Goal: Download file/media

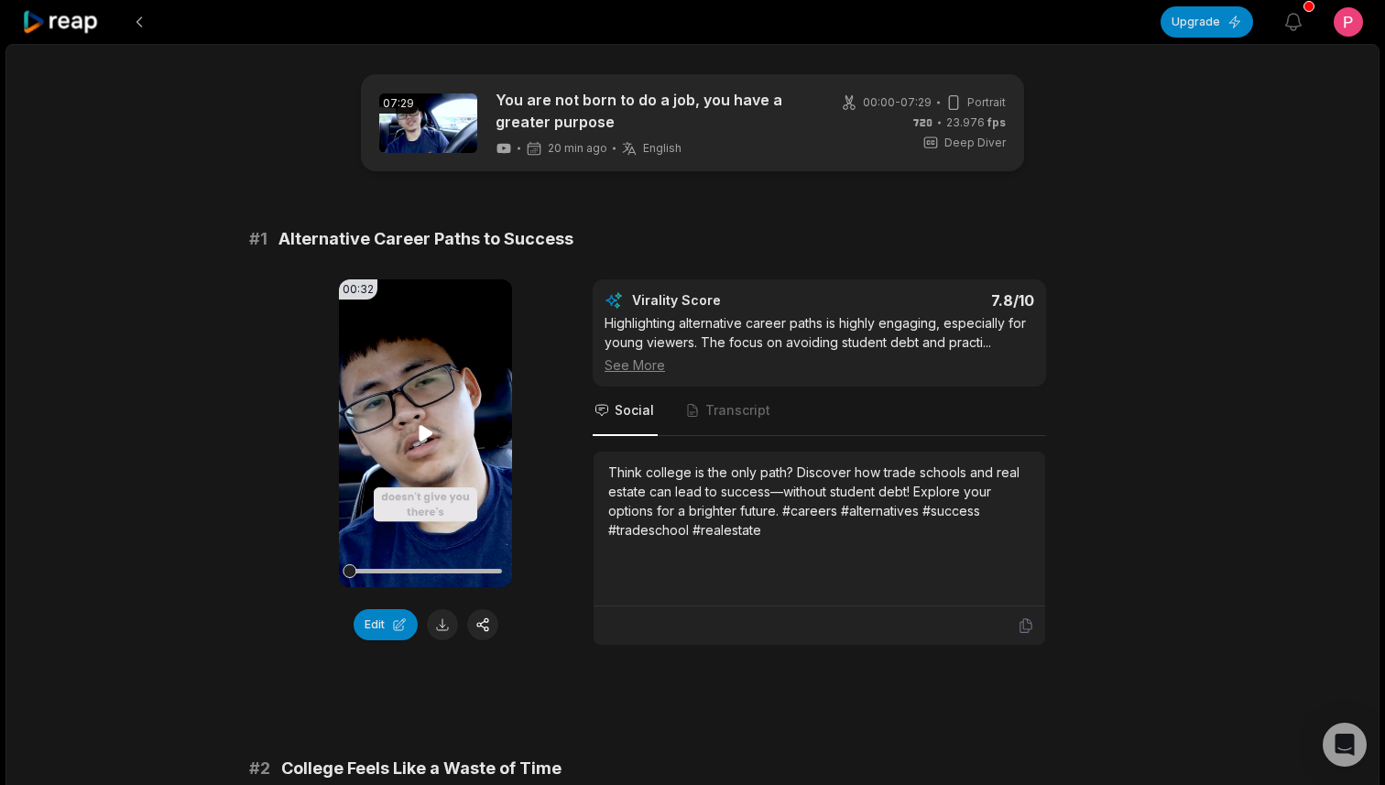
click at [420, 426] on icon at bounding box center [425, 433] width 14 height 16
drag, startPoint x: 364, startPoint y: 573, endPoint x: 310, endPoint y: 572, distance: 53.1
click at [310, 572] on div "00:32 Your browser does not support mp4 format. Edit Virality Score 7.8 /10 Hig…" at bounding box center [692, 462] width 886 height 366
click at [418, 433] on icon at bounding box center [426, 433] width 22 height 22
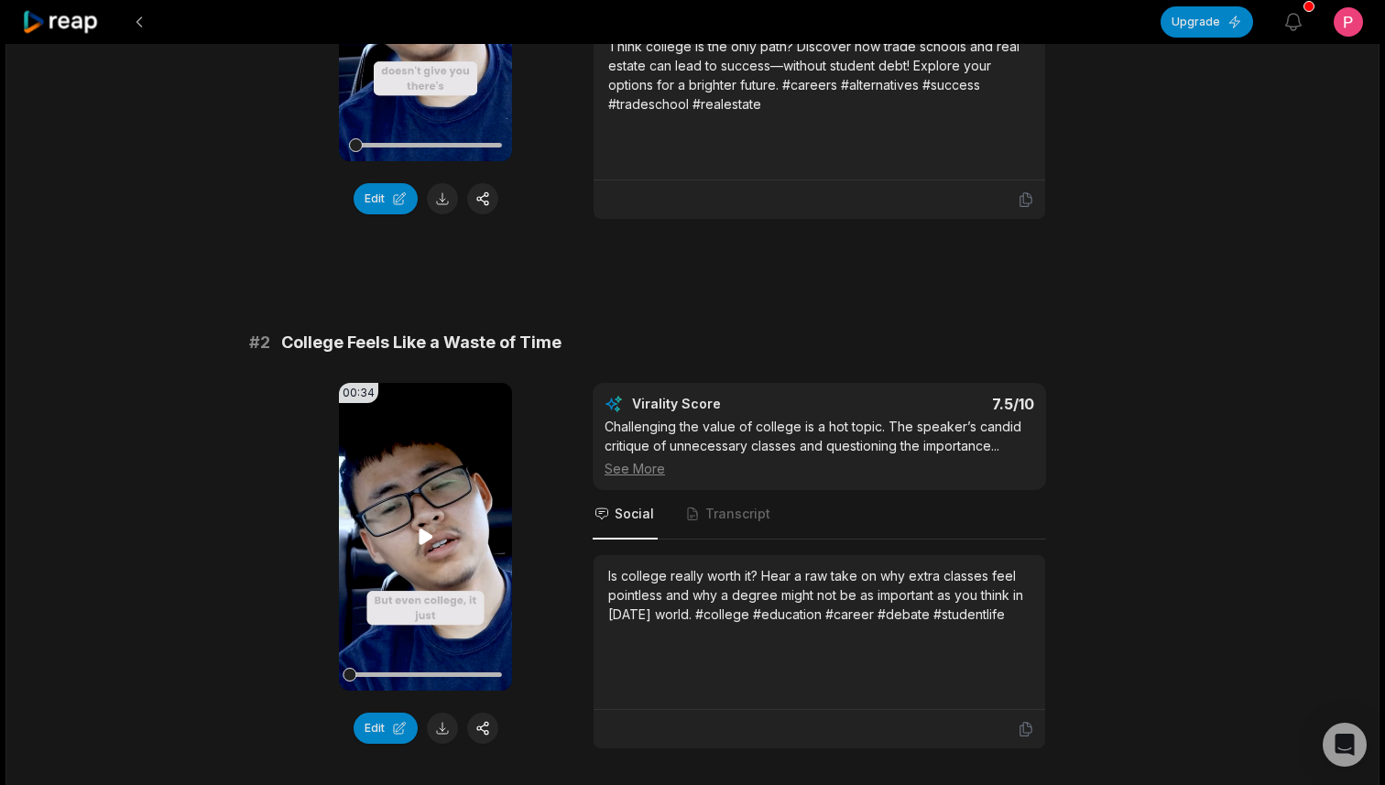
scroll to position [435, 0]
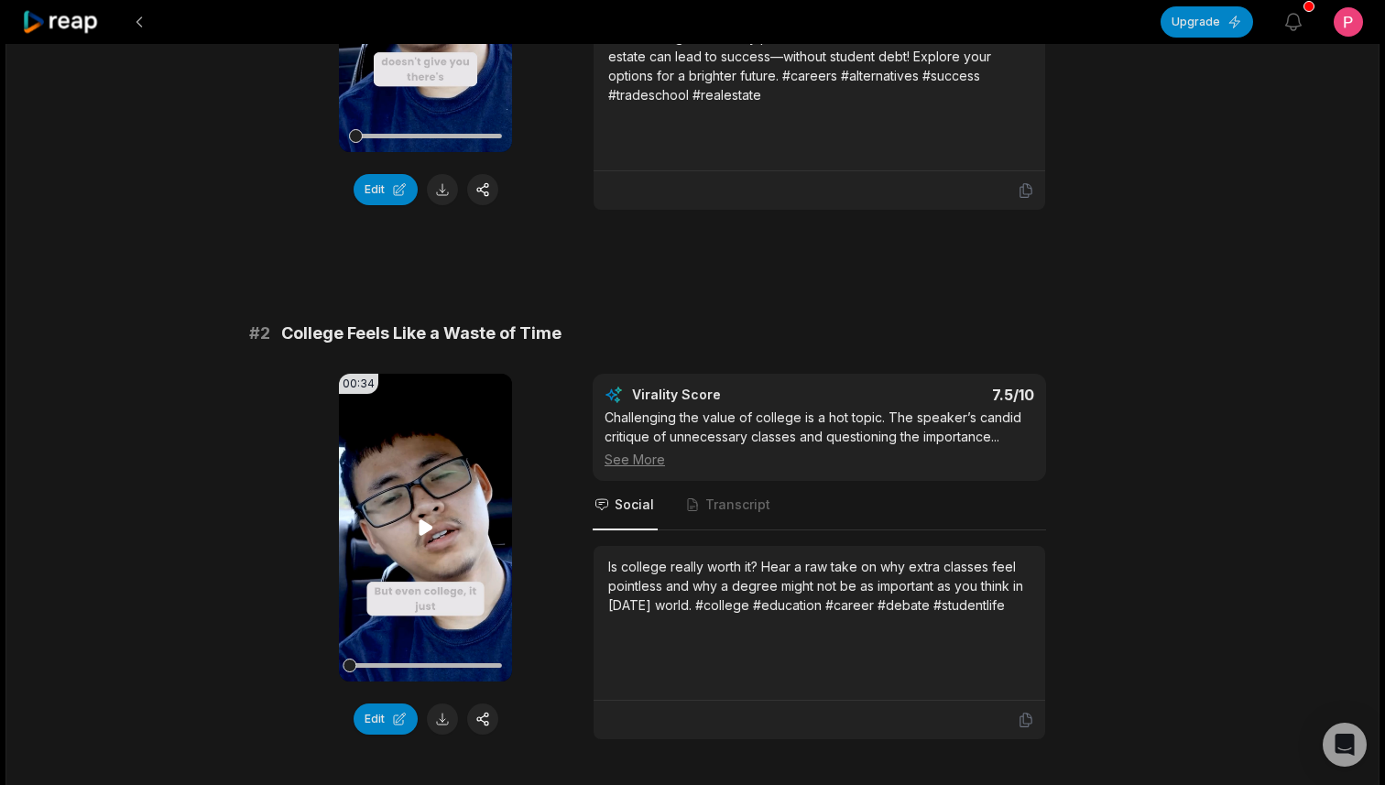
click at [418, 521] on icon at bounding box center [426, 527] width 22 height 22
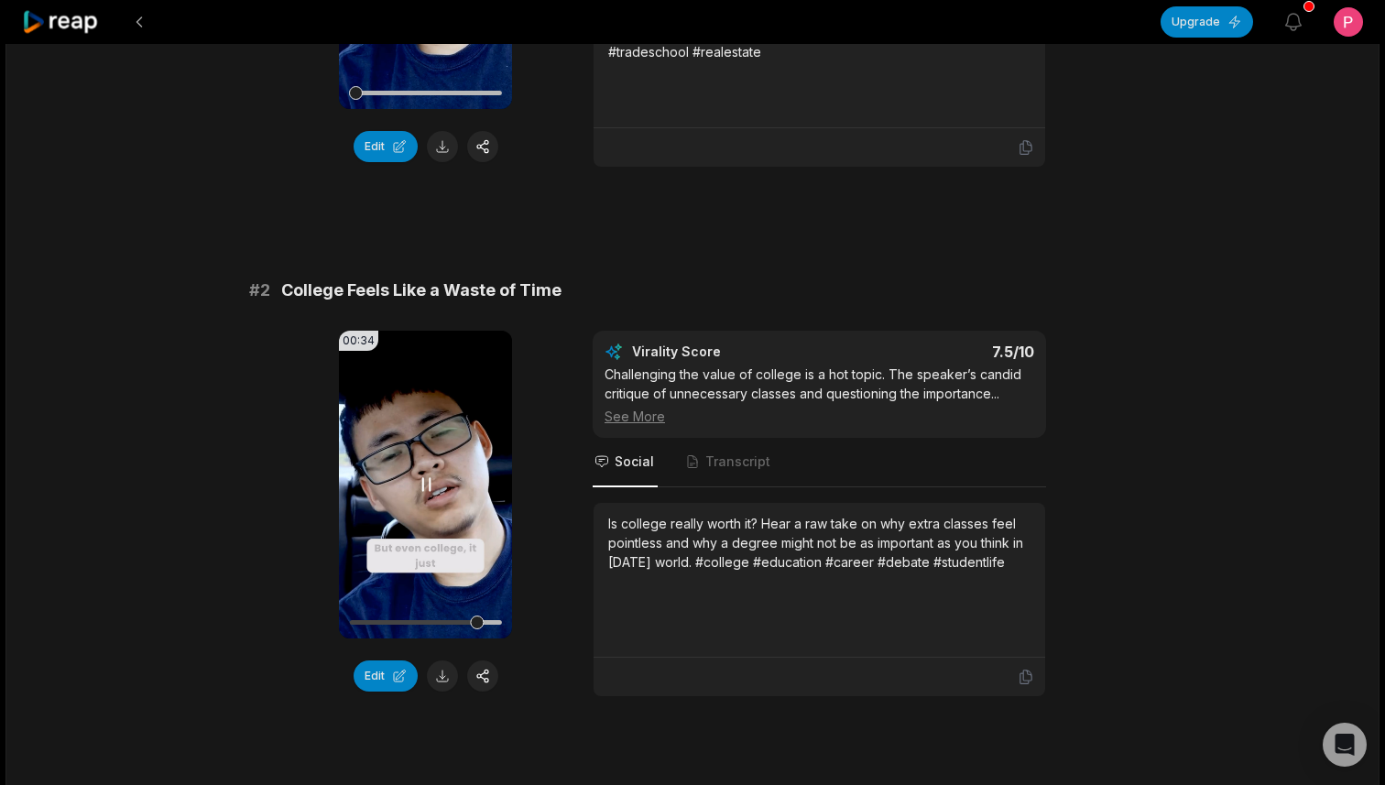
scroll to position [477, 0]
click at [427, 485] on icon at bounding box center [425, 485] width 14 height 16
click at [427, 485] on icon at bounding box center [426, 485] width 22 height 22
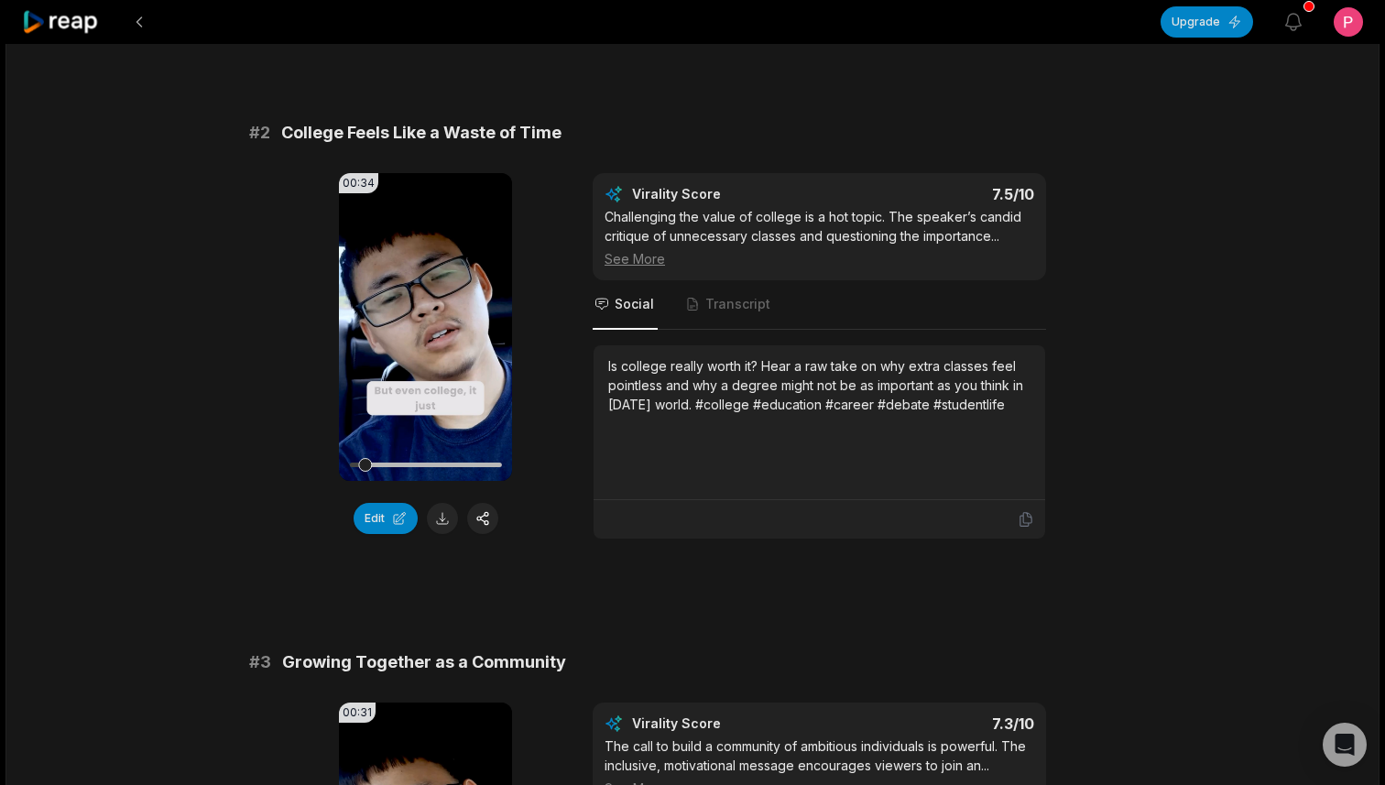
scroll to position [654, 0]
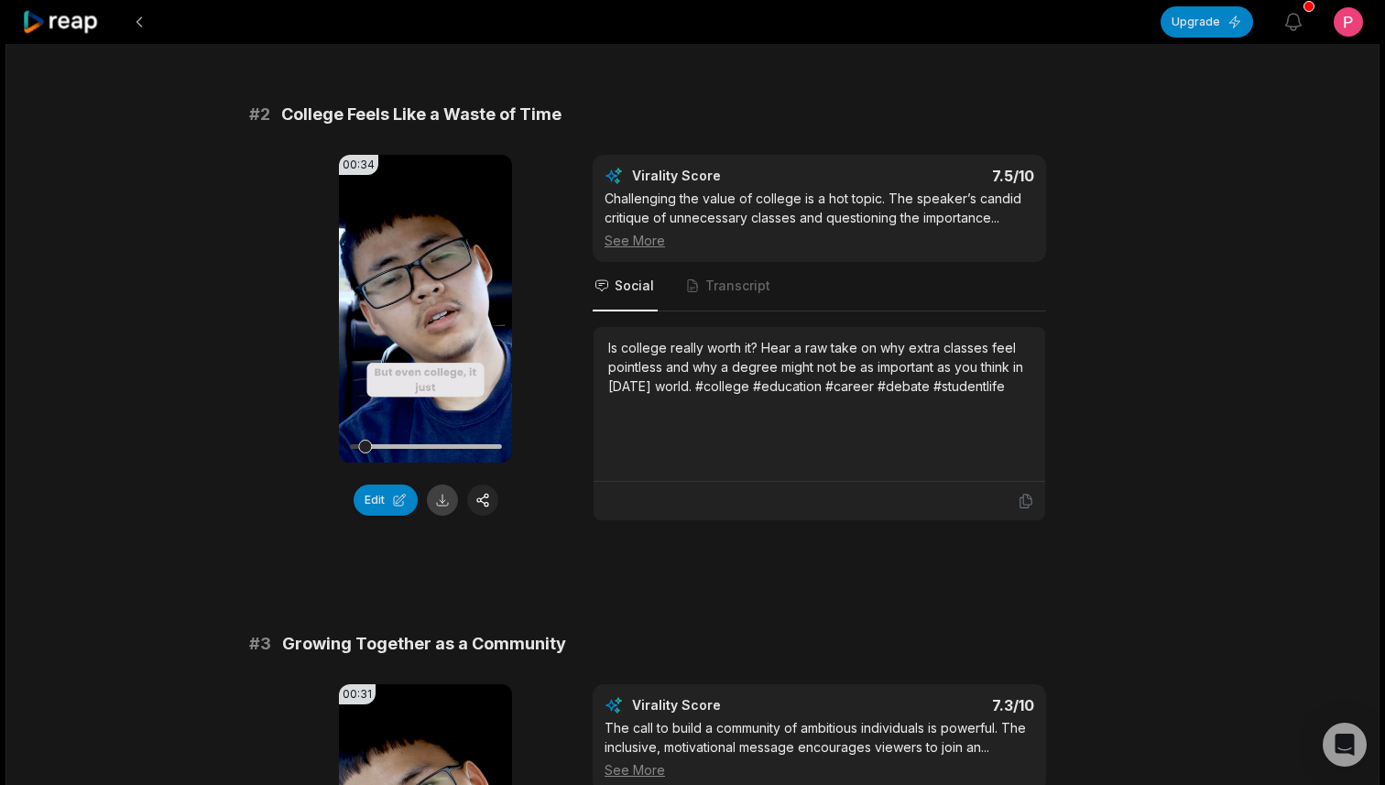
click at [443, 503] on button at bounding box center [442, 499] width 31 height 31
click at [787, 357] on div "Is college really worth it? Hear a raw take on why extra classes feel pointless…" at bounding box center [819, 367] width 422 height 58
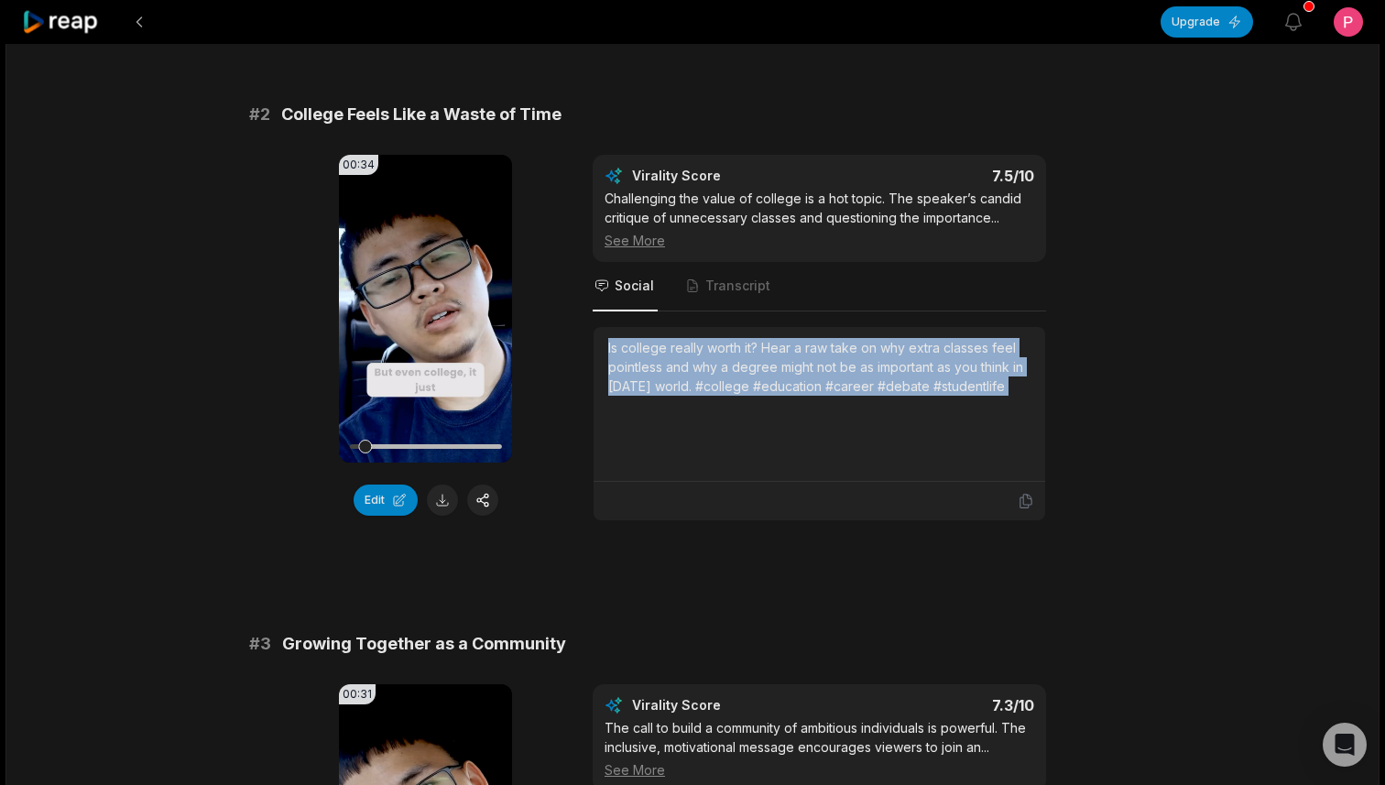
click at [787, 357] on div "Is college really worth it? Hear a raw take on why extra classes feel pointless…" at bounding box center [819, 367] width 422 height 58
copy div "Is college really worth it? Hear a raw take on why extra classes feel pointless…"
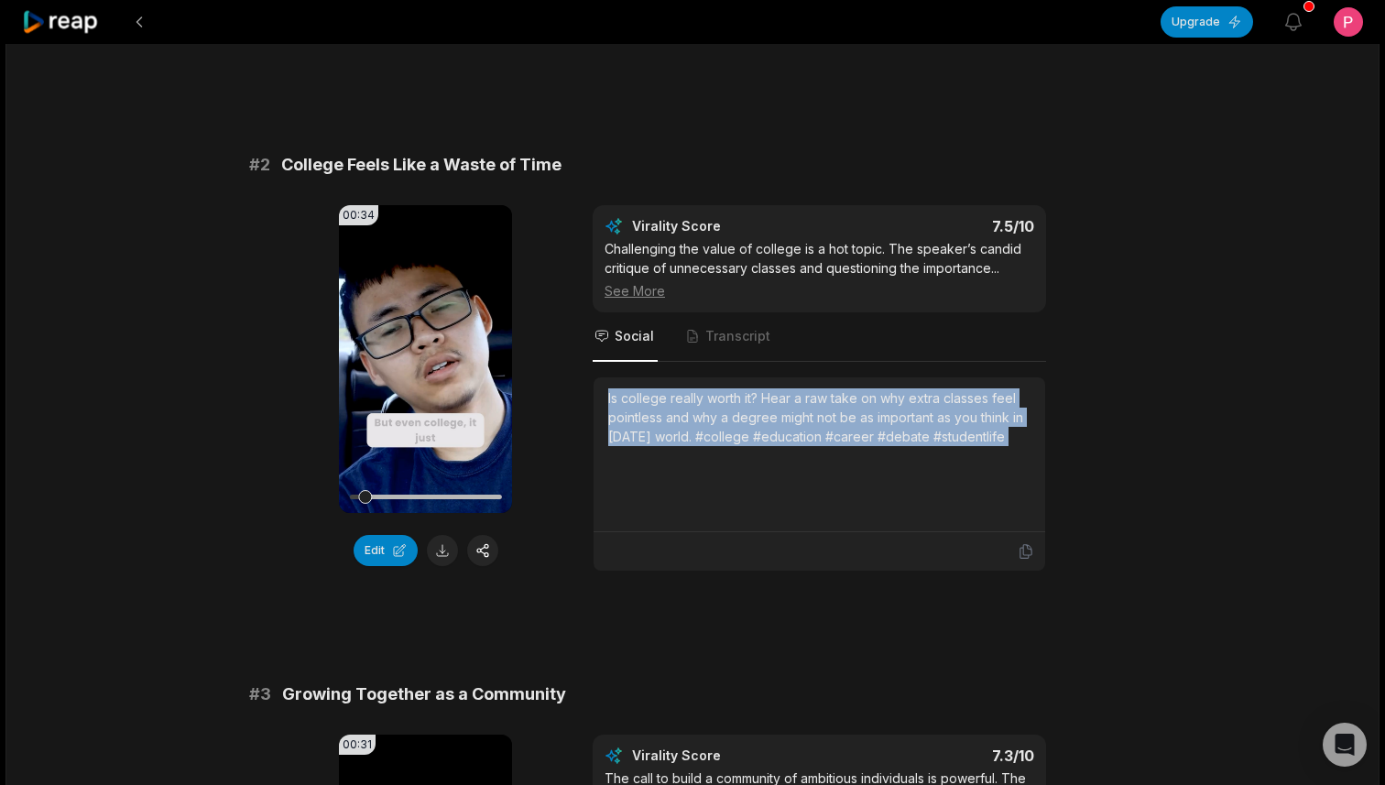
scroll to position [581, 0]
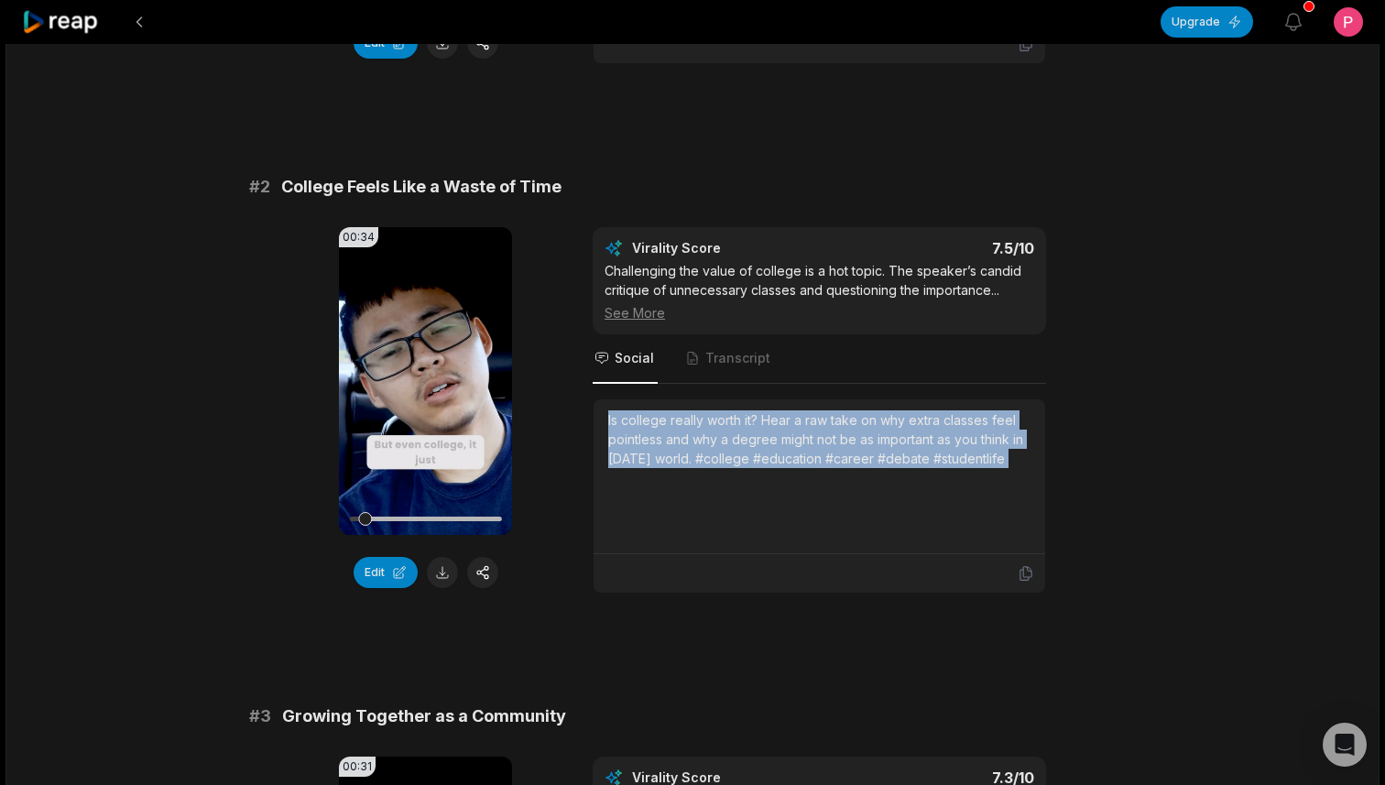
click at [1132, 482] on div "00:34 Your browser does not support mp4 format. Edit Virality Score 7.5 /10 Cha…" at bounding box center [692, 410] width 886 height 366
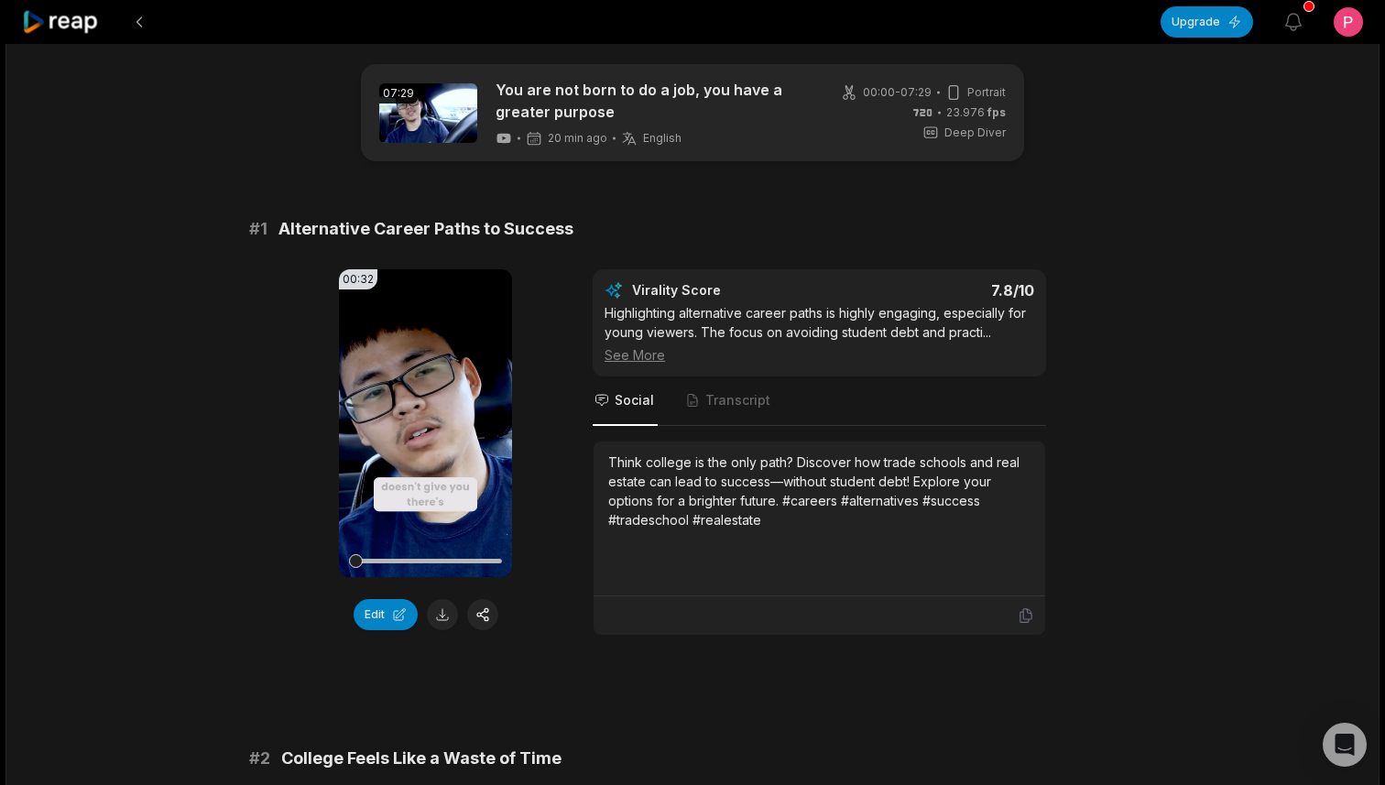
scroll to position [0, 0]
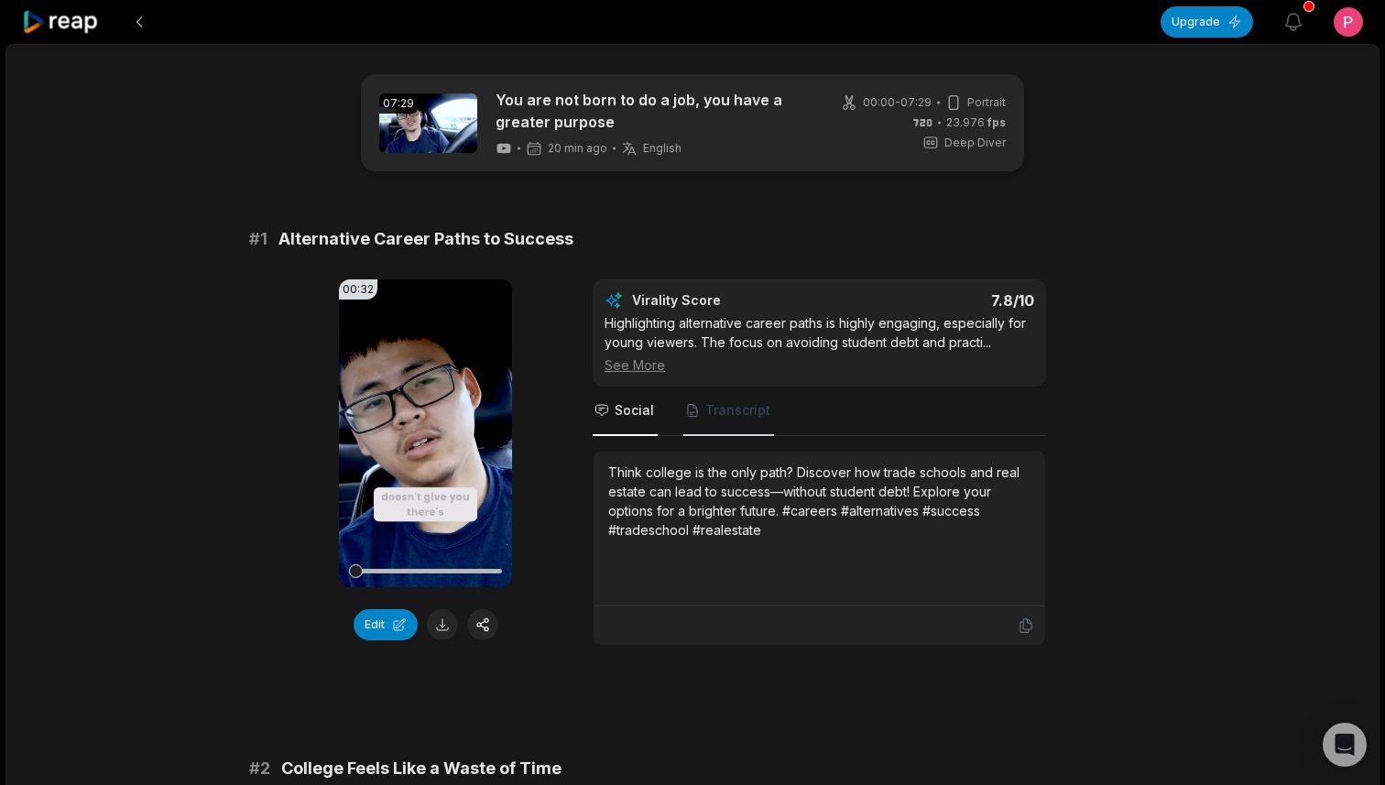
click at [719, 419] on span "Transcript" at bounding box center [728, 410] width 91 height 49
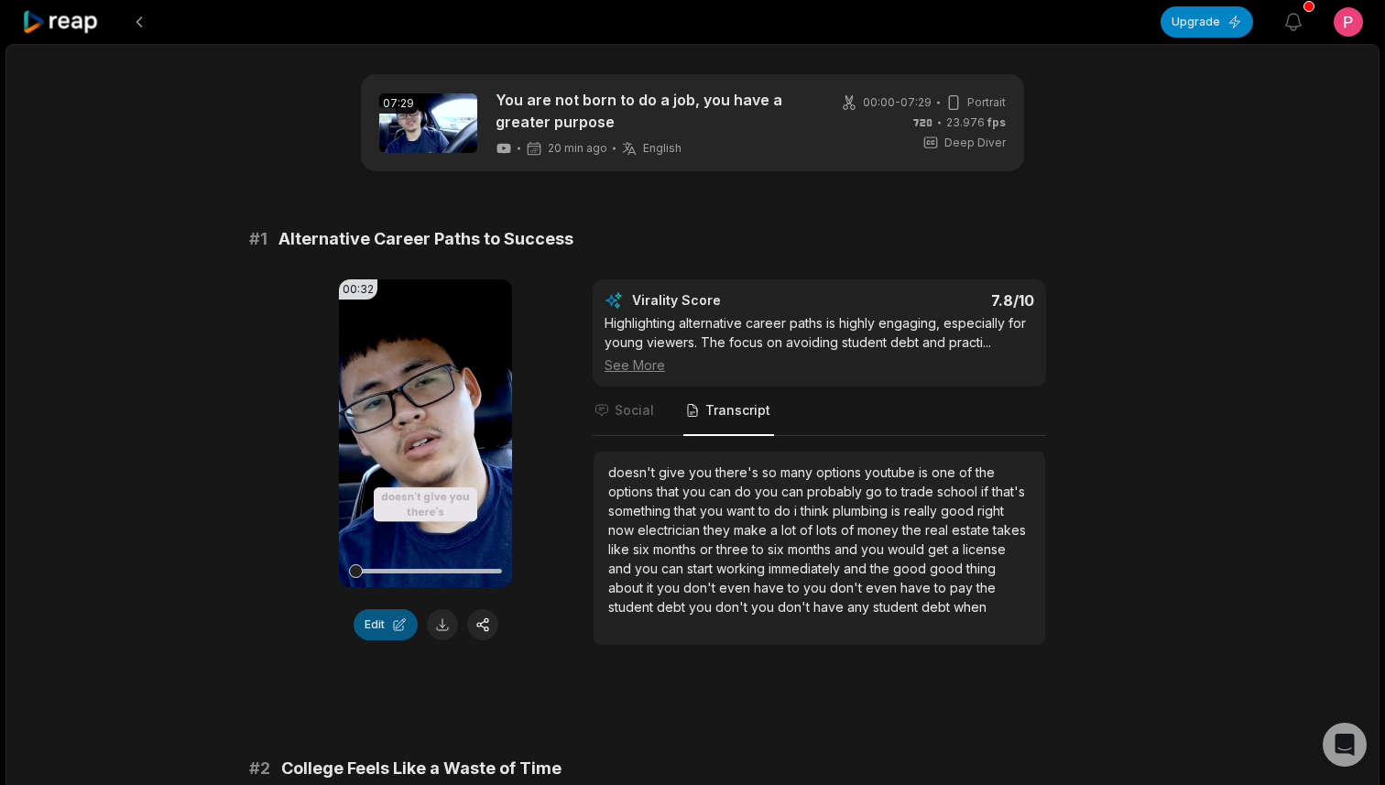
click at [394, 631] on button "Edit" at bounding box center [385, 624] width 64 height 31
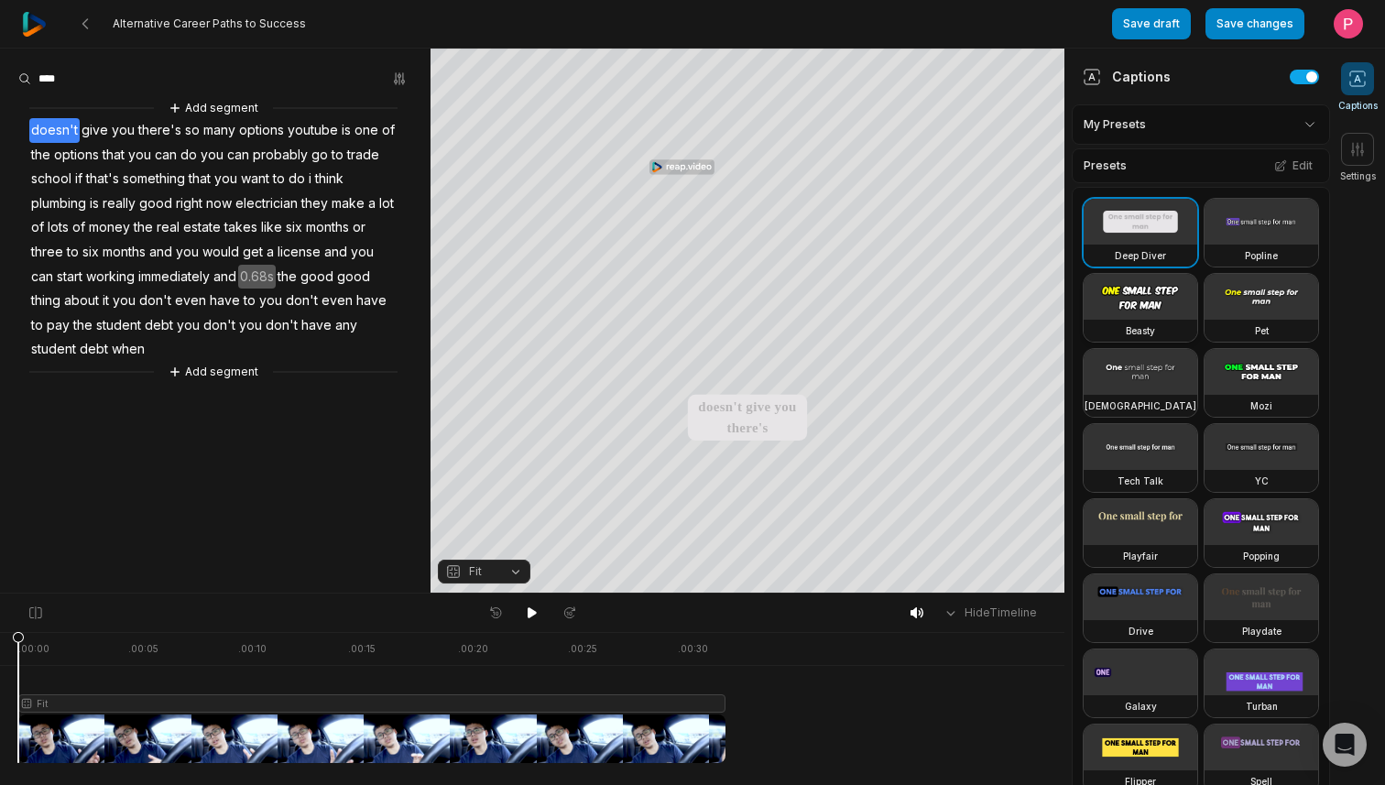
click at [1162, 289] on video at bounding box center [1140, 297] width 114 height 46
click at [530, 611] on icon at bounding box center [531, 612] width 9 height 11
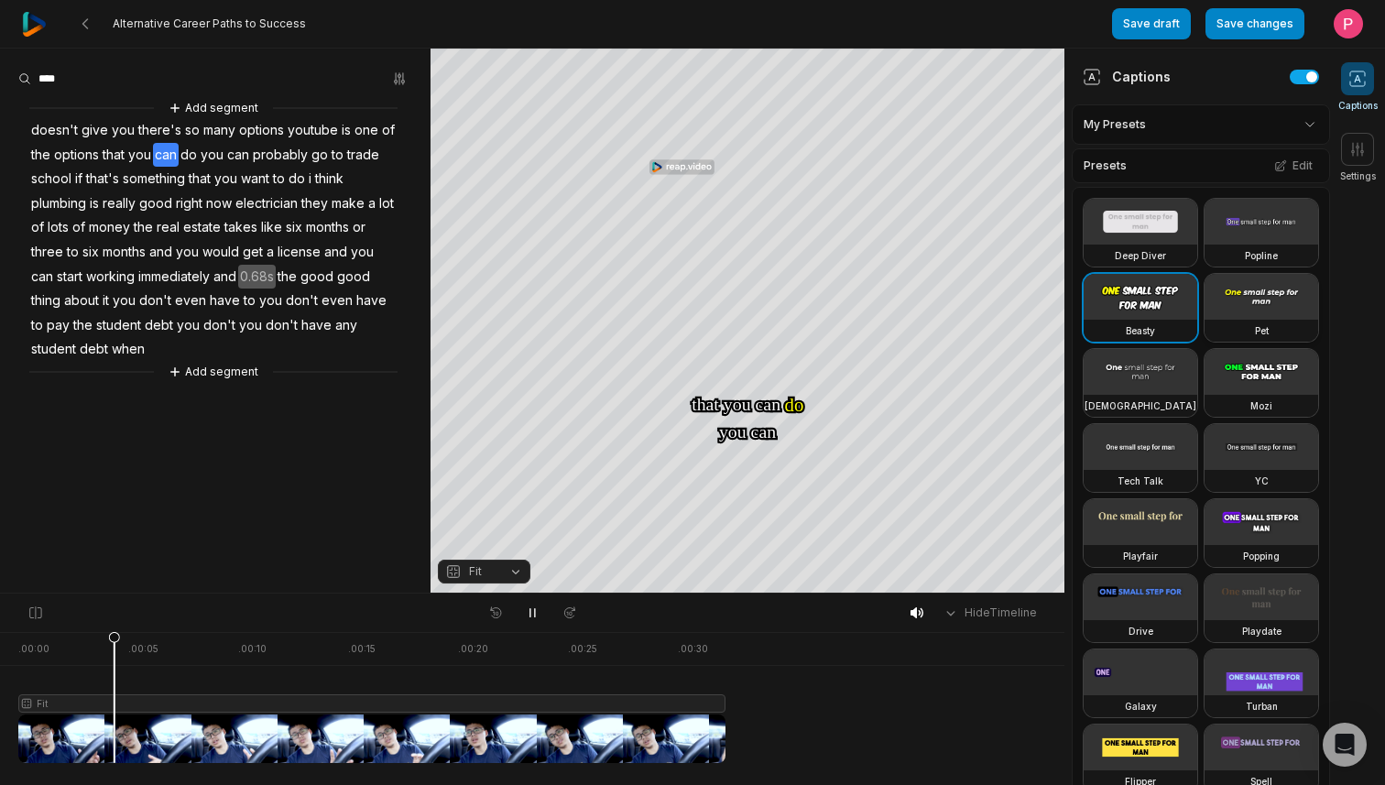
click at [1253, 297] on video at bounding box center [1261, 297] width 114 height 46
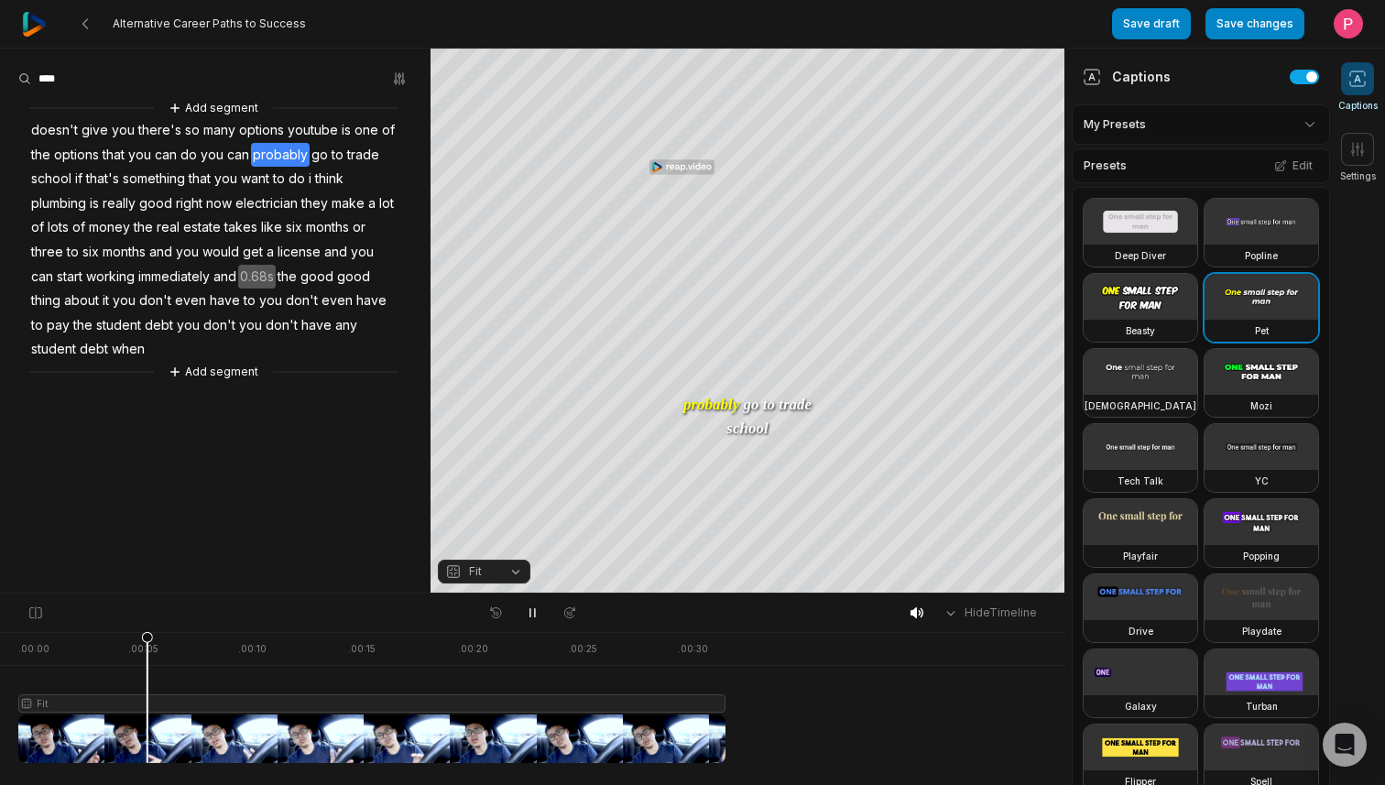
click at [1269, 223] on video at bounding box center [1261, 222] width 114 height 46
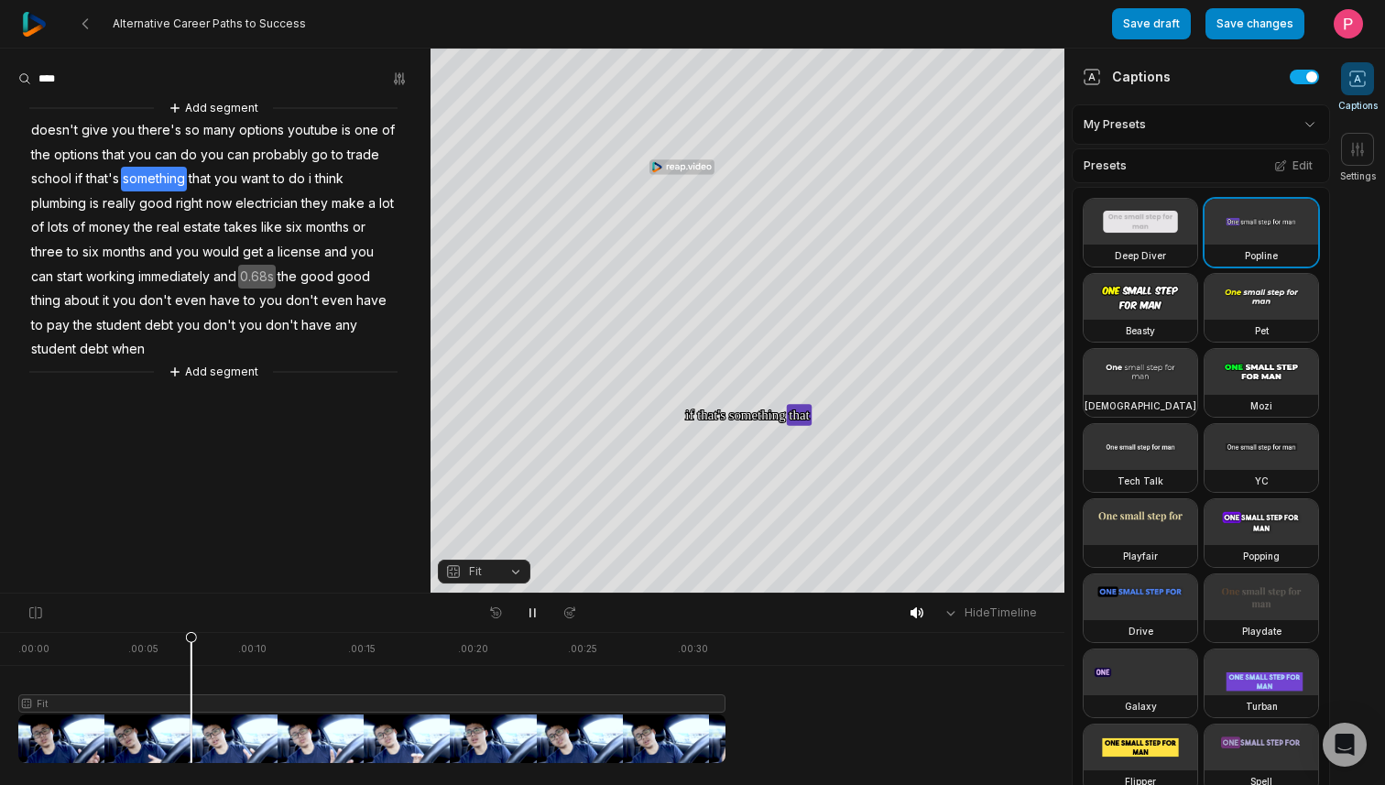
click at [1182, 237] on video at bounding box center [1140, 222] width 114 height 46
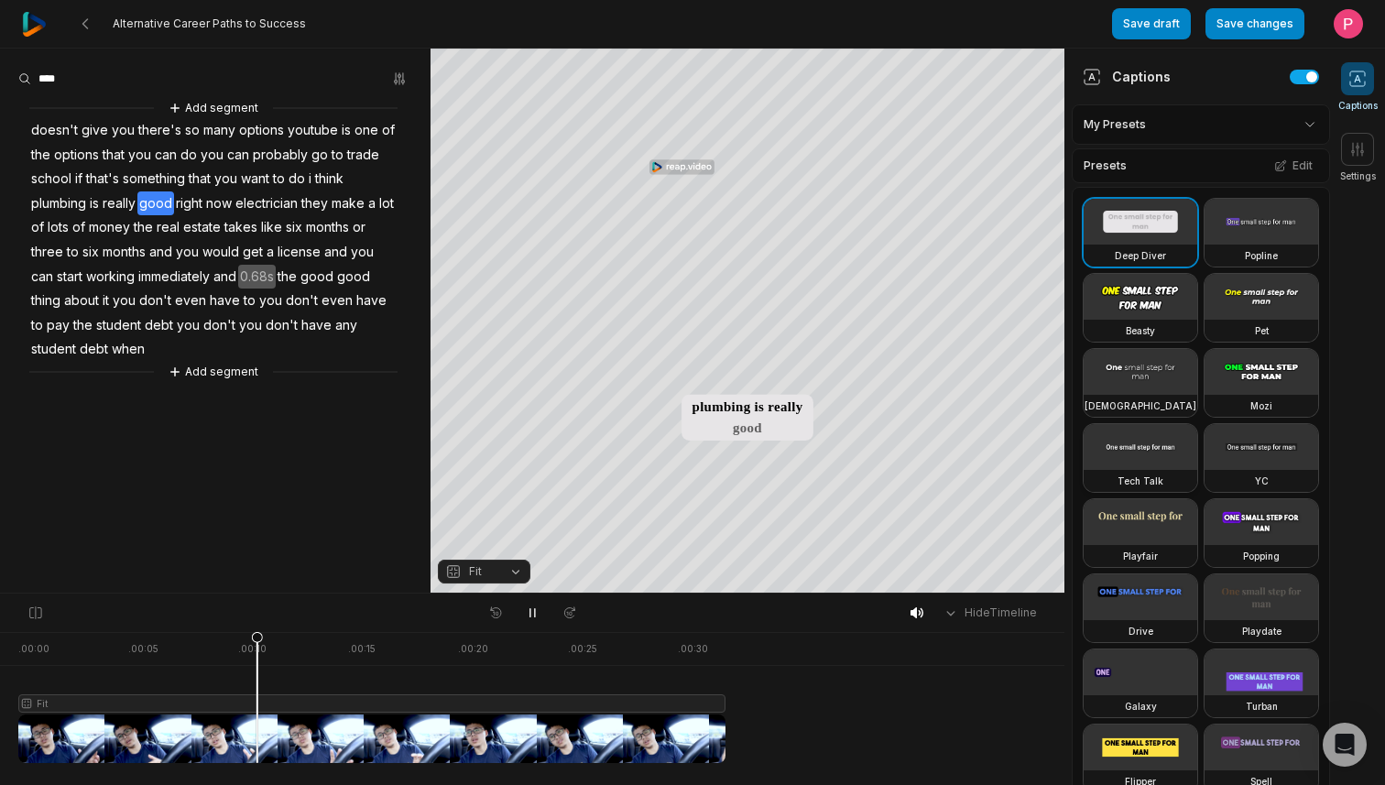
click at [1139, 449] on video at bounding box center [1140, 447] width 114 height 46
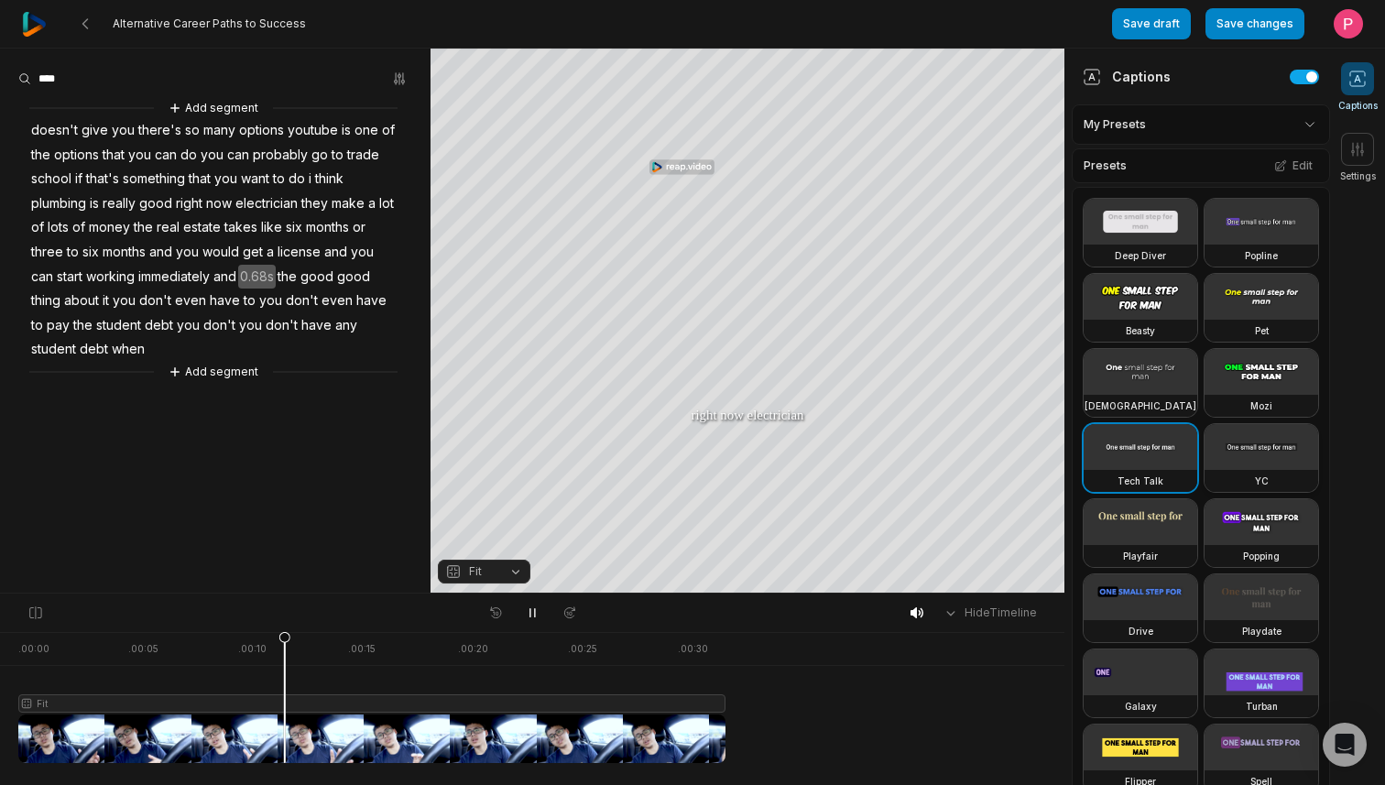
click at [1266, 439] on video at bounding box center [1261, 447] width 114 height 46
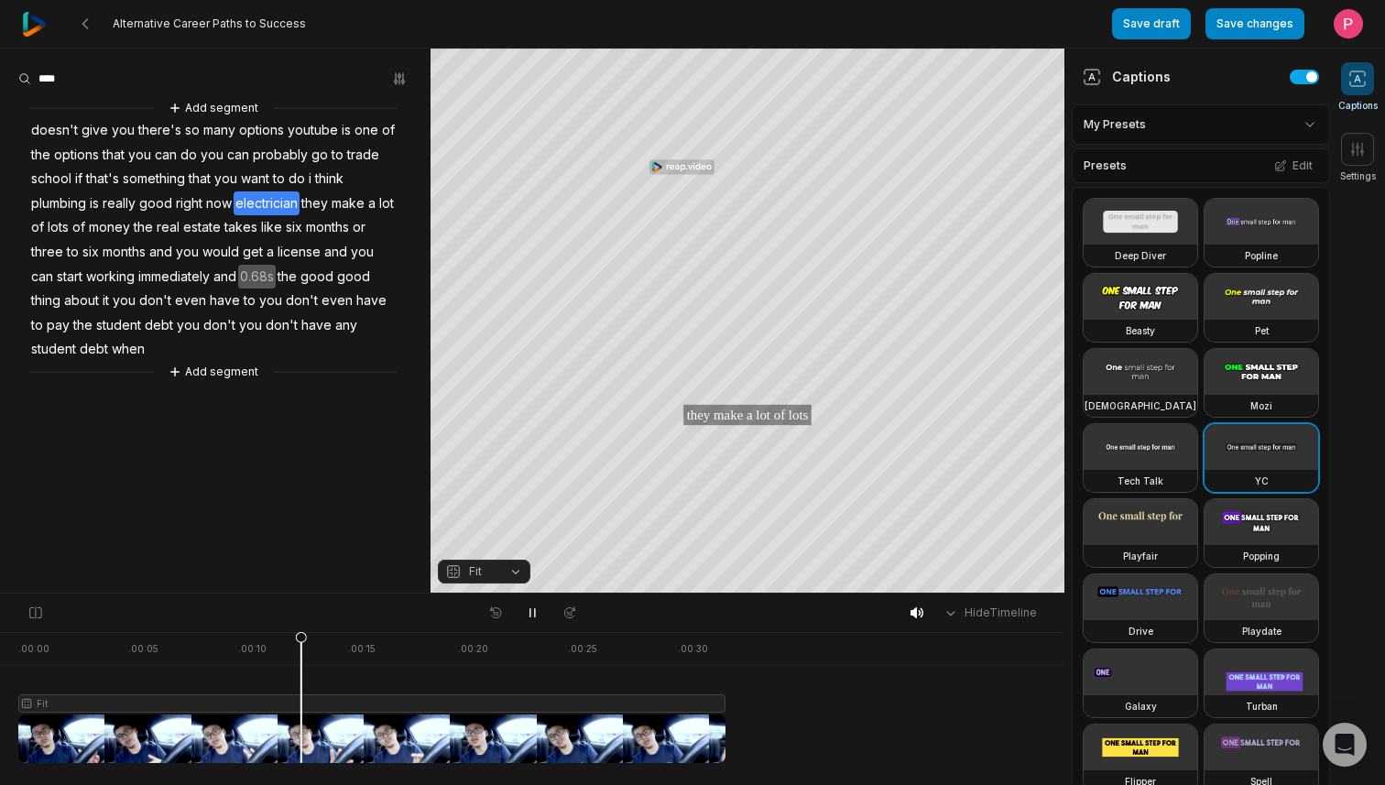
click at [1163, 518] on video at bounding box center [1140, 522] width 114 height 46
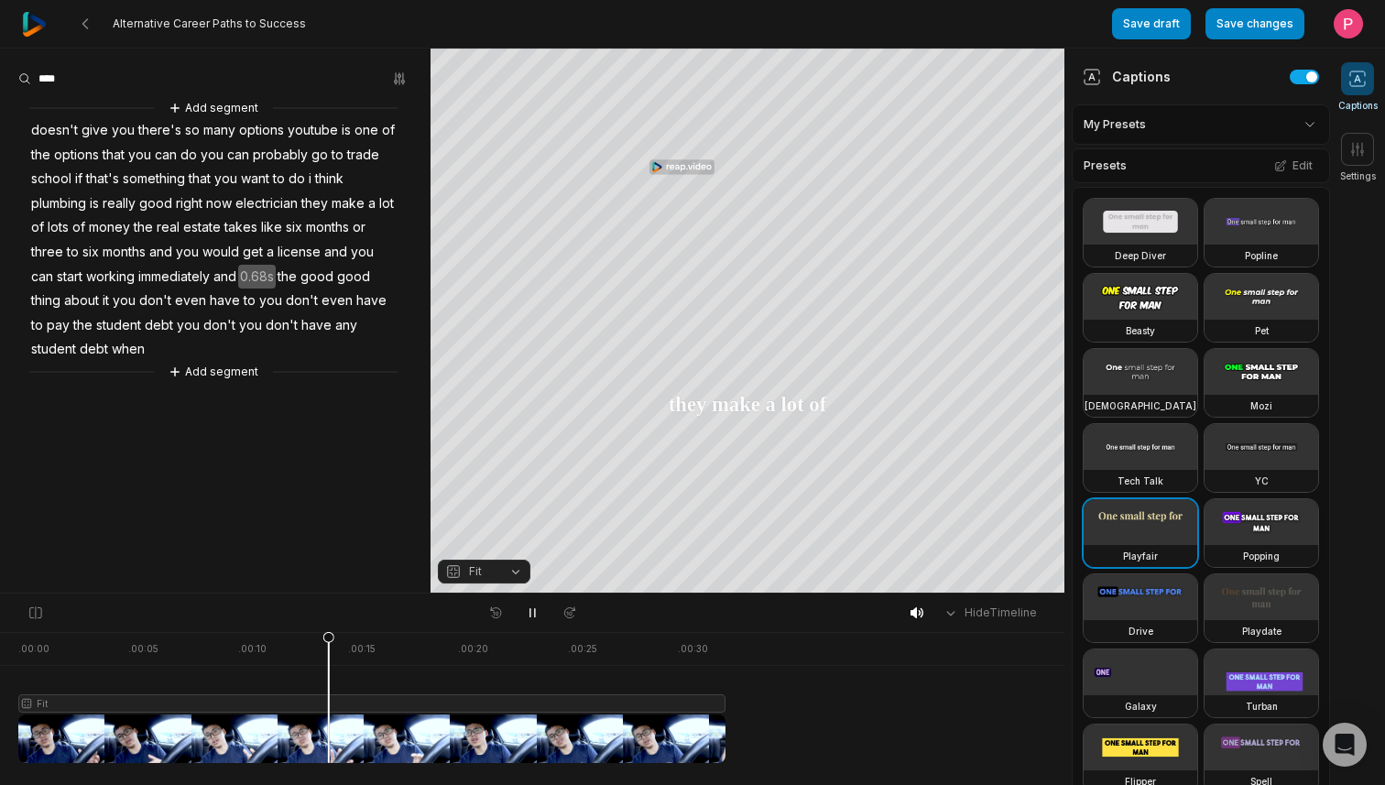
click at [1249, 517] on video at bounding box center [1261, 522] width 114 height 46
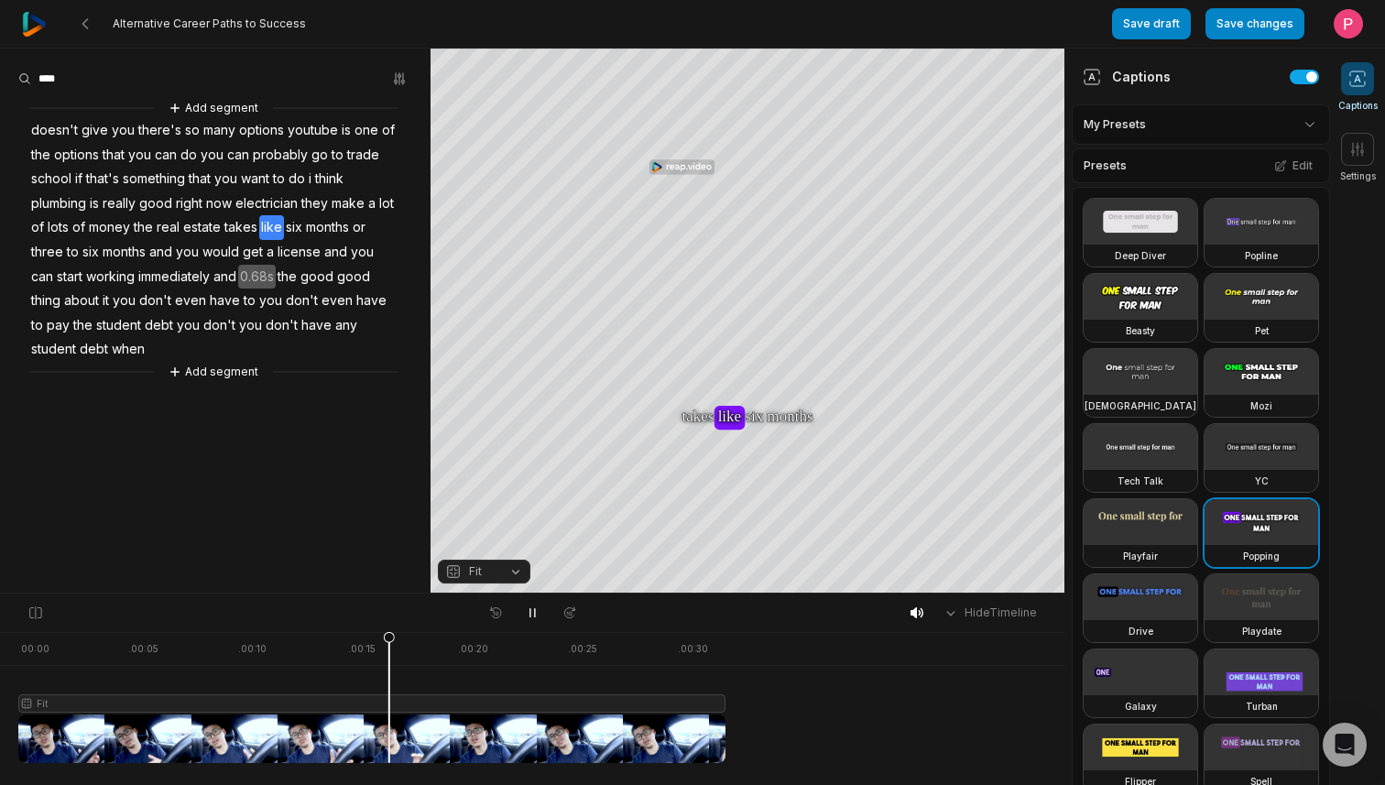
click at [1138, 743] on video at bounding box center [1140, 747] width 114 height 46
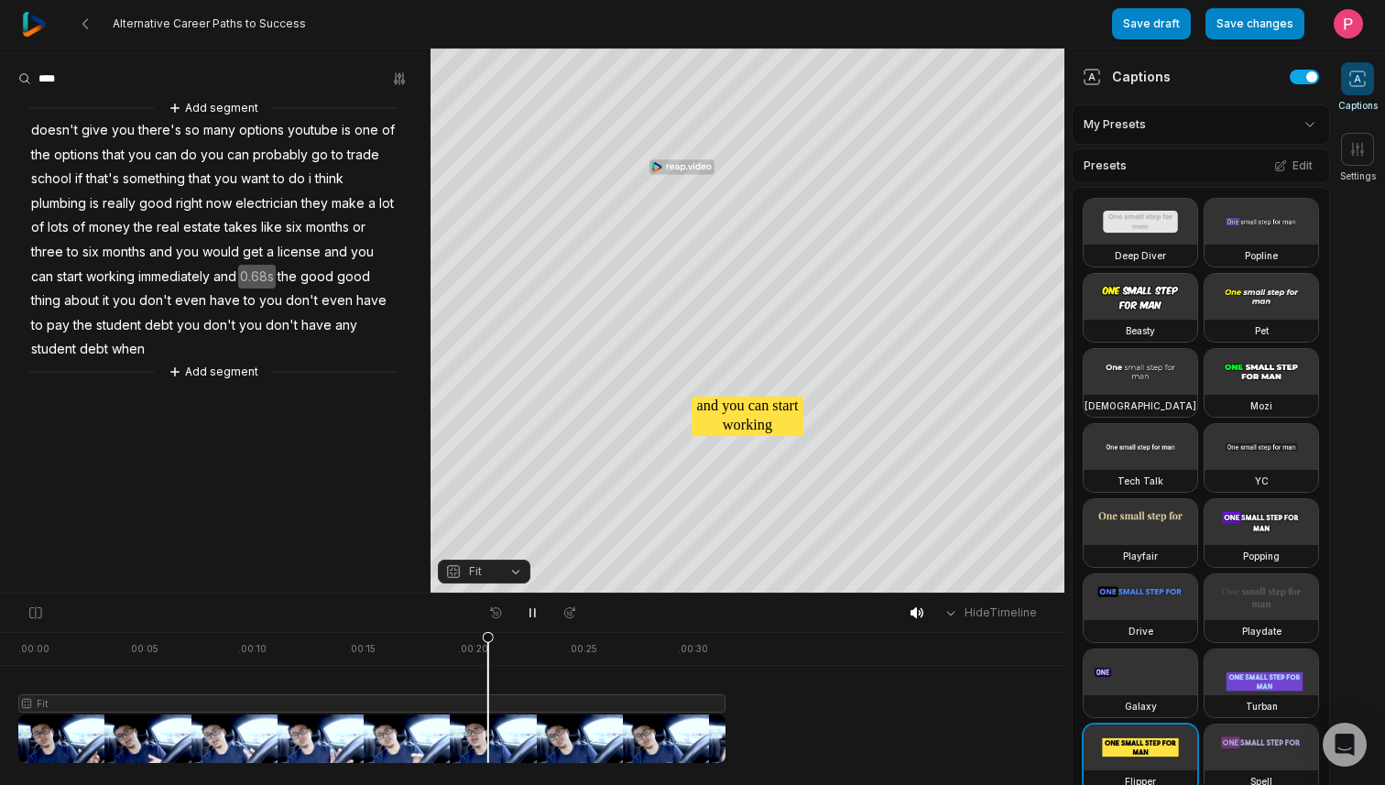
scroll to position [177, 0]
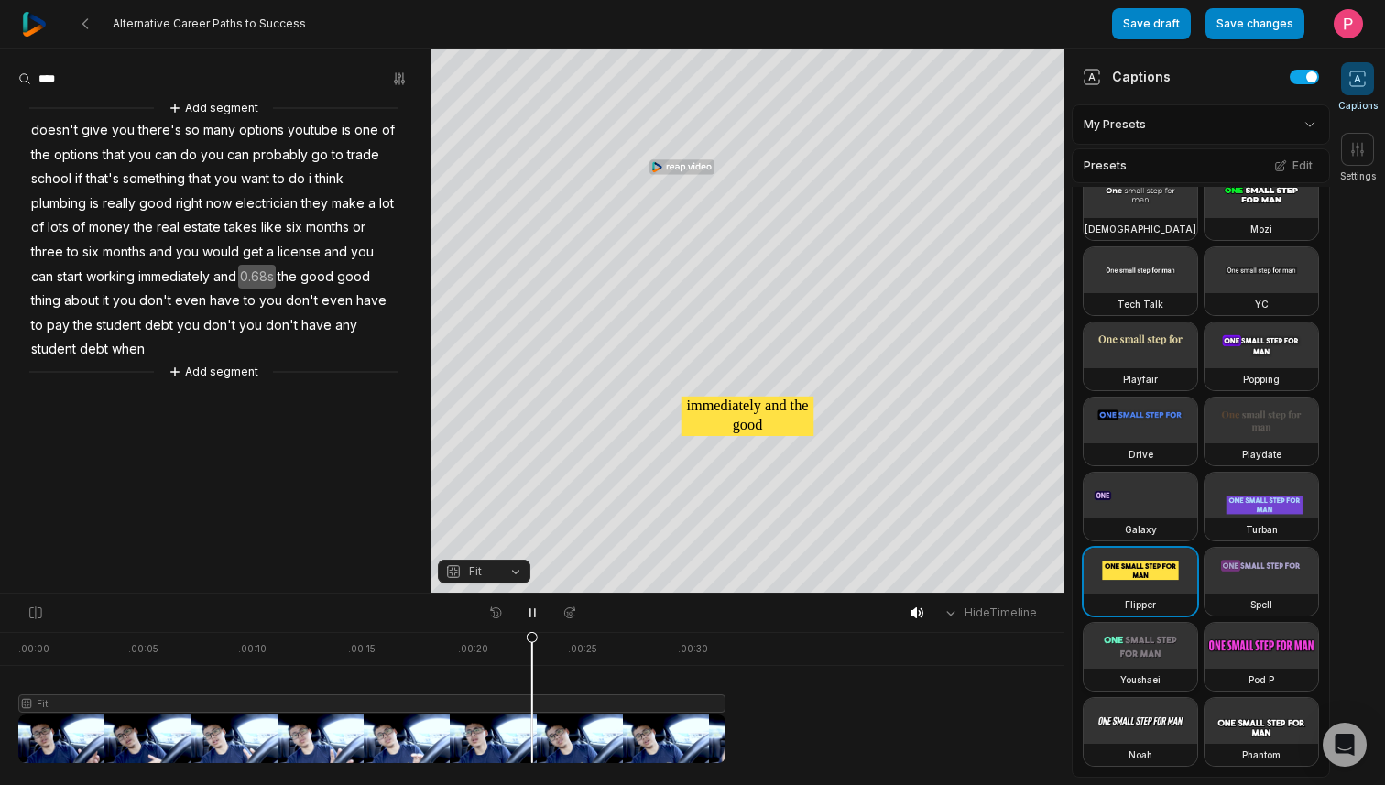
click at [1154, 638] on video at bounding box center [1140, 646] width 114 height 46
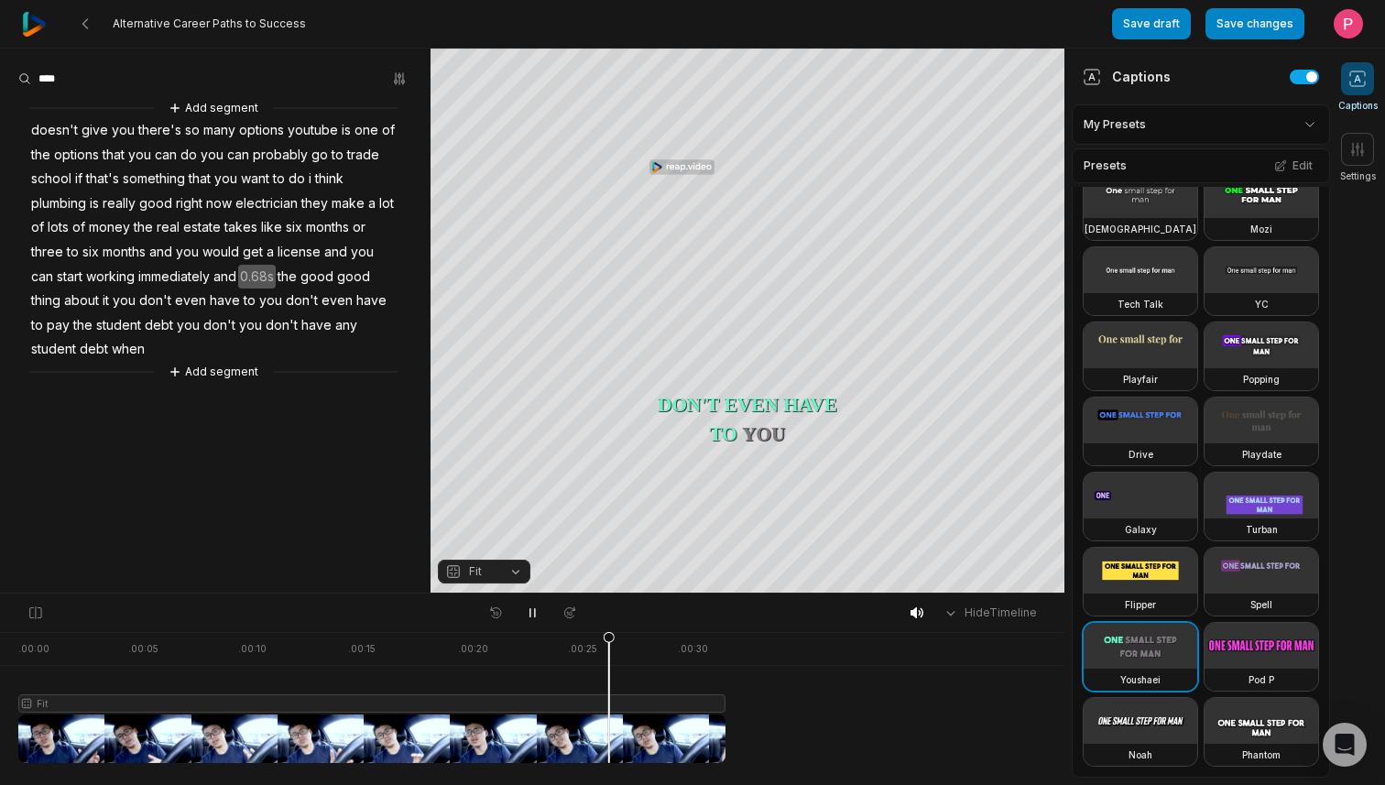
click at [1259, 568] on video at bounding box center [1261, 571] width 114 height 46
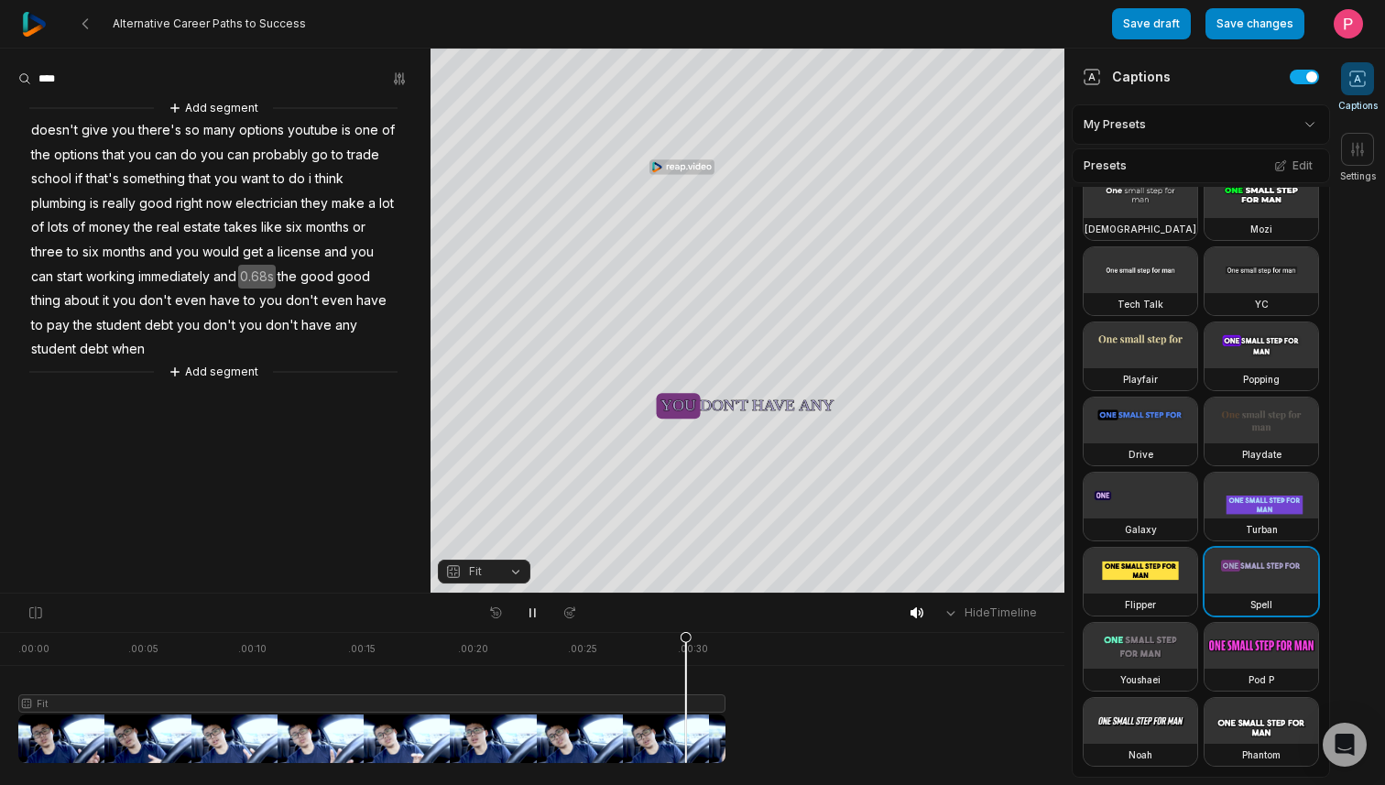
click at [1309, 132] on html "Alternative Career Paths to Success Save draft Save changes Open user menu Capt…" at bounding box center [692, 392] width 1385 height 785
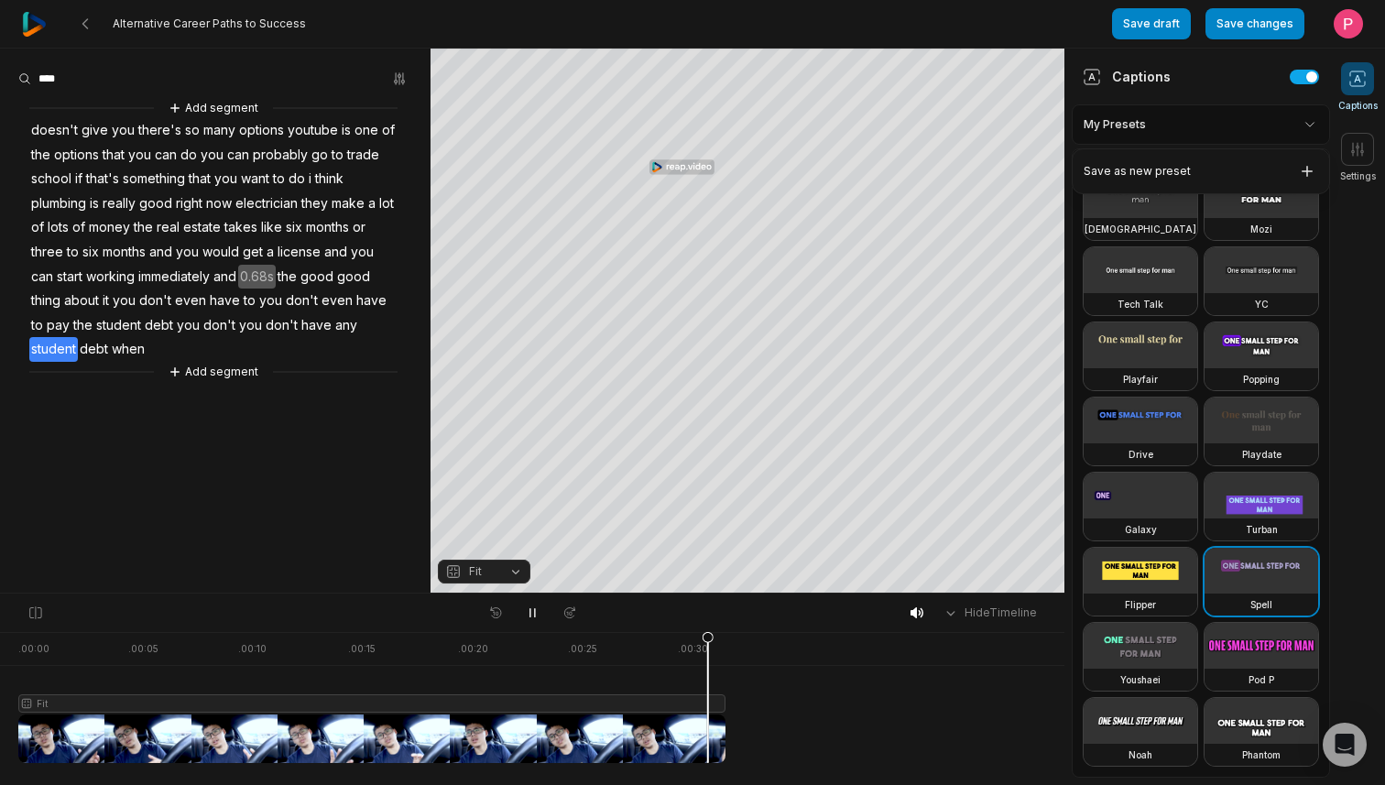
click at [1309, 132] on html "Alternative Career Paths to Success Save draft Save changes Open user menu Capt…" at bounding box center [692, 392] width 1385 height 785
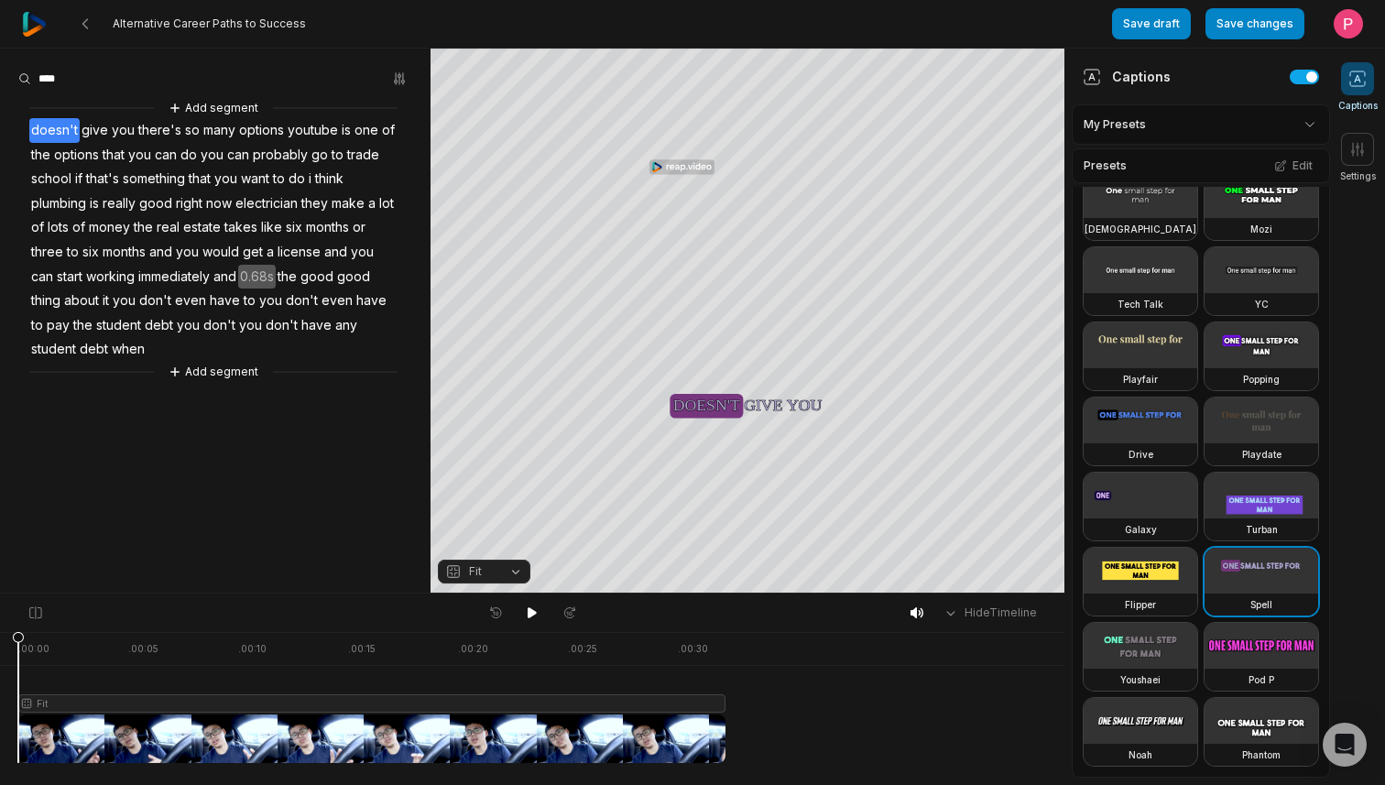
scroll to position [0, 0]
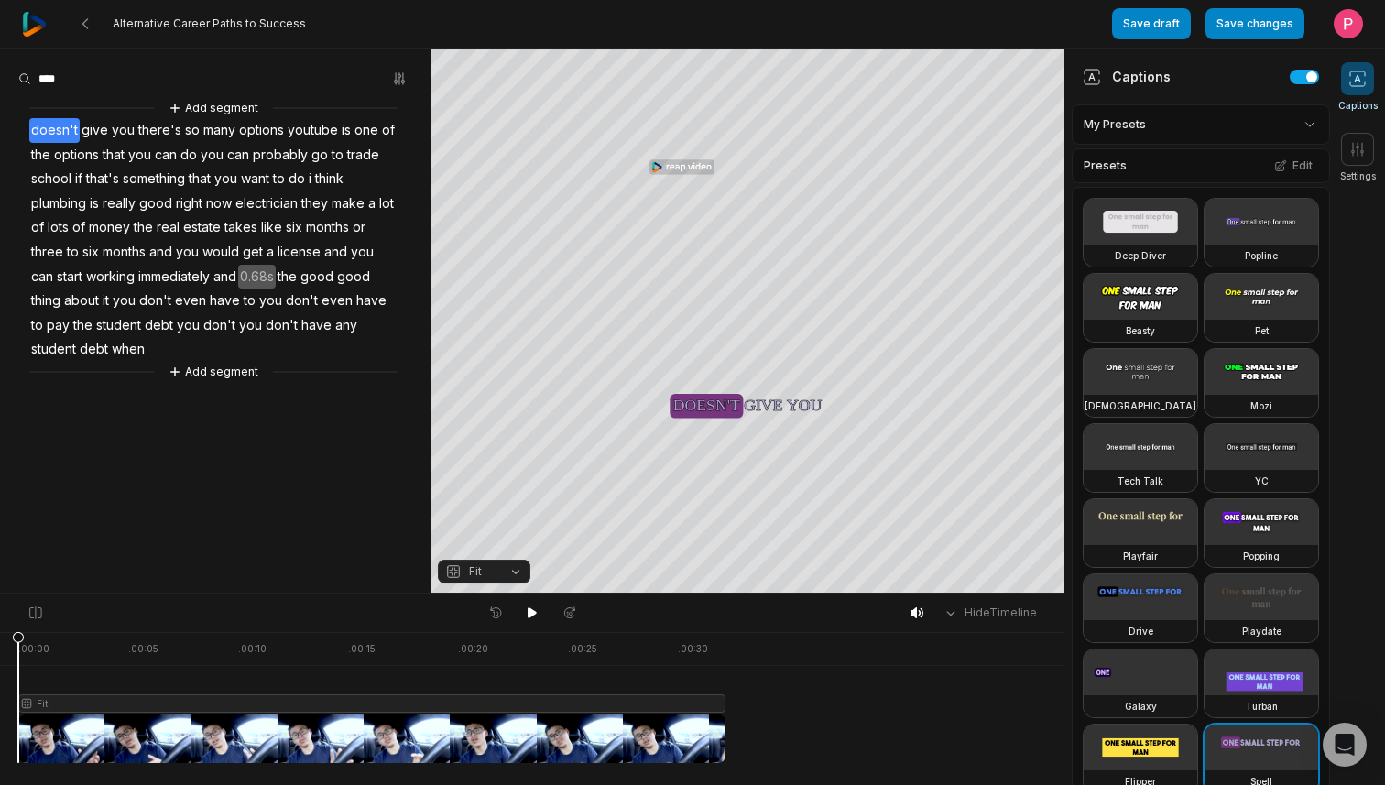
click at [1175, 287] on video at bounding box center [1140, 297] width 114 height 46
click at [1235, 289] on video at bounding box center [1261, 297] width 114 height 46
click at [1189, 234] on video at bounding box center [1140, 222] width 114 height 46
click at [1244, 219] on video at bounding box center [1261, 222] width 114 height 46
click at [1143, 302] on video at bounding box center [1140, 297] width 114 height 46
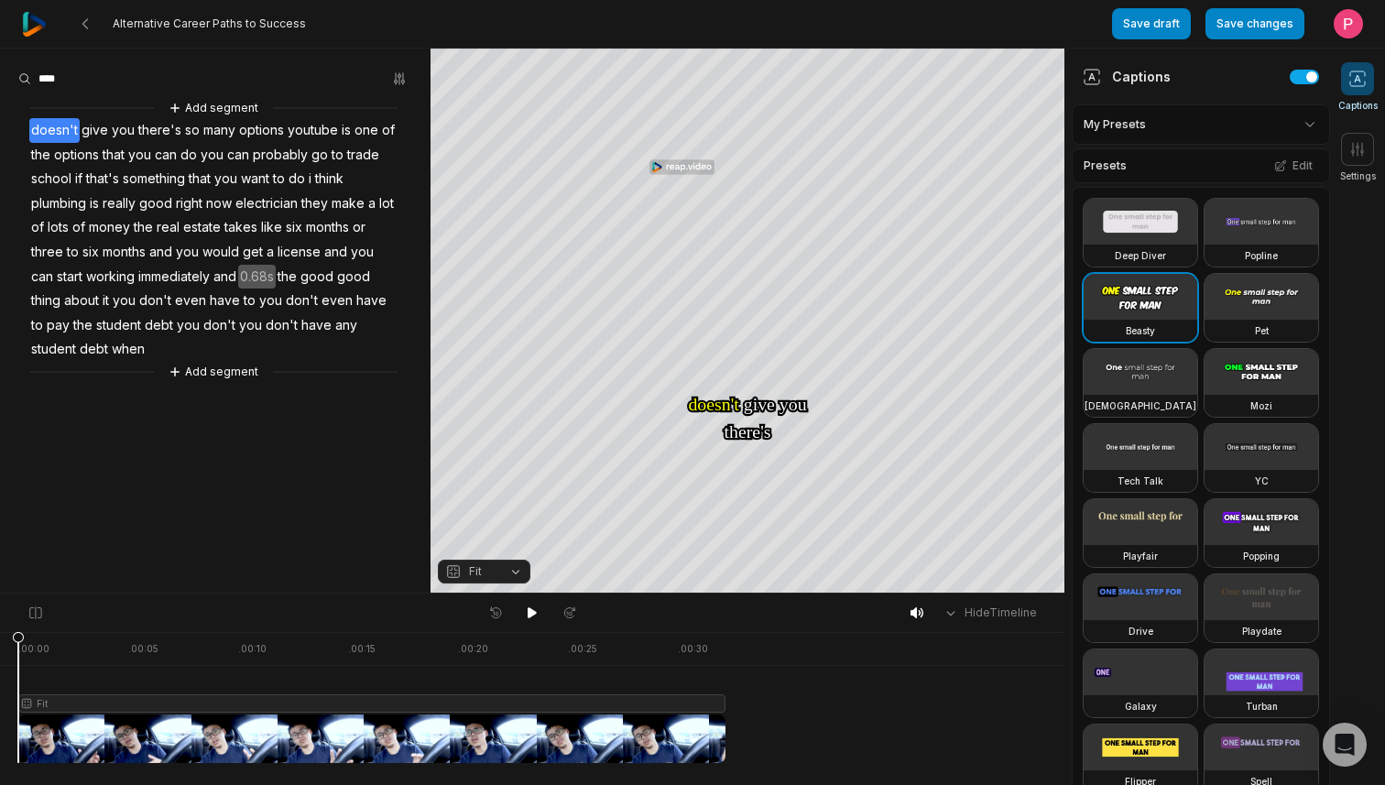
click at [1142, 391] on video at bounding box center [1140, 372] width 114 height 46
click at [1132, 298] on video at bounding box center [1140, 297] width 114 height 46
click at [1250, 281] on video at bounding box center [1261, 297] width 114 height 46
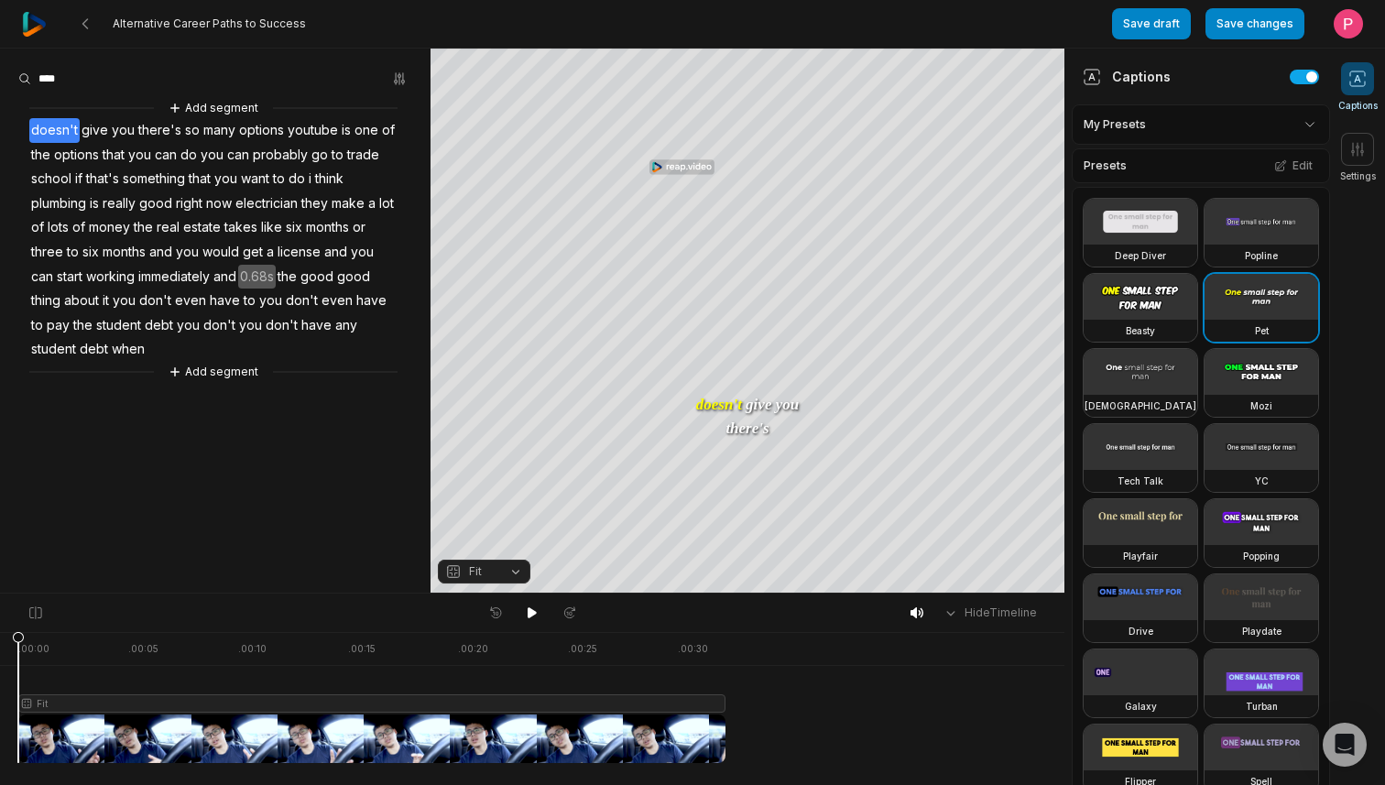
click at [1132, 222] on video at bounding box center [1140, 222] width 114 height 46
click at [534, 602] on button at bounding box center [532, 613] width 26 height 24
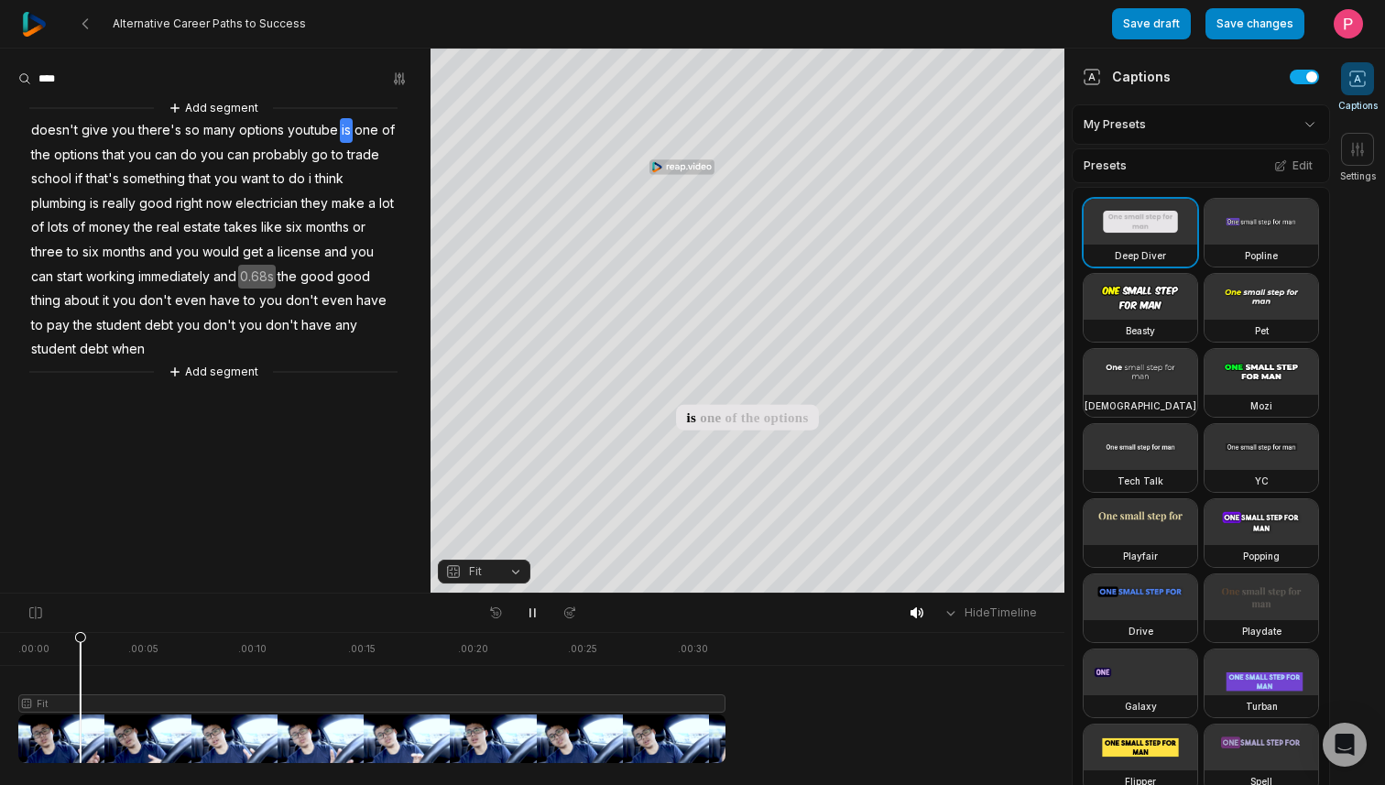
click at [1364, 249] on div "Captions Settings" at bounding box center [1357, 416] width 55 height 737
click at [200, 105] on button "Add segment" at bounding box center [213, 108] width 97 height 20
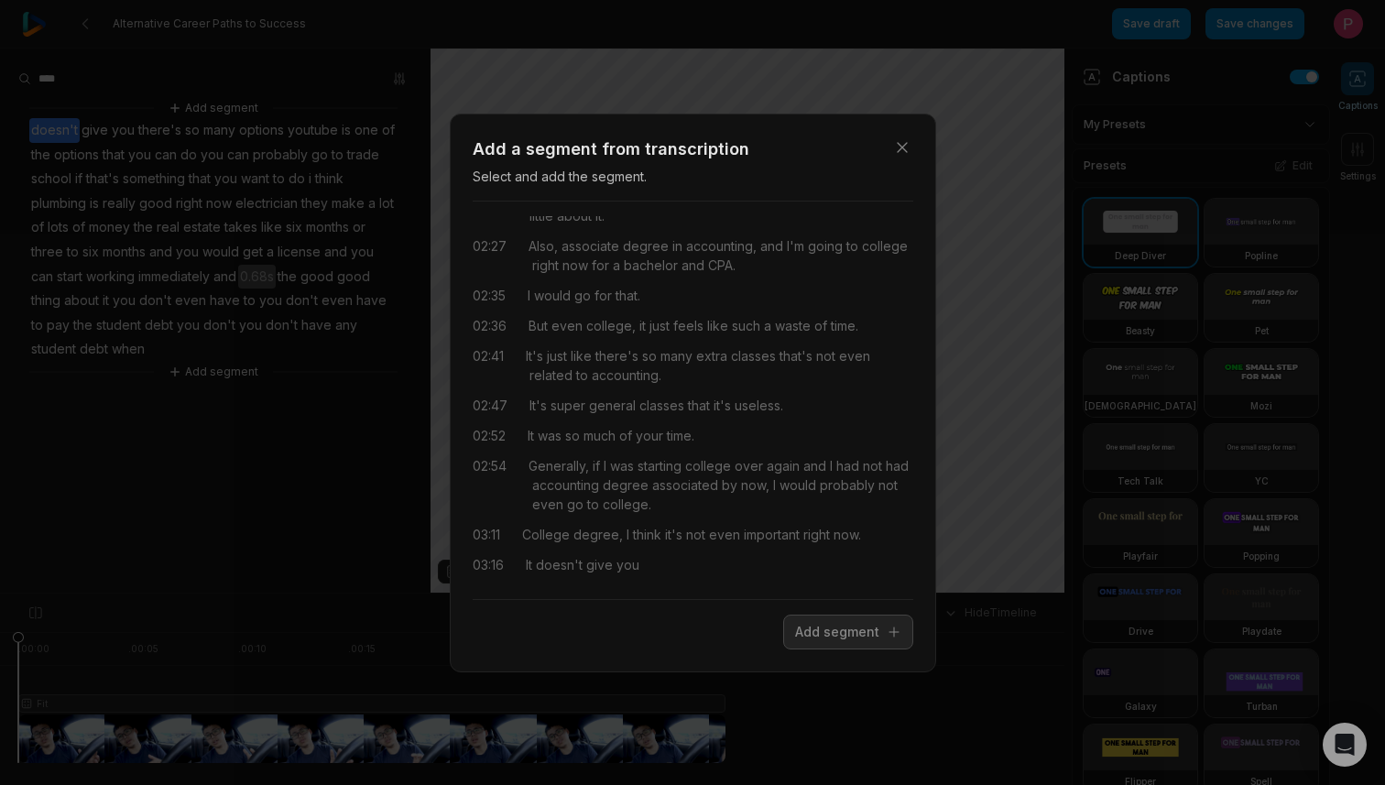
scroll to position [945, 0]
click at [644, 537] on span "think" at bounding box center [645, 533] width 32 height 19
click at [668, 555] on div "03:16 It doesn't give you" at bounding box center [692, 563] width 440 height 19
click at [525, 535] on span "College" at bounding box center [546, 533] width 48 height 19
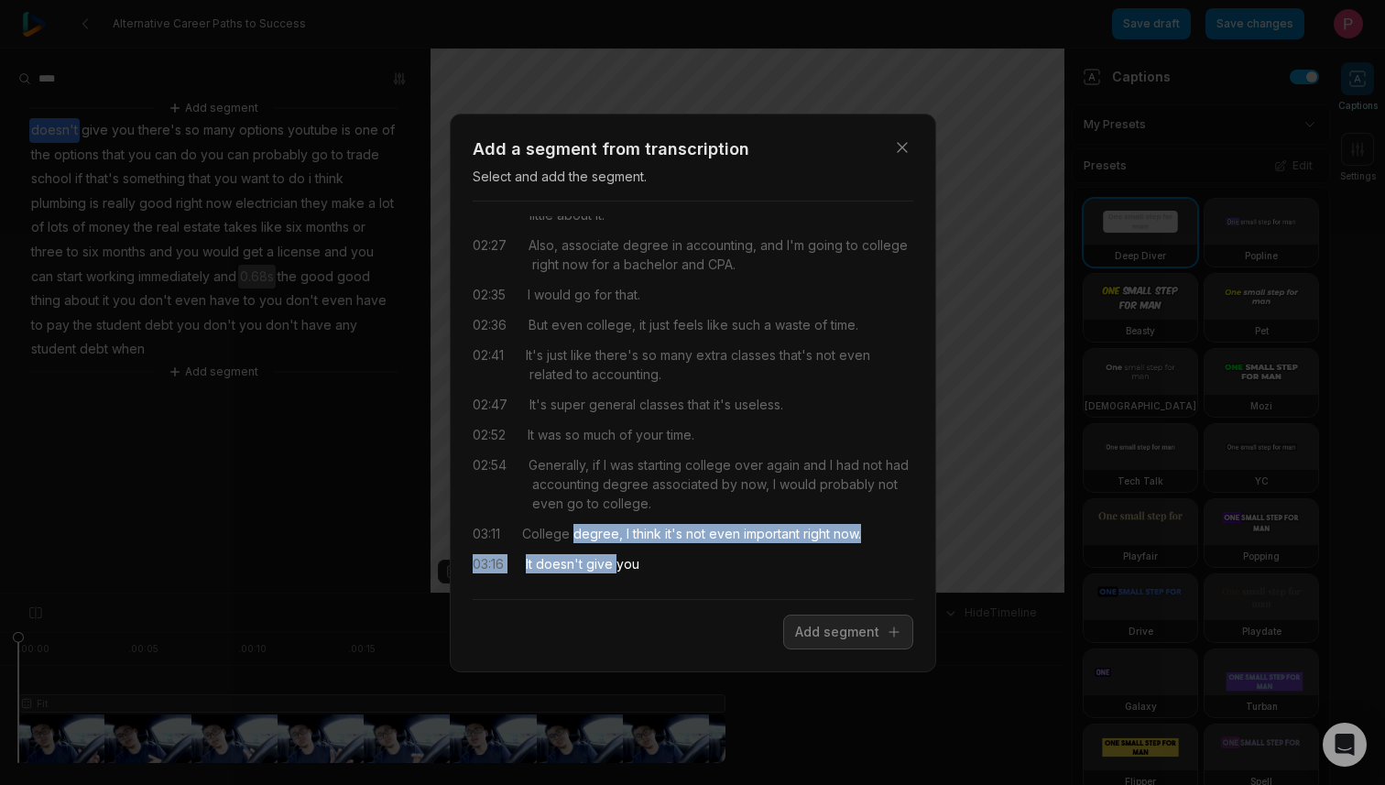
drag, startPoint x: 573, startPoint y: 538, endPoint x: 619, endPoint y: 555, distance: 49.0
click at [619, 555] on div "00:00 In 2014, I put a couple hacking videos, like hacking Roblox, hacking game…" at bounding box center [692, 400] width 440 height 368
drag, startPoint x: 526, startPoint y: 537, endPoint x: 633, endPoint y: 572, distance: 112.9
click at [633, 572] on div "00:00 In 2014, I put a couple hacking videos, like hacking Roblox, hacking game…" at bounding box center [692, 400] width 440 height 368
click at [836, 634] on button "Add segment" at bounding box center [848, 631] width 130 height 35
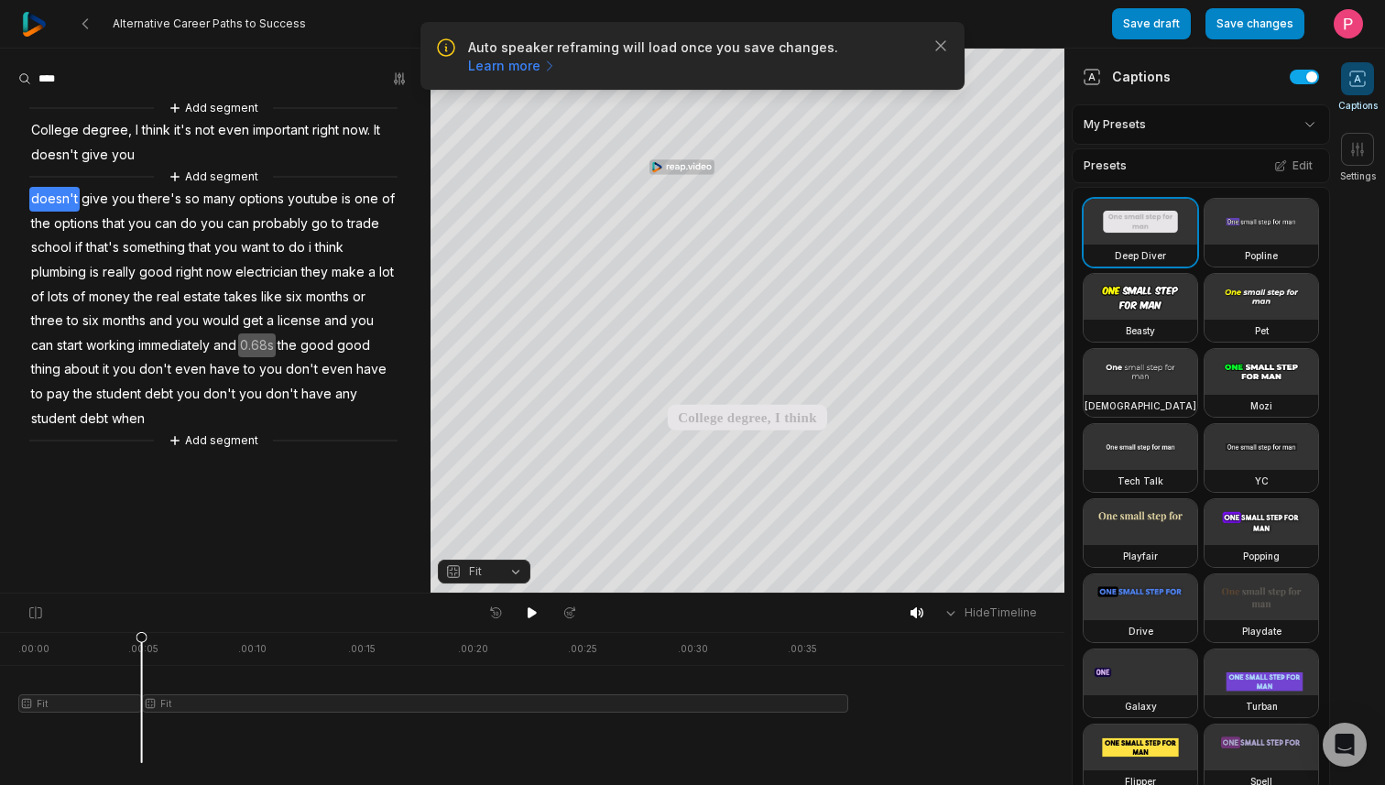
scroll to position [0, 0]
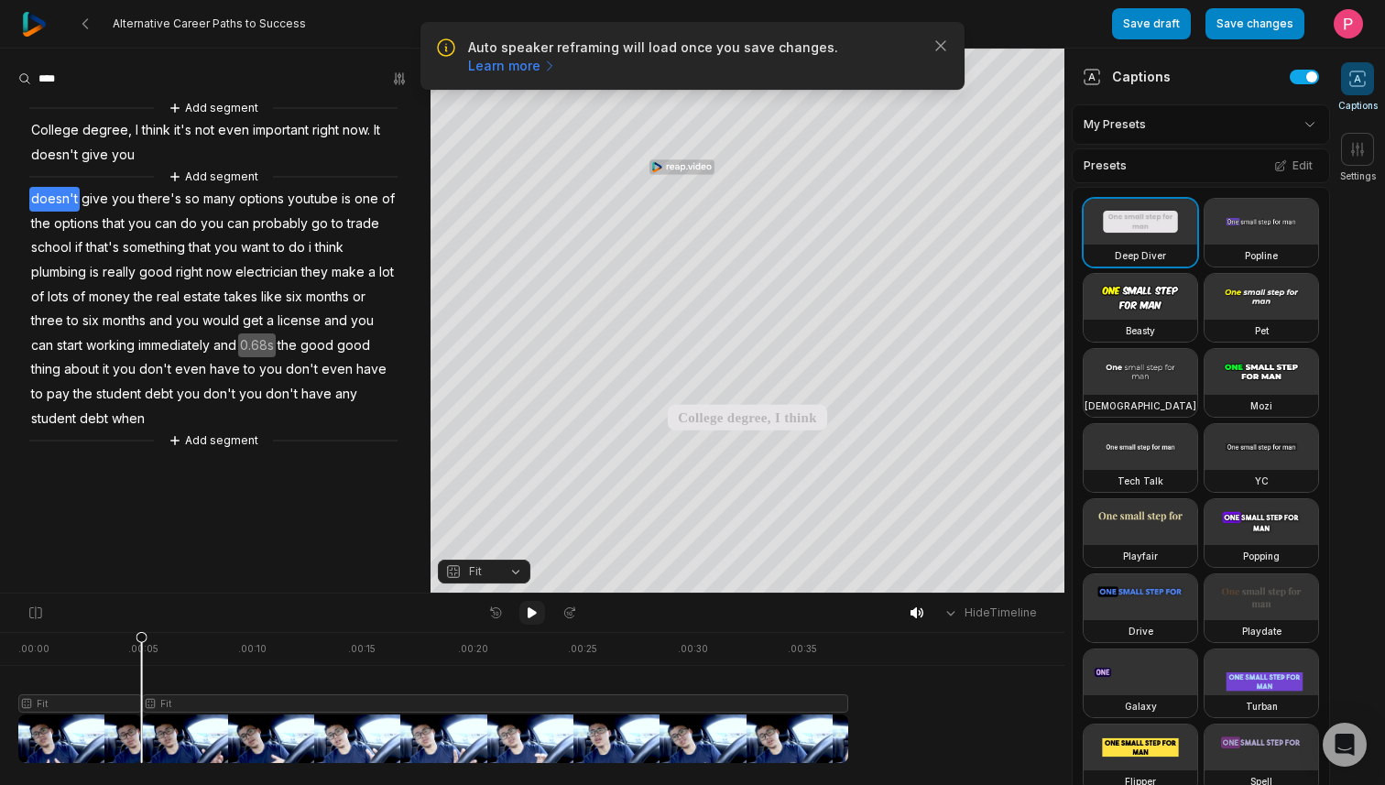
click at [525, 611] on icon at bounding box center [532, 612] width 15 height 15
drag, startPoint x: 196, startPoint y: 637, endPoint x: 0, endPoint y: 623, distance: 196.5
click at [0, 623] on div "Hide Timeline . 00:00 . 00:05 . 00:10 . 00:15 . 00:20 . 00:25 . 00:30 . 00:35 F…" at bounding box center [532, 688] width 1064 height 192
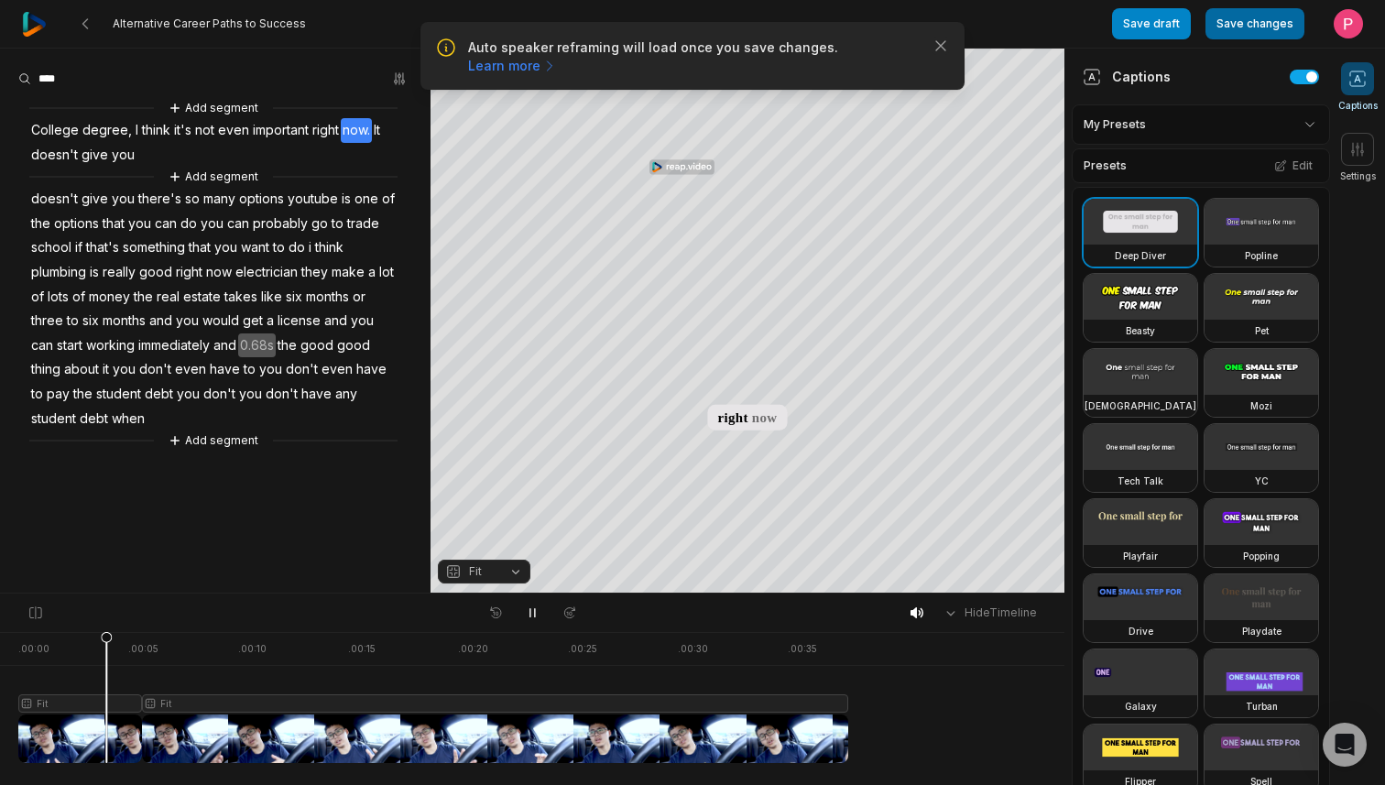
click at [1236, 28] on button "Save changes" at bounding box center [1254, 23] width 99 height 31
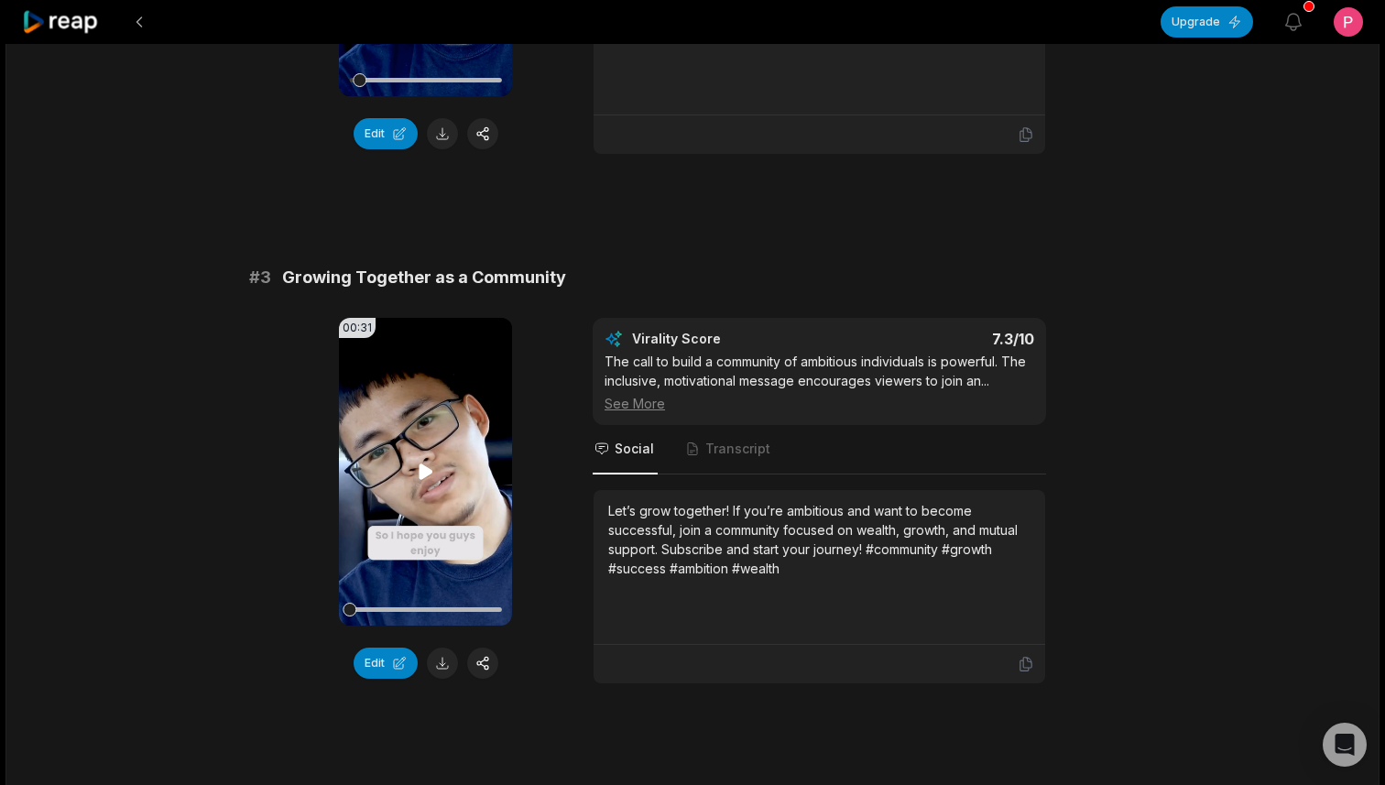
scroll to position [1021, 0]
click at [418, 470] on icon at bounding box center [425, 470] width 14 height 16
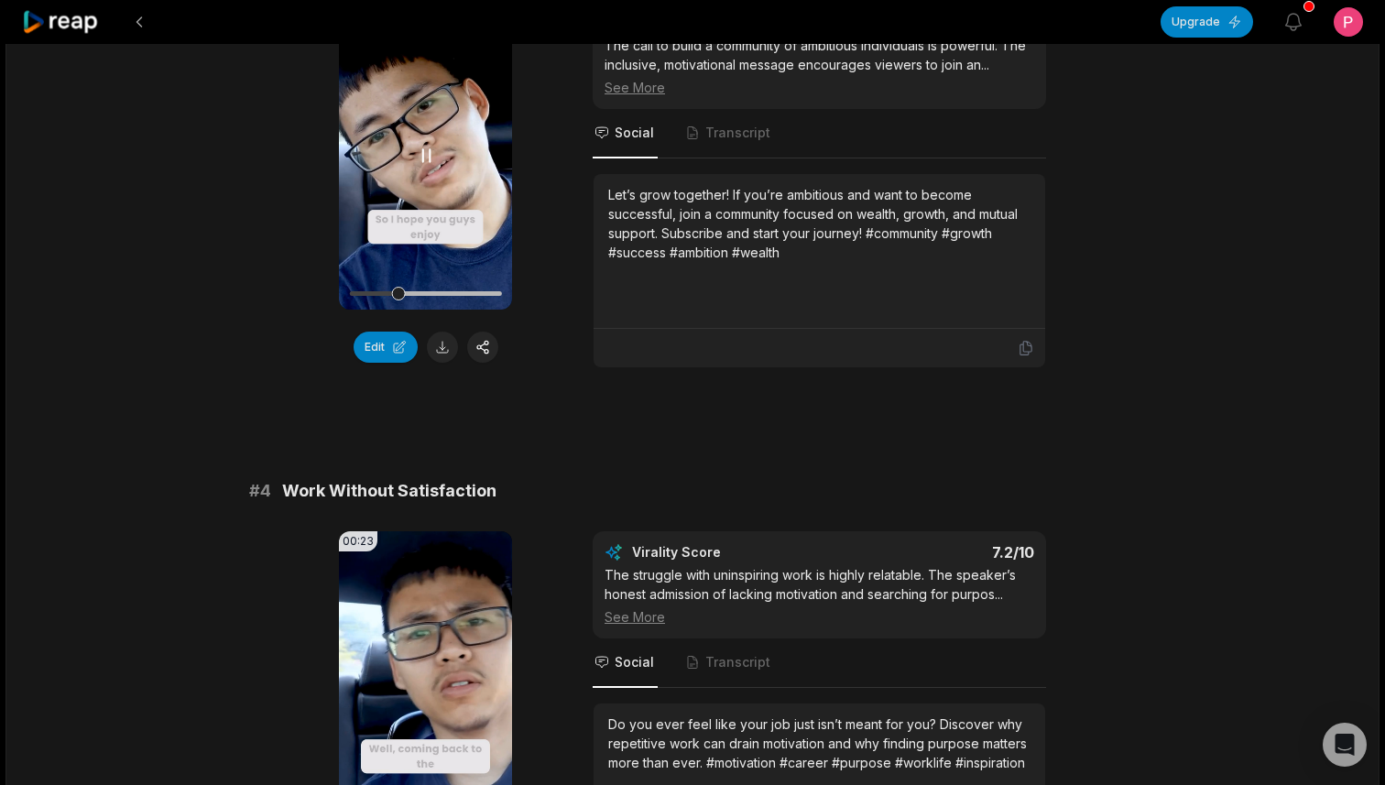
scroll to position [1347, 0]
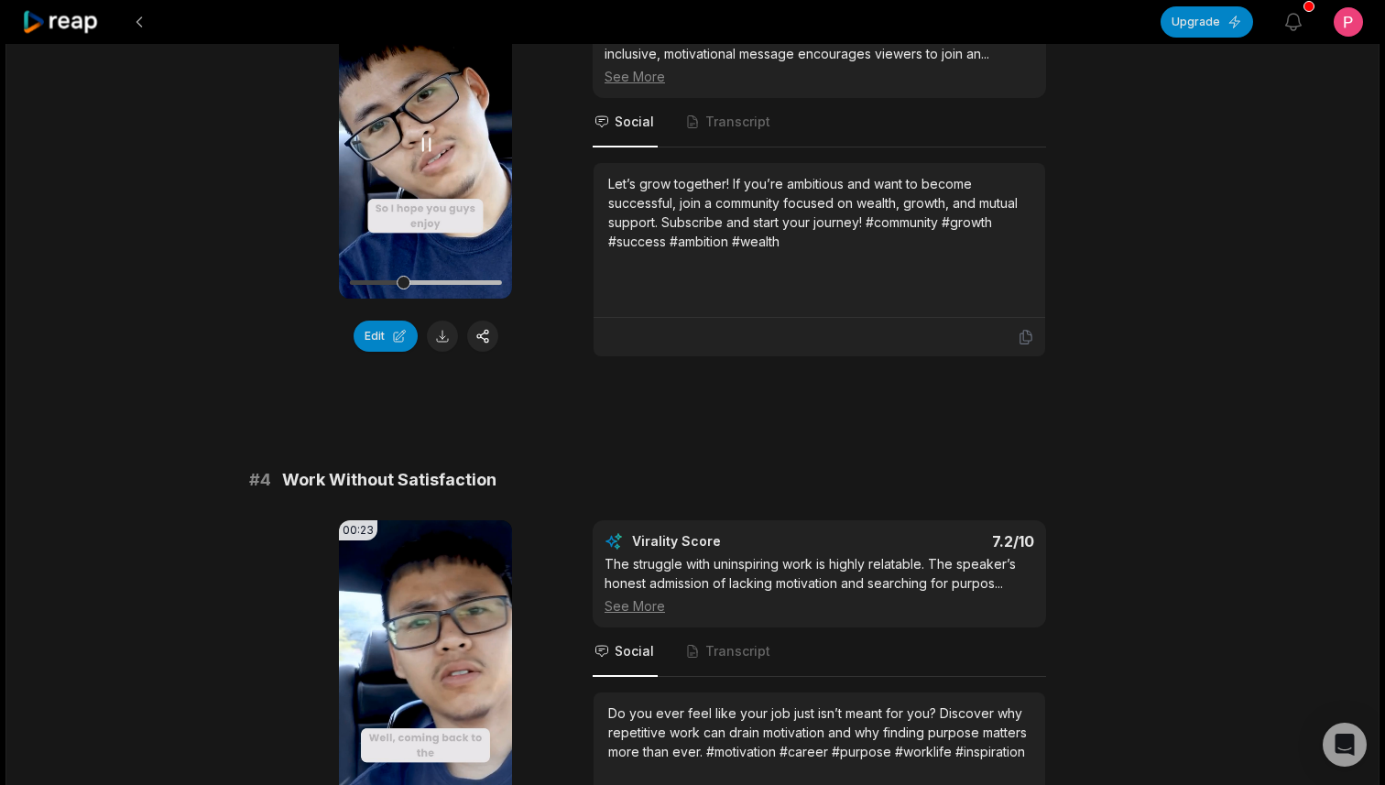
click at [427, 137] on icon at bounding box center [426, 145] width 22 height 22
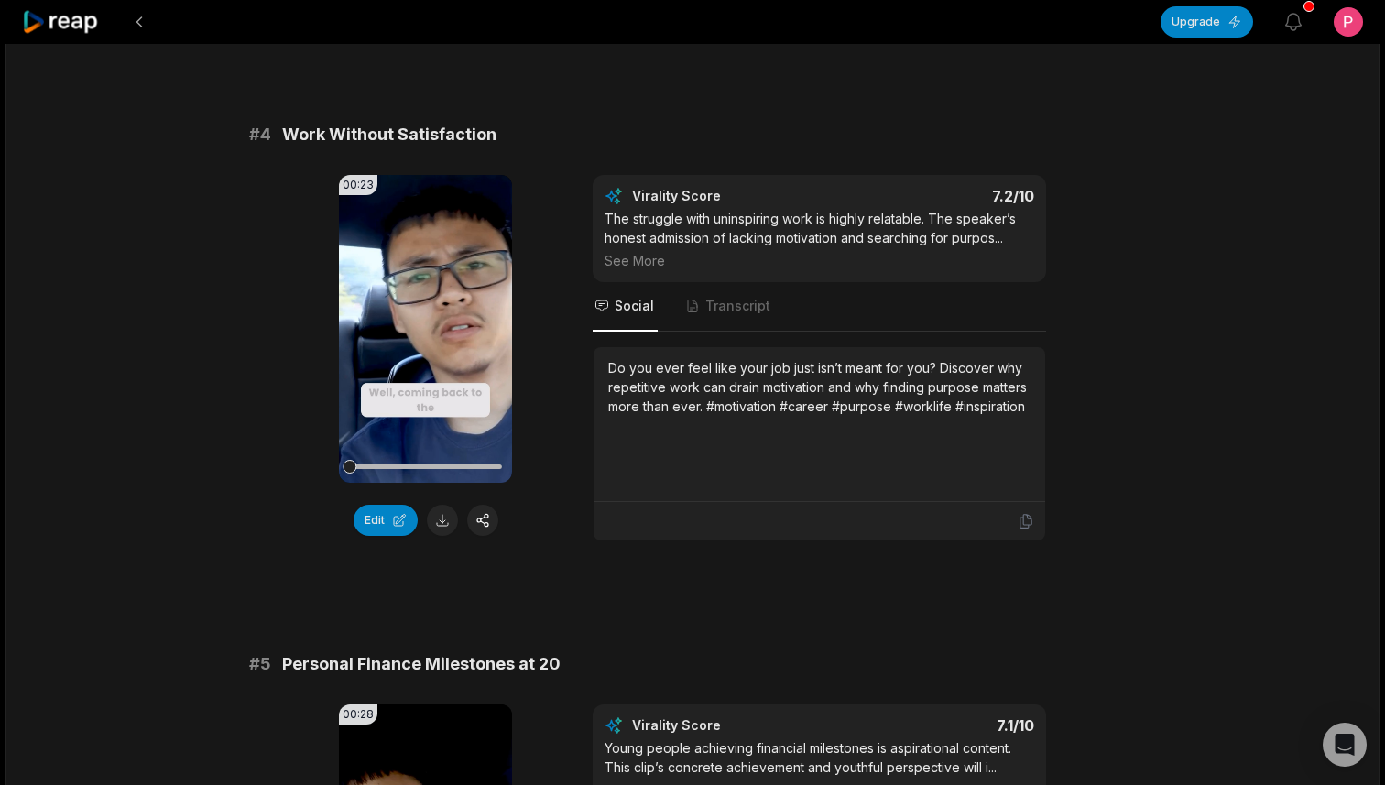
scroll to position [1696, 0]
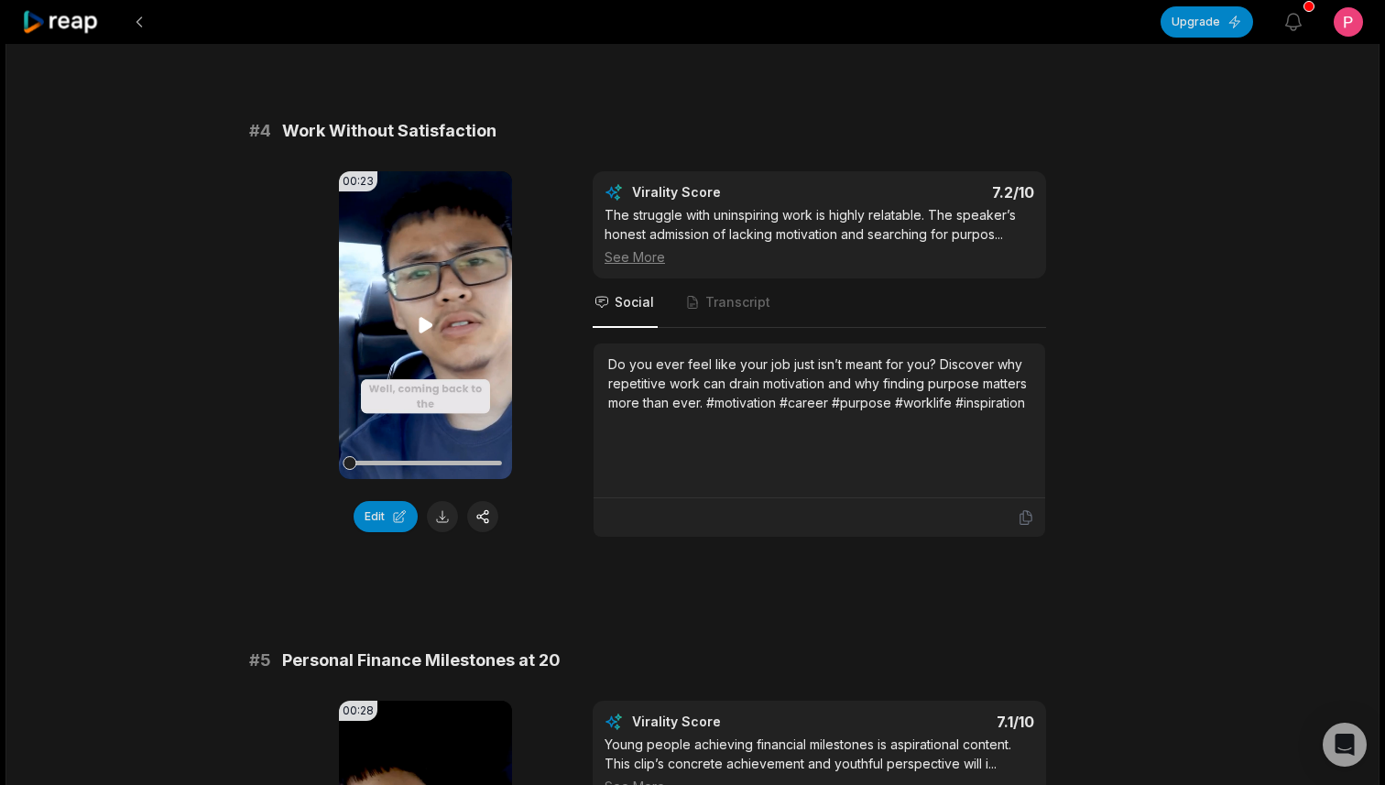
click at [424, 313] on video "Your browser does not support mp4 format." at bounding box center [425, 325] width 173 height 308
click at [431, 321] on icon at bounding box center [426, 325] width 22 height 22
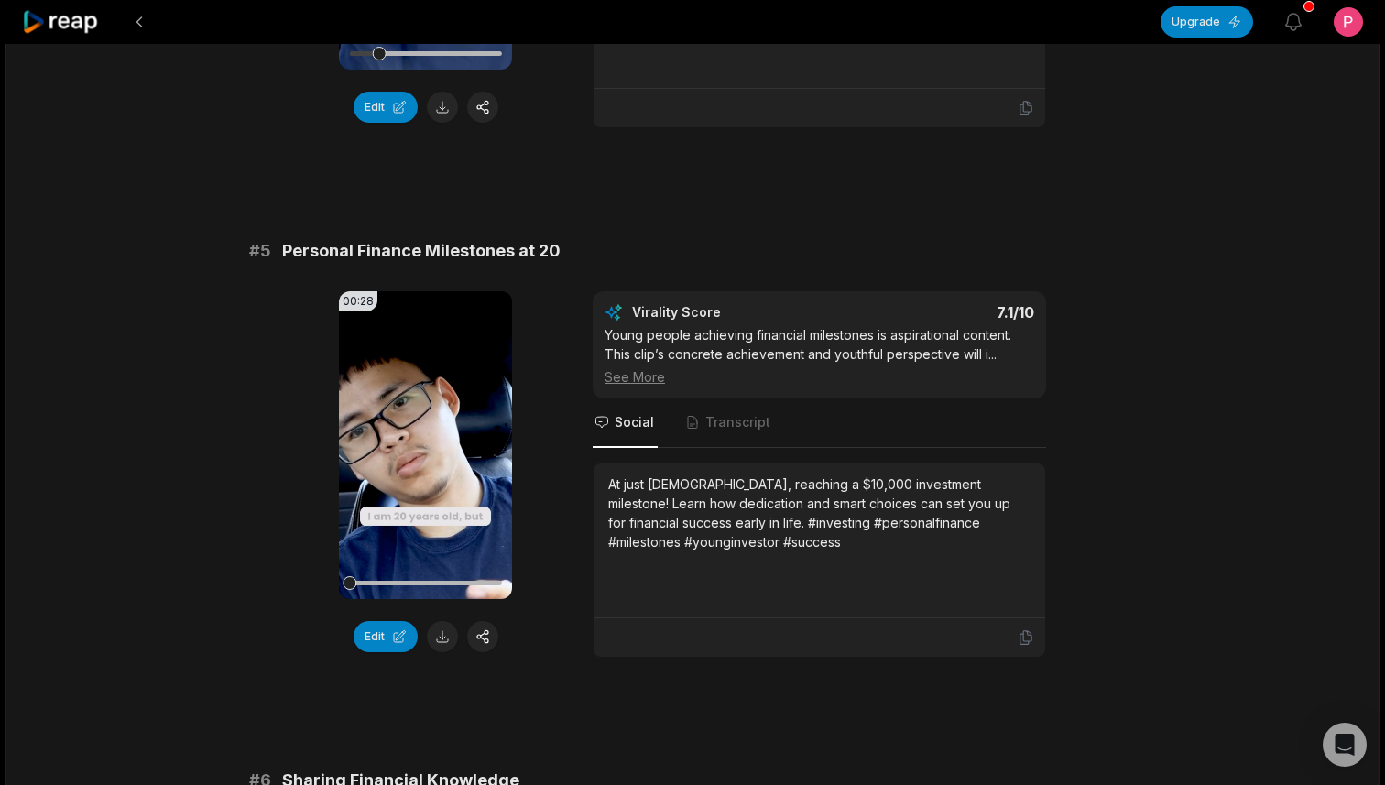
scroll to position [2120, 0]
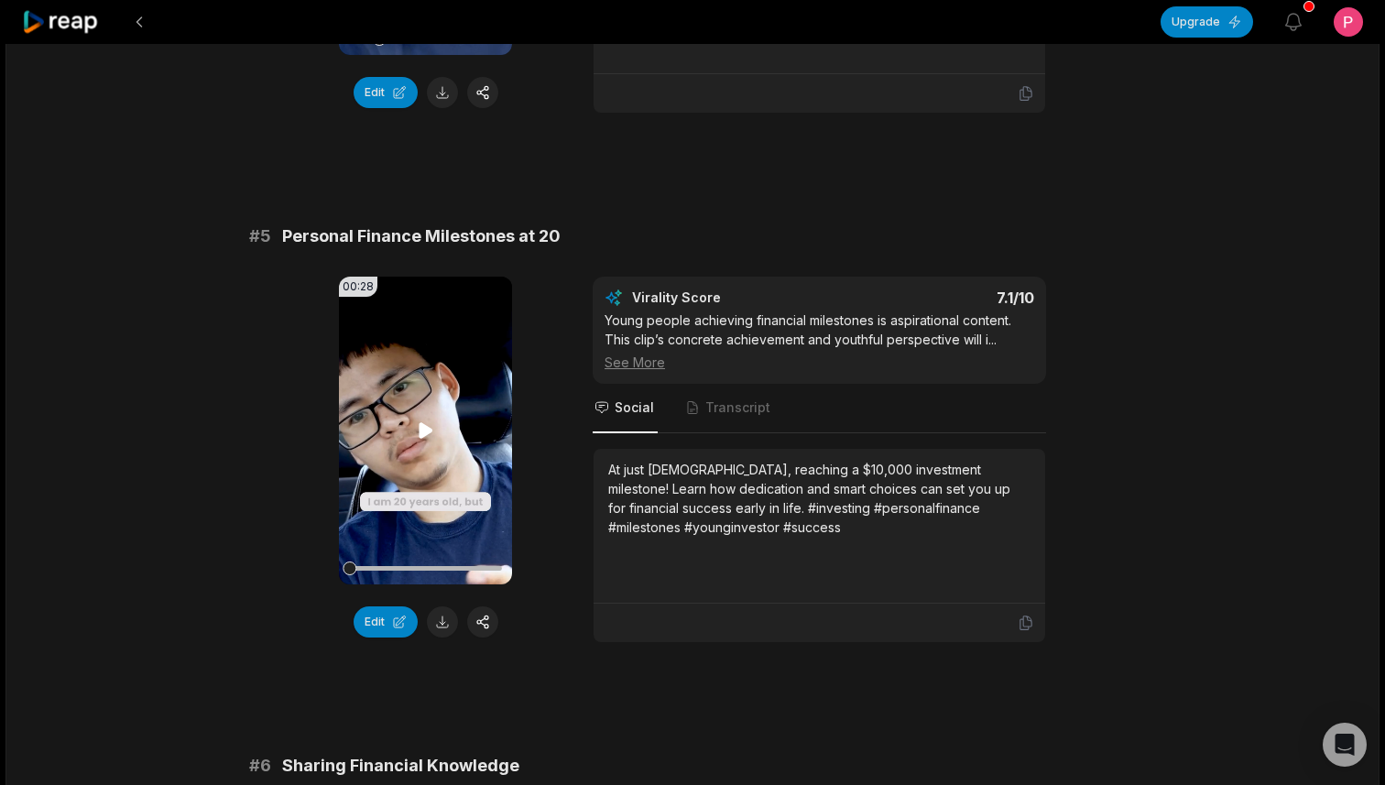
click at [422, 423] on icon at bounding box center [425, 430] width 14 height 16
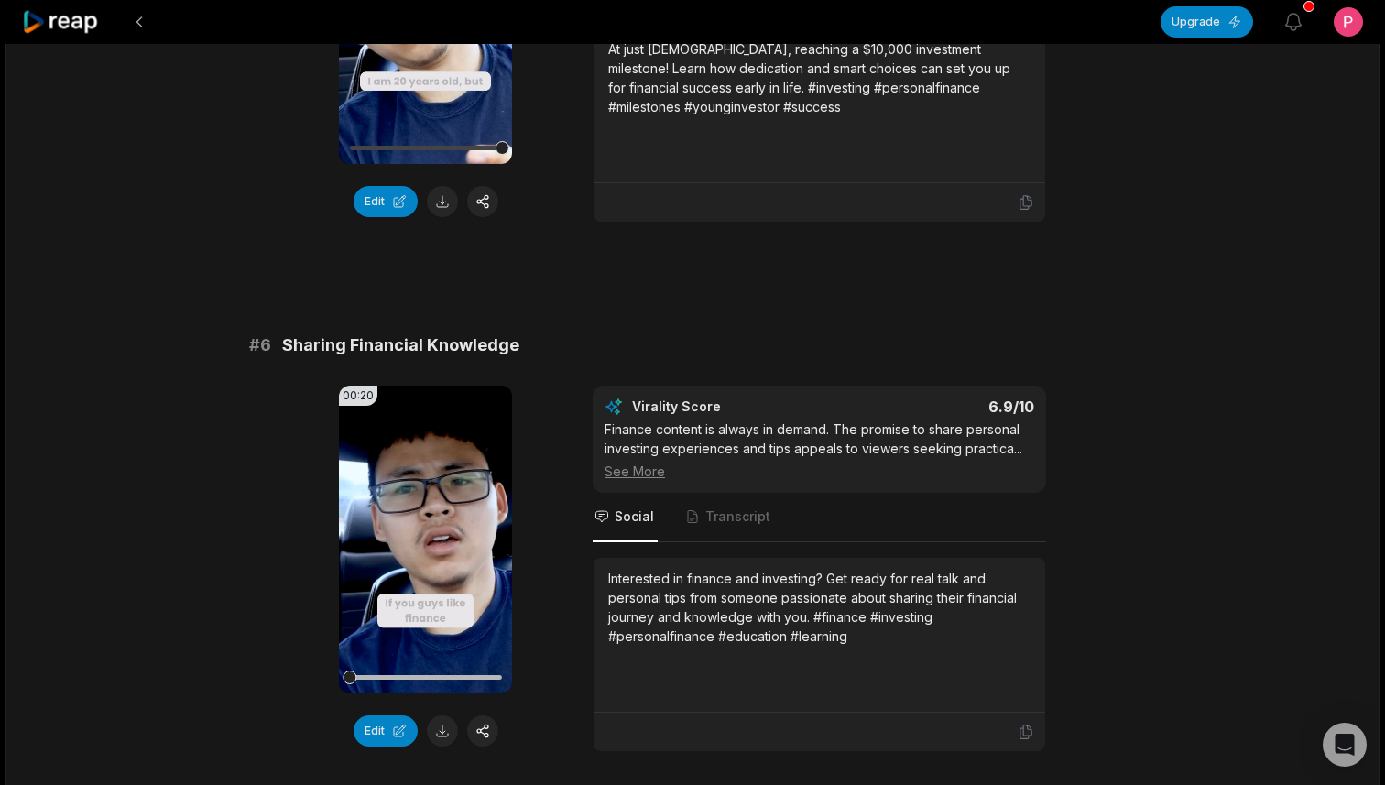
scroll to position [2544, 0]
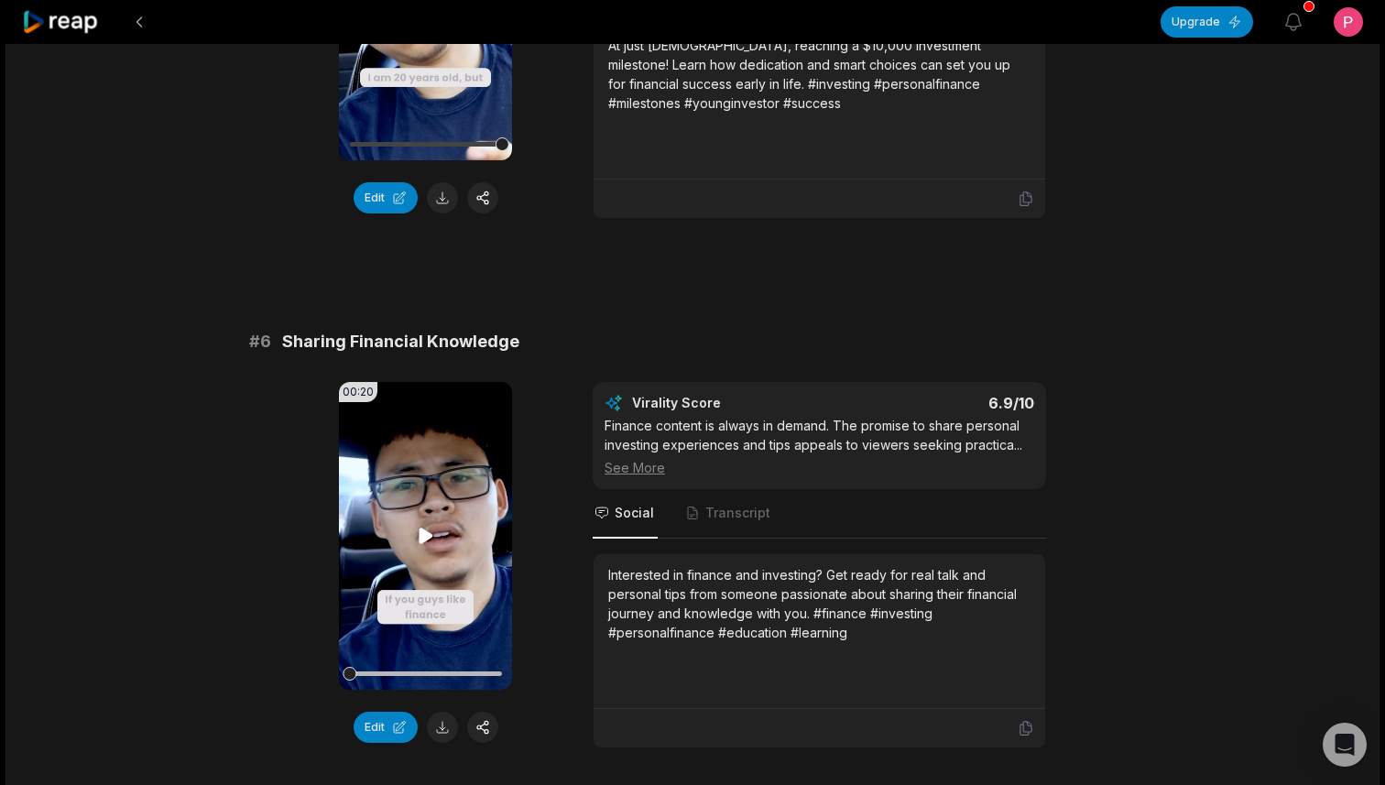
click at [428, 537] on icon at bounding box center [425, 535] width 14 height 16
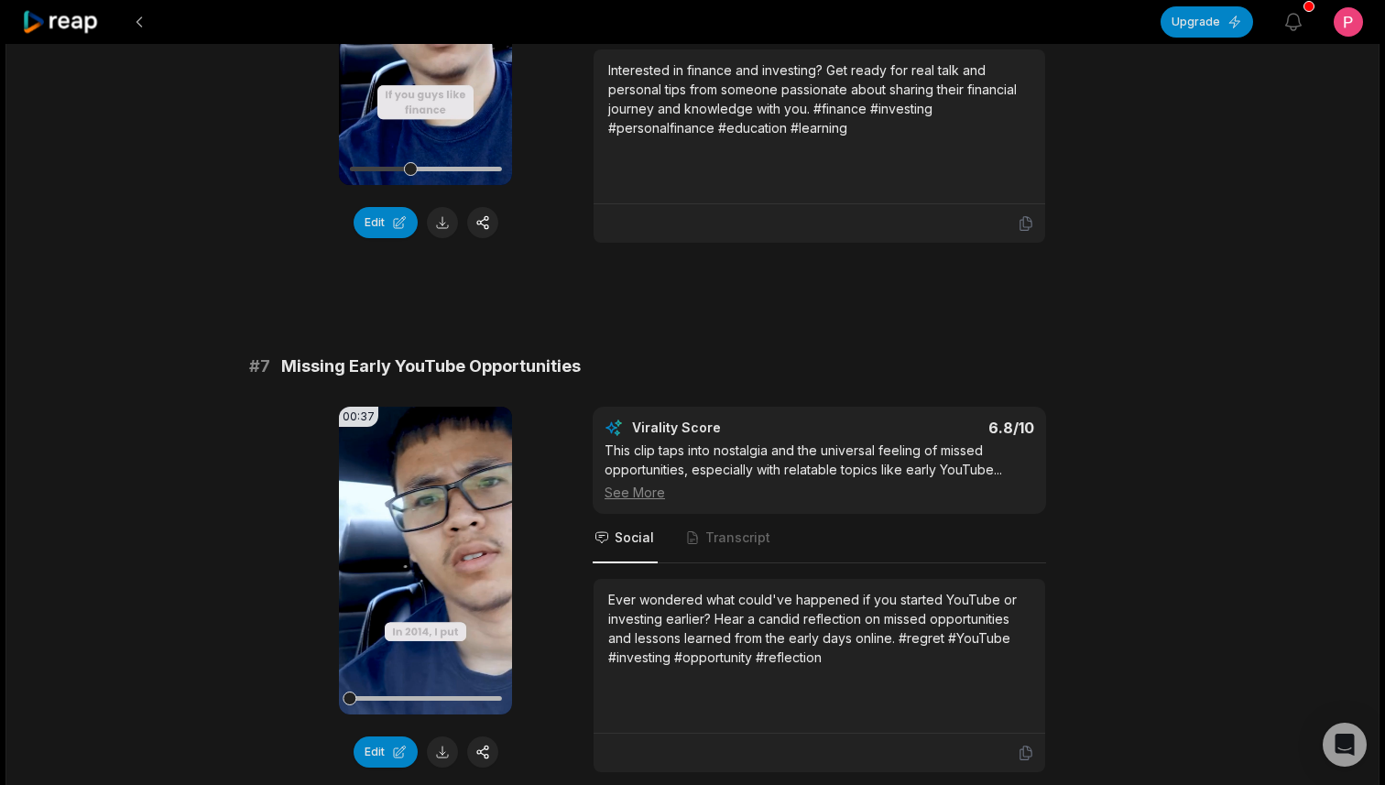
scroll to position [3052, 0]
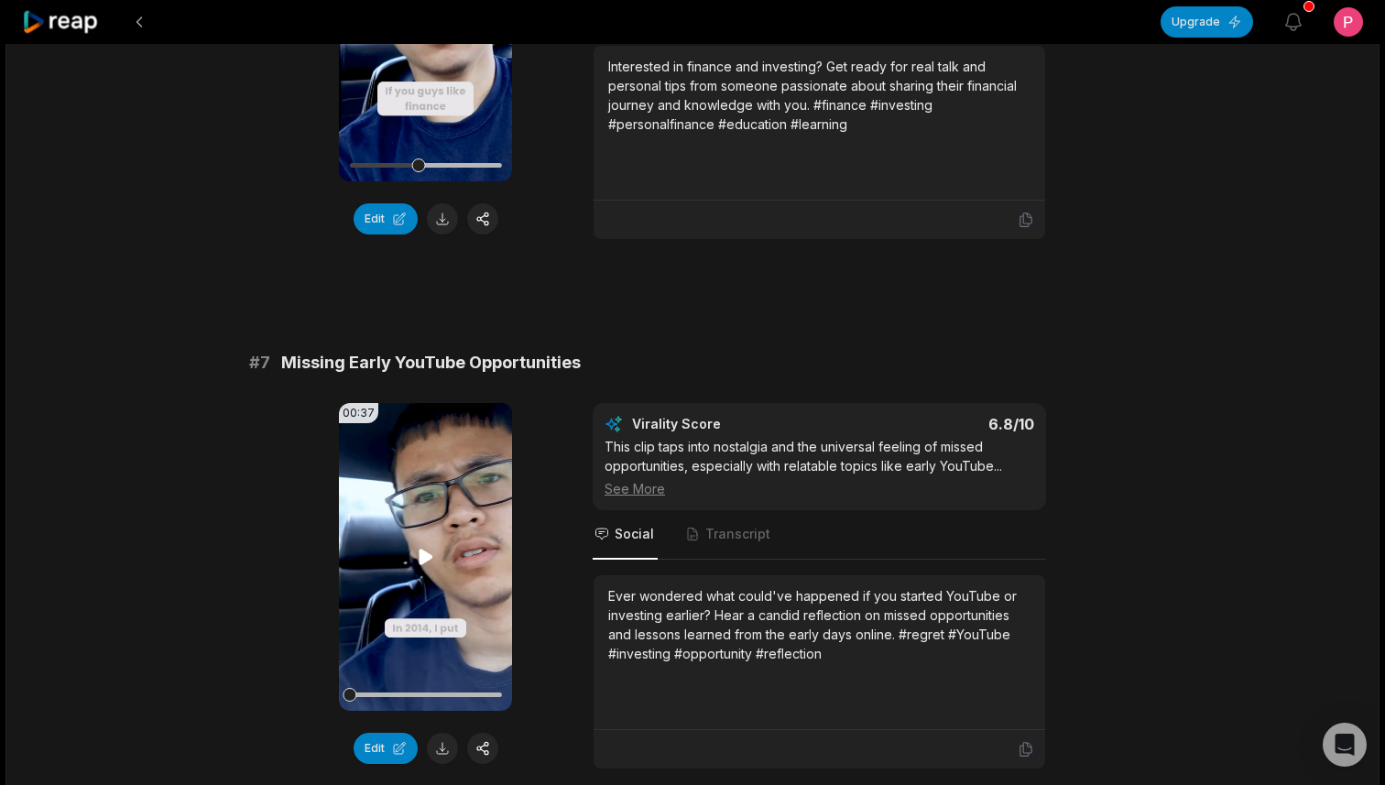
click at [430, 558] on icon at bounding box center [426, 557] width 22 height 22
click at [421, 549] on icon at bounding box center [425, 556] width 14 height 16
click at [428, 556] on icon at bounding box center [426, 557] width 22 height 22
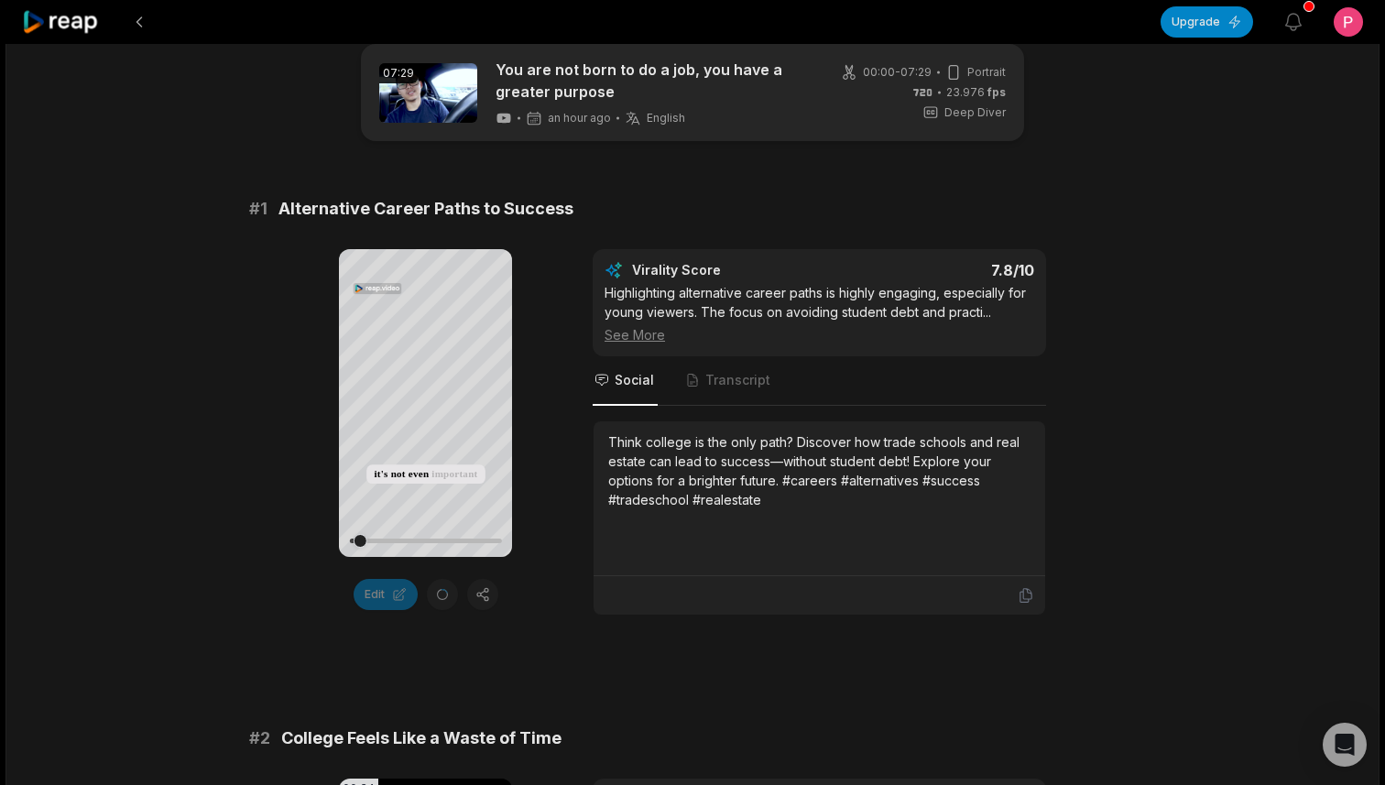
scroll to position [0, 0]
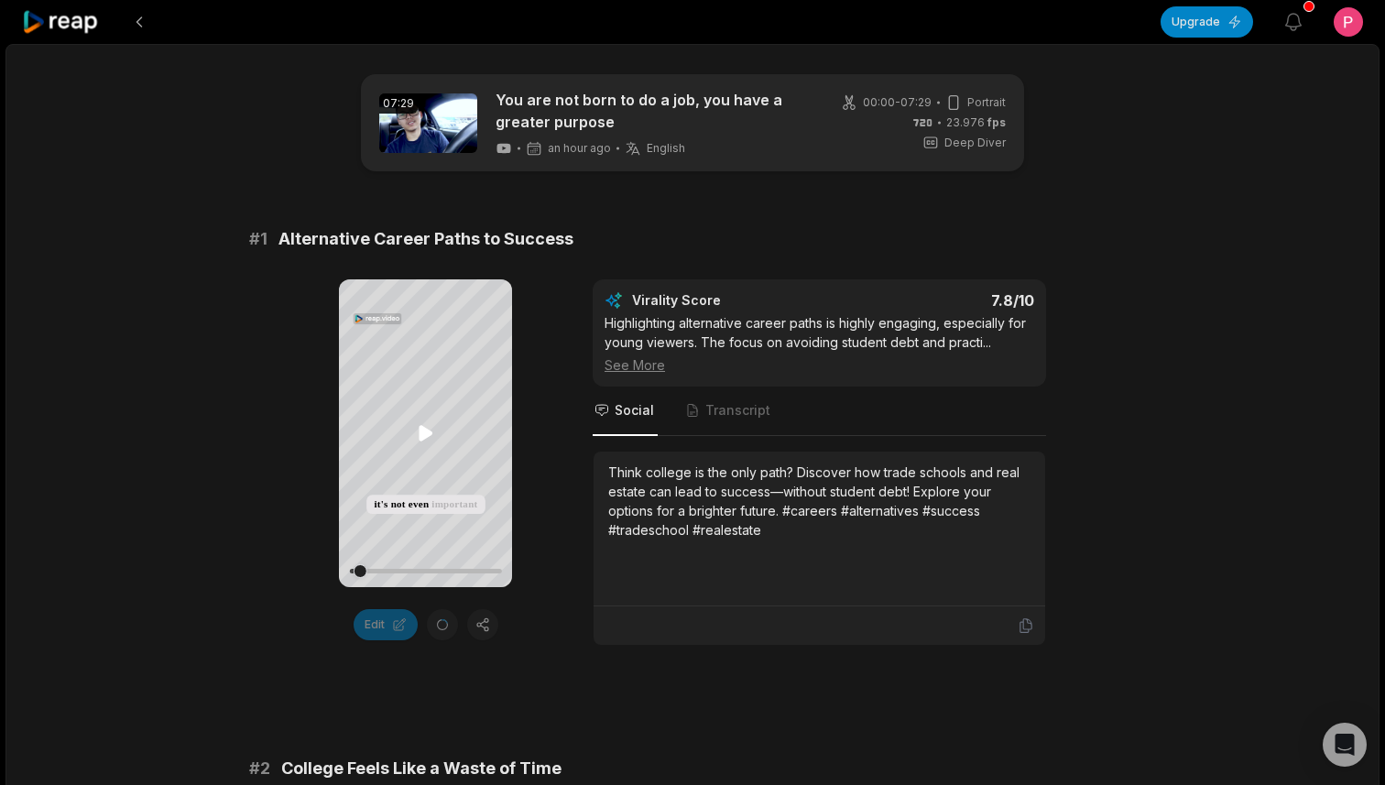
click at [424, 430] on icon at bounding box center [425, 433] width 14 height 16
click at [1199, 21] on button "Upgrade" at bounding box center [1206, 21] width 92 height 31
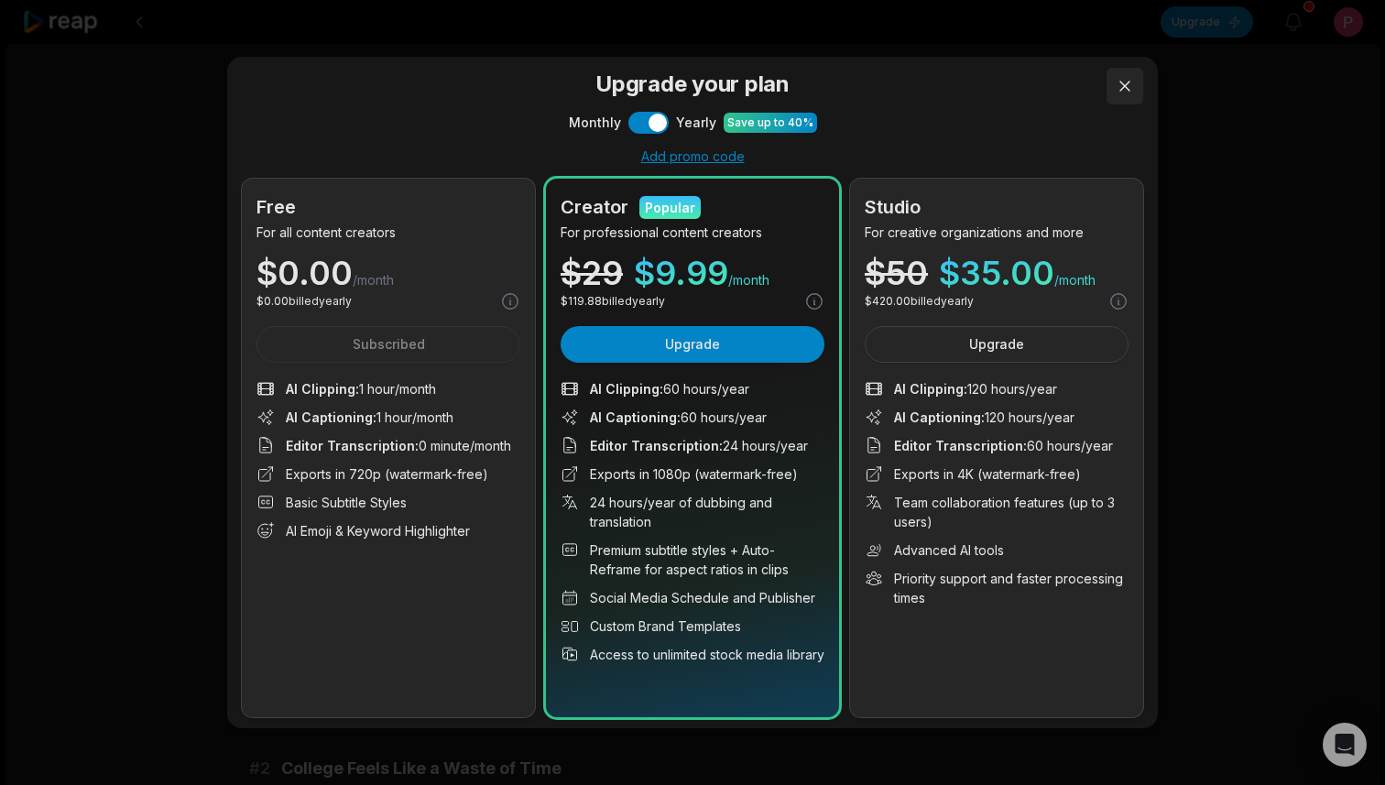
click at [1125, 89] on button at bounding box center [1124, 86] width 37 height 37
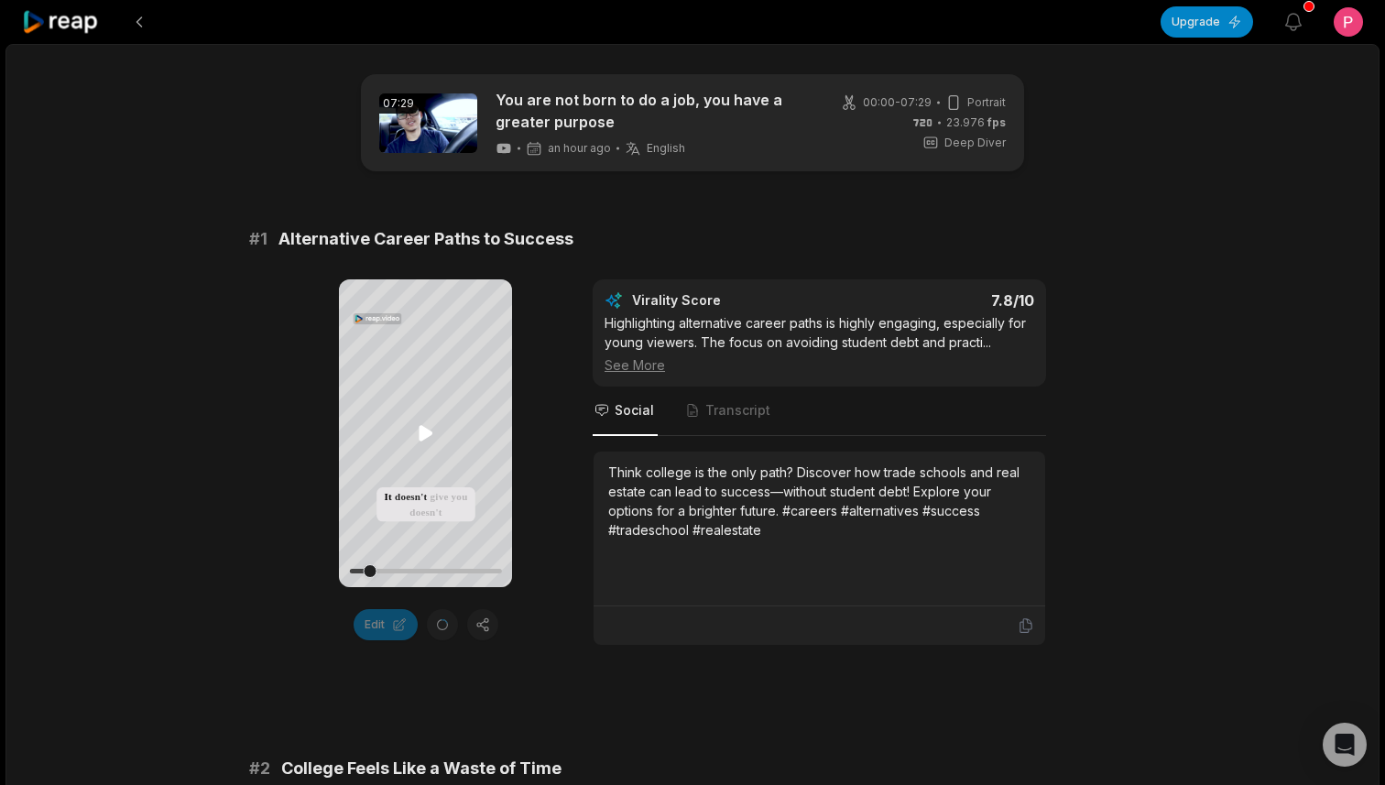
click at [420, 436] on icon at bounding box center [425, 433] width 14 height 16
click at [1348, 15] on html "Upgrade View notifications Open user menu 07:29 You are not born to do a job, y…" at bounding box center [692, 392] width 1385 height 785
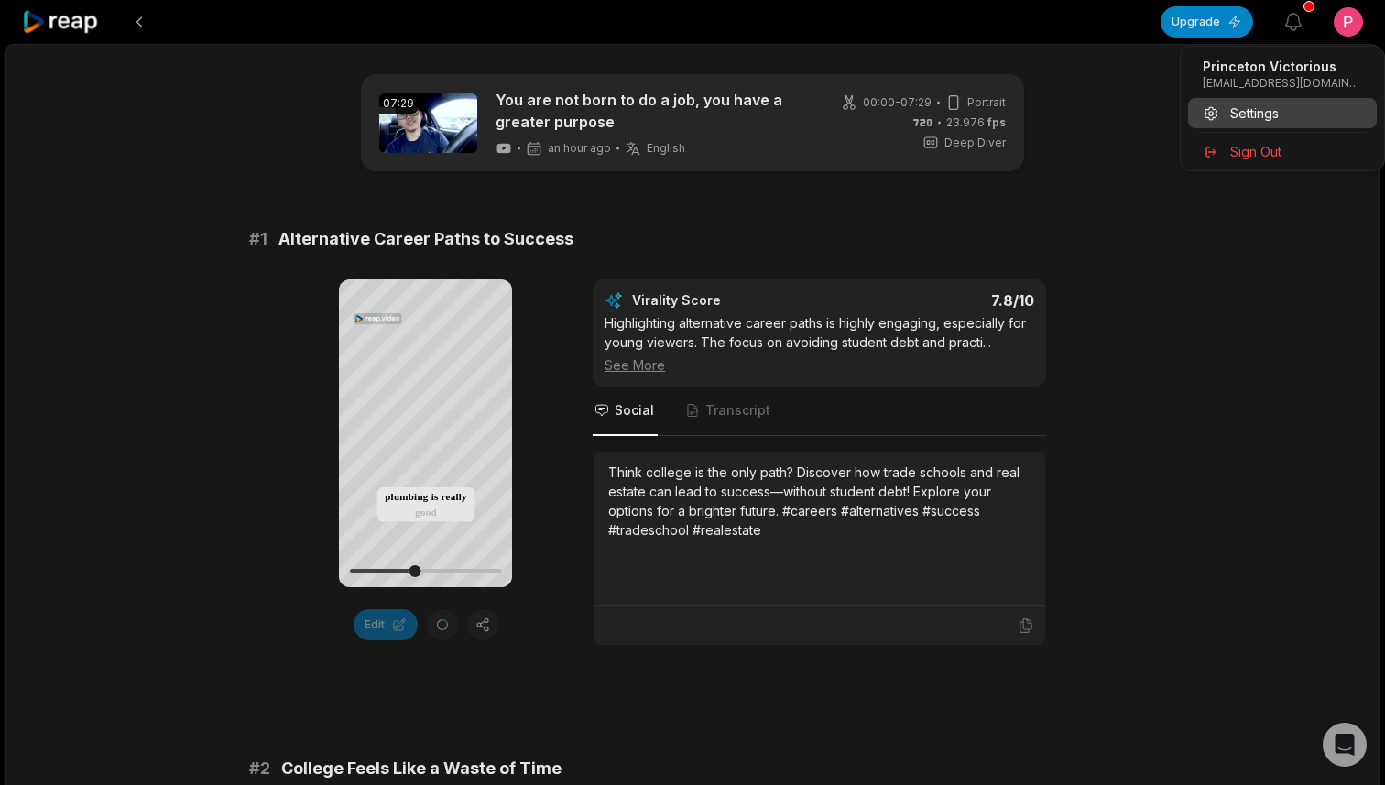
click at [1253, 106] on span "Settings" at bounding box center [1254, 112] width 49 height 19
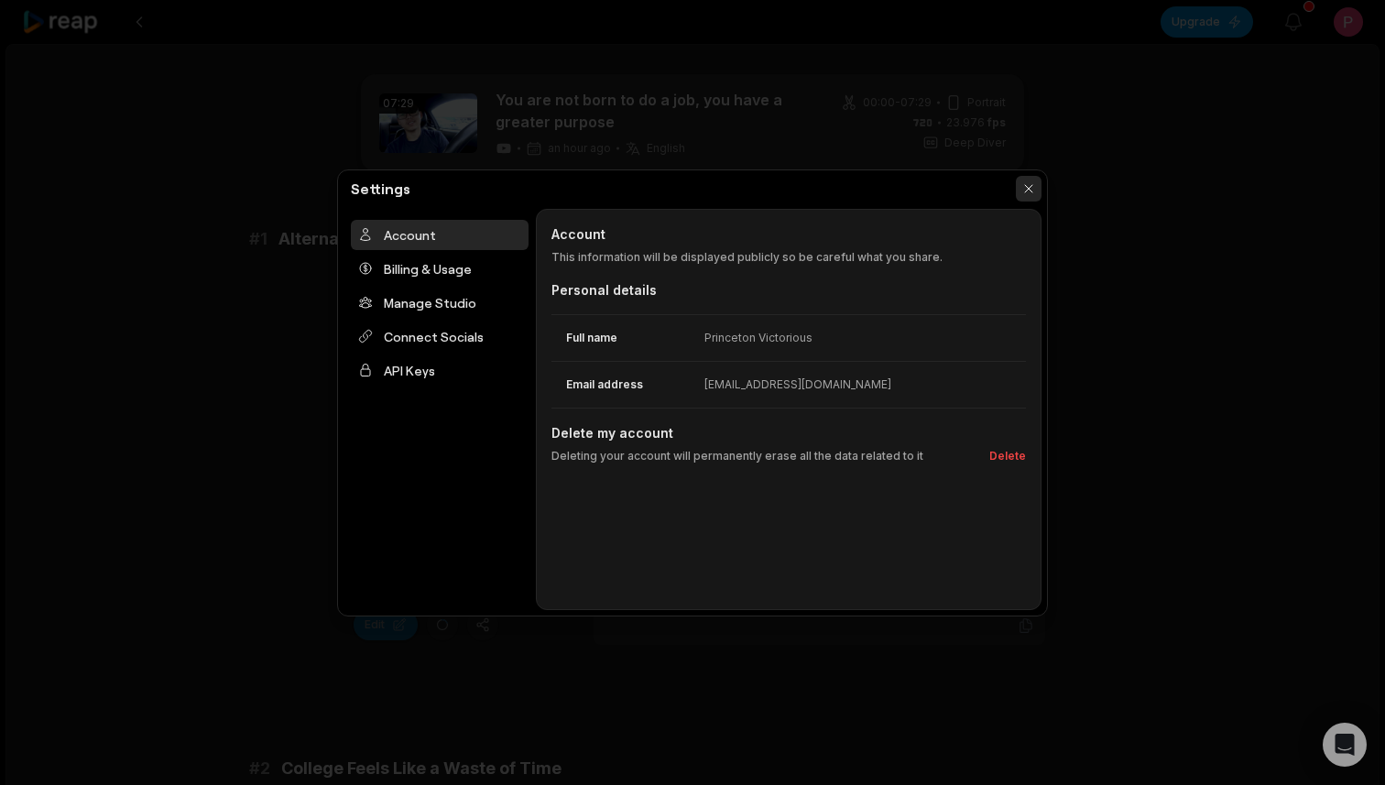
click at [1021, 179] on button "button" at bounding box center [1029, 189] width 26 height 26
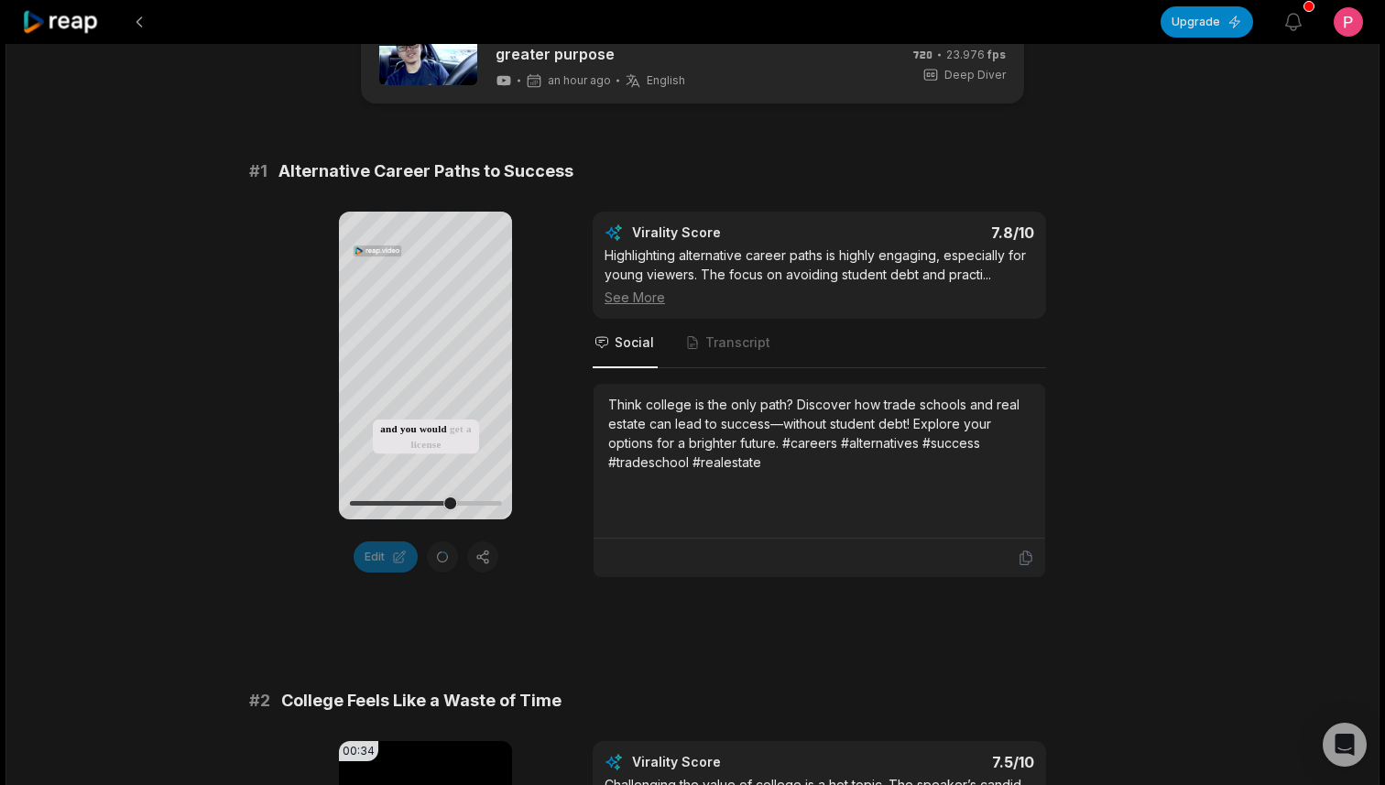
scroll to position [54, 0]
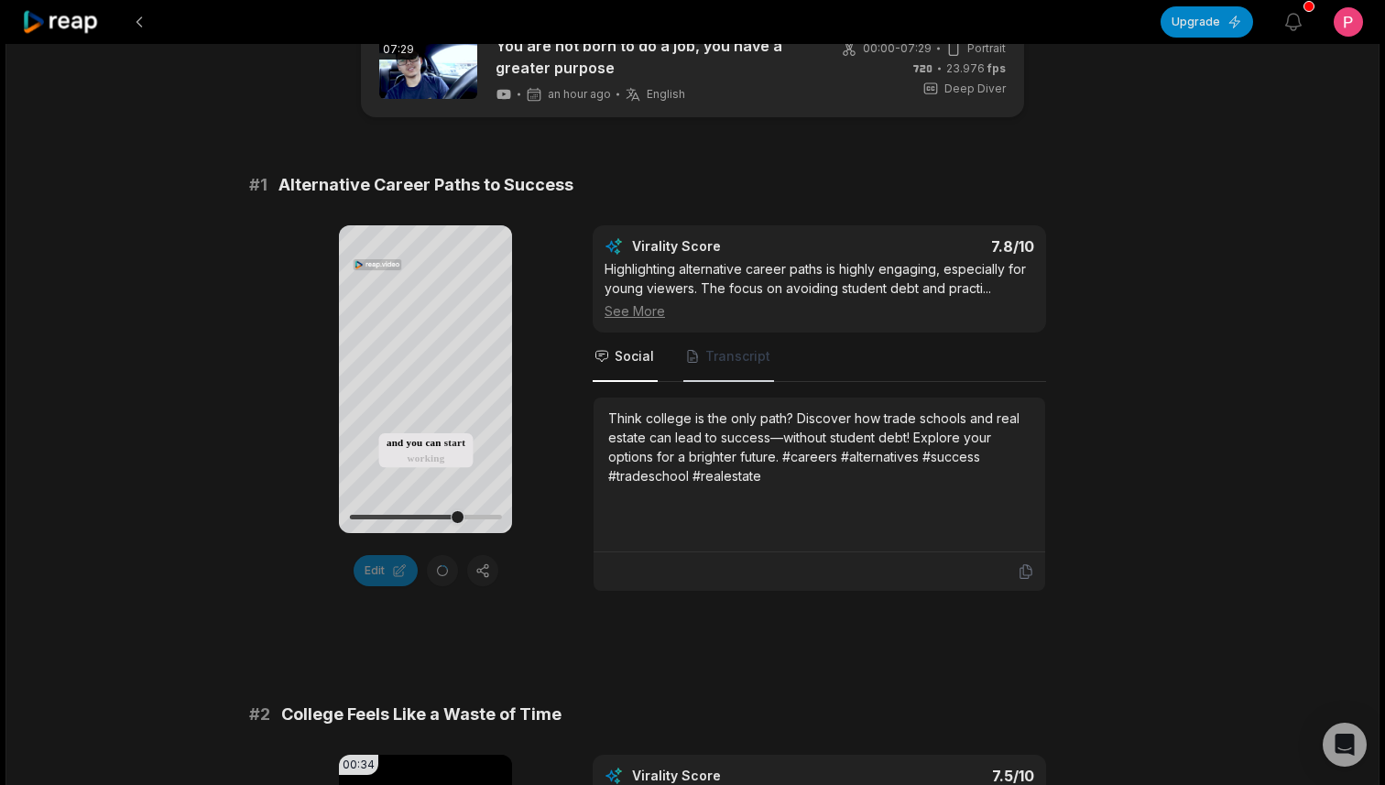
click at [724, 371] on span "Transcript" at bounding box center [728, 356] width 91 height 49
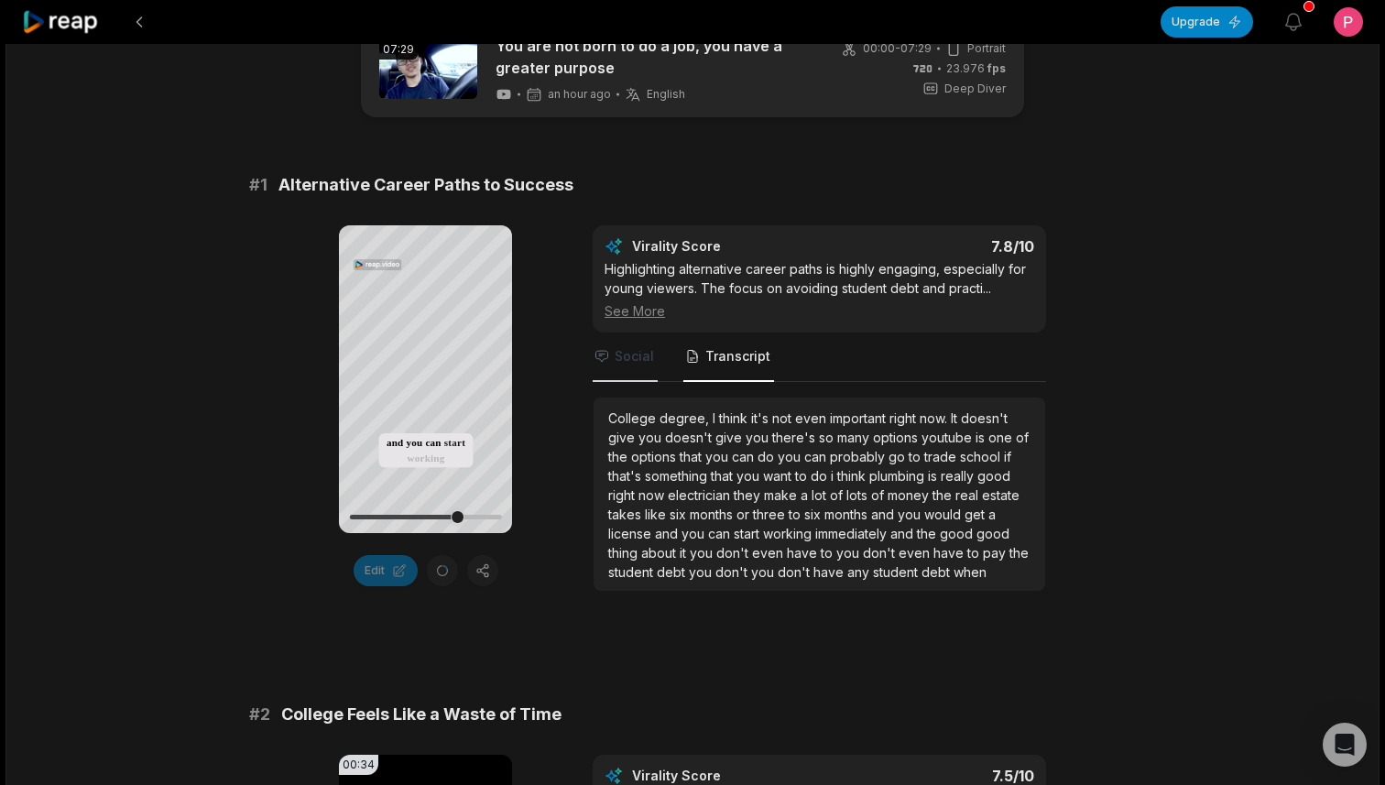
click at [623, 360] on span "Social" at bounding box center [633, 356] width 39 height 18
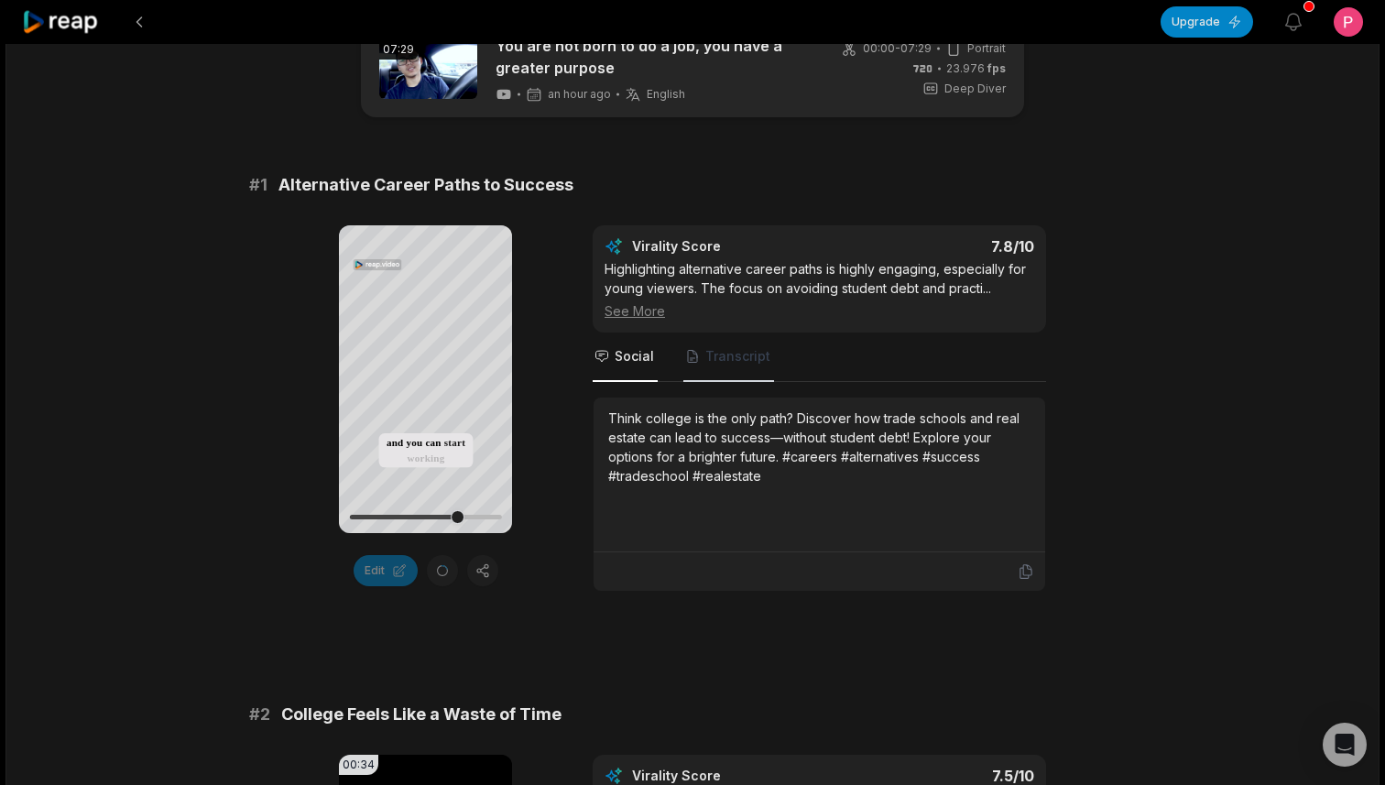
click at [708, 364] on span "Transcript" at bounding box center [737, 356] width 65 height 18
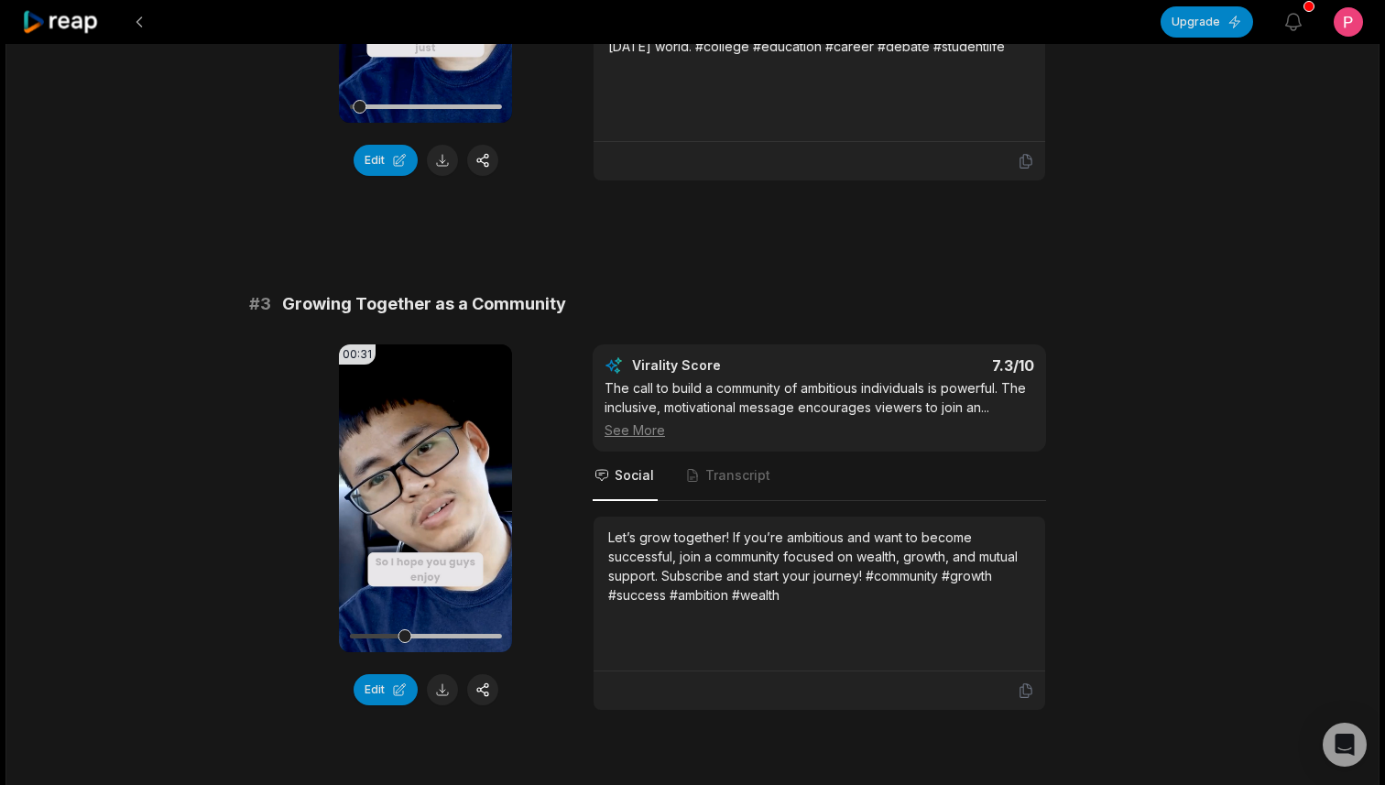
scroll to position [978, 0]
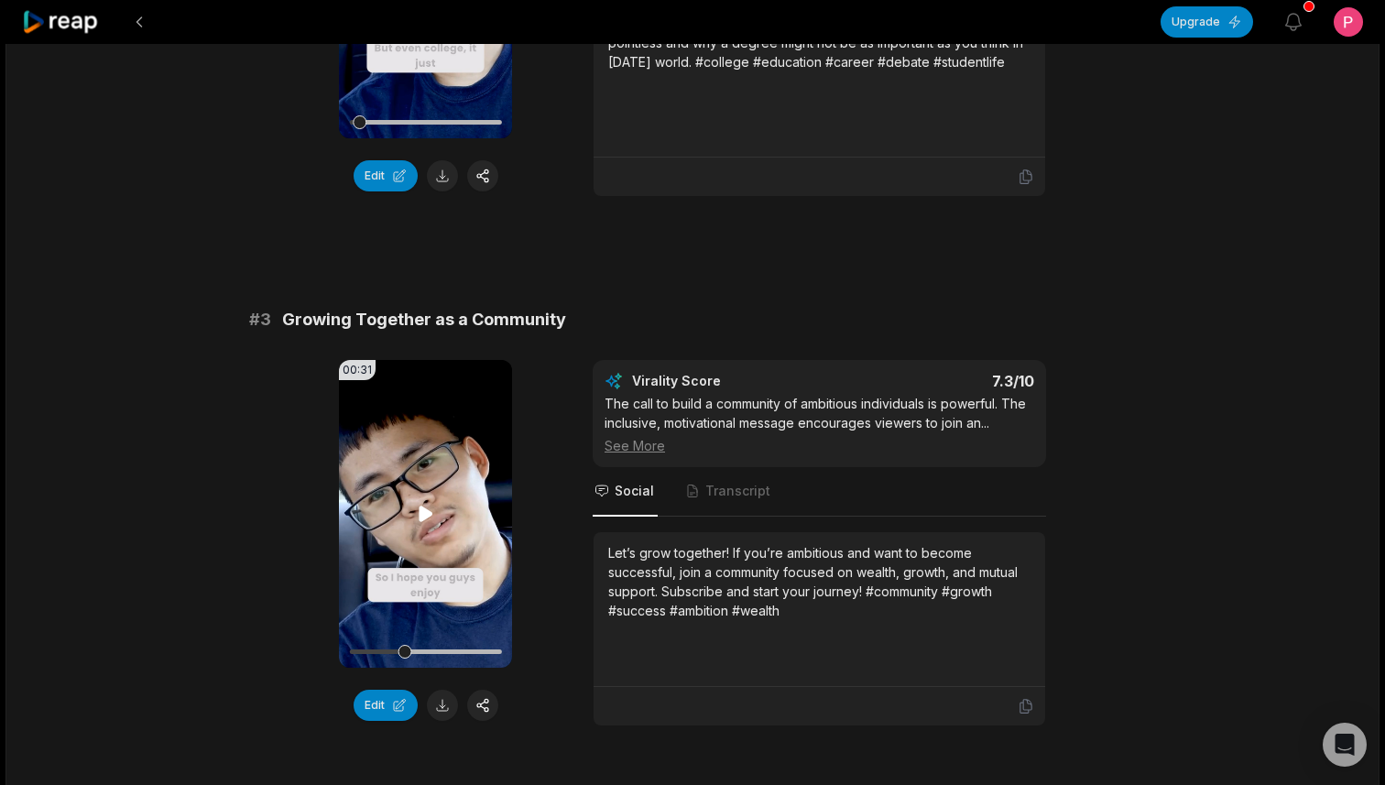
click at [427, 510] on icon at bounding box center [425, 513] width 14 height 16
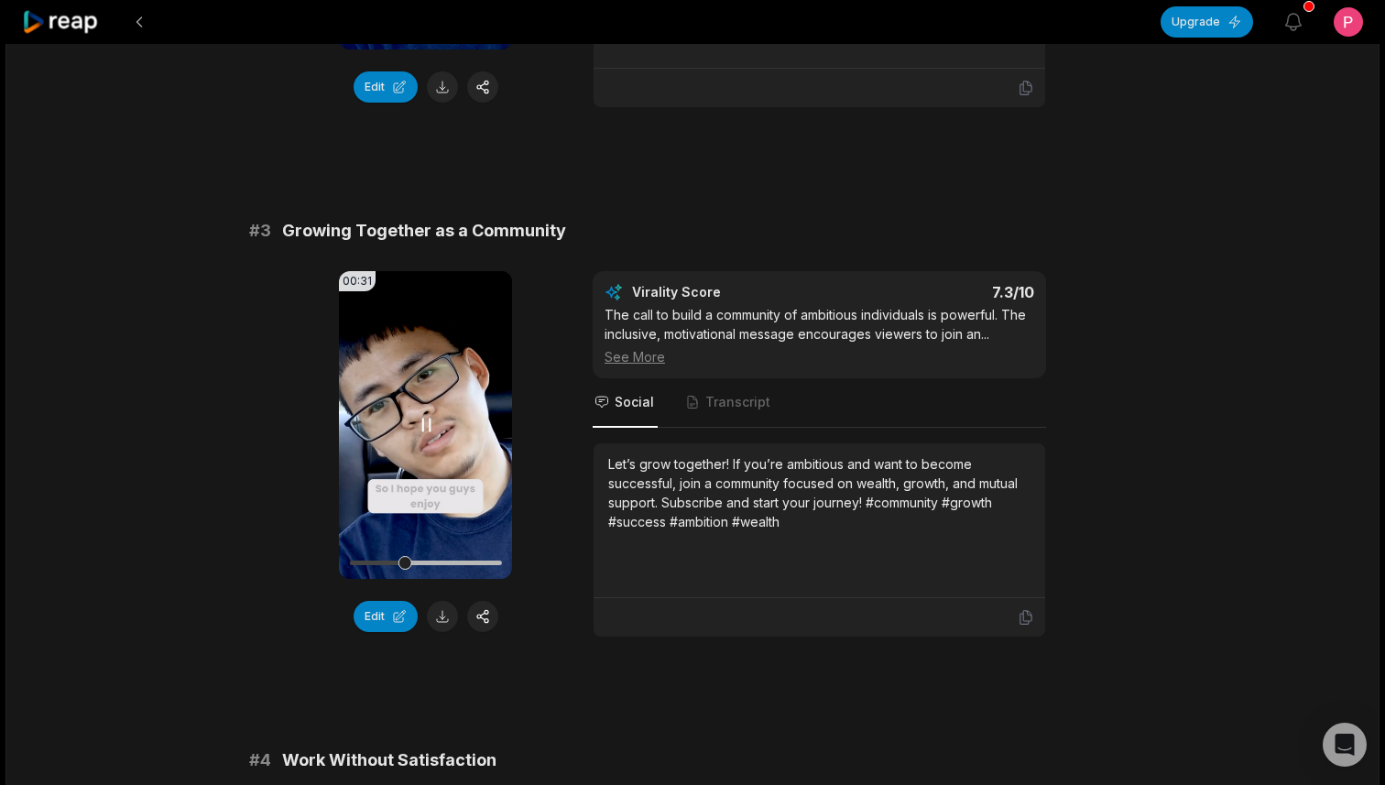
scroll to position [1081, 0]
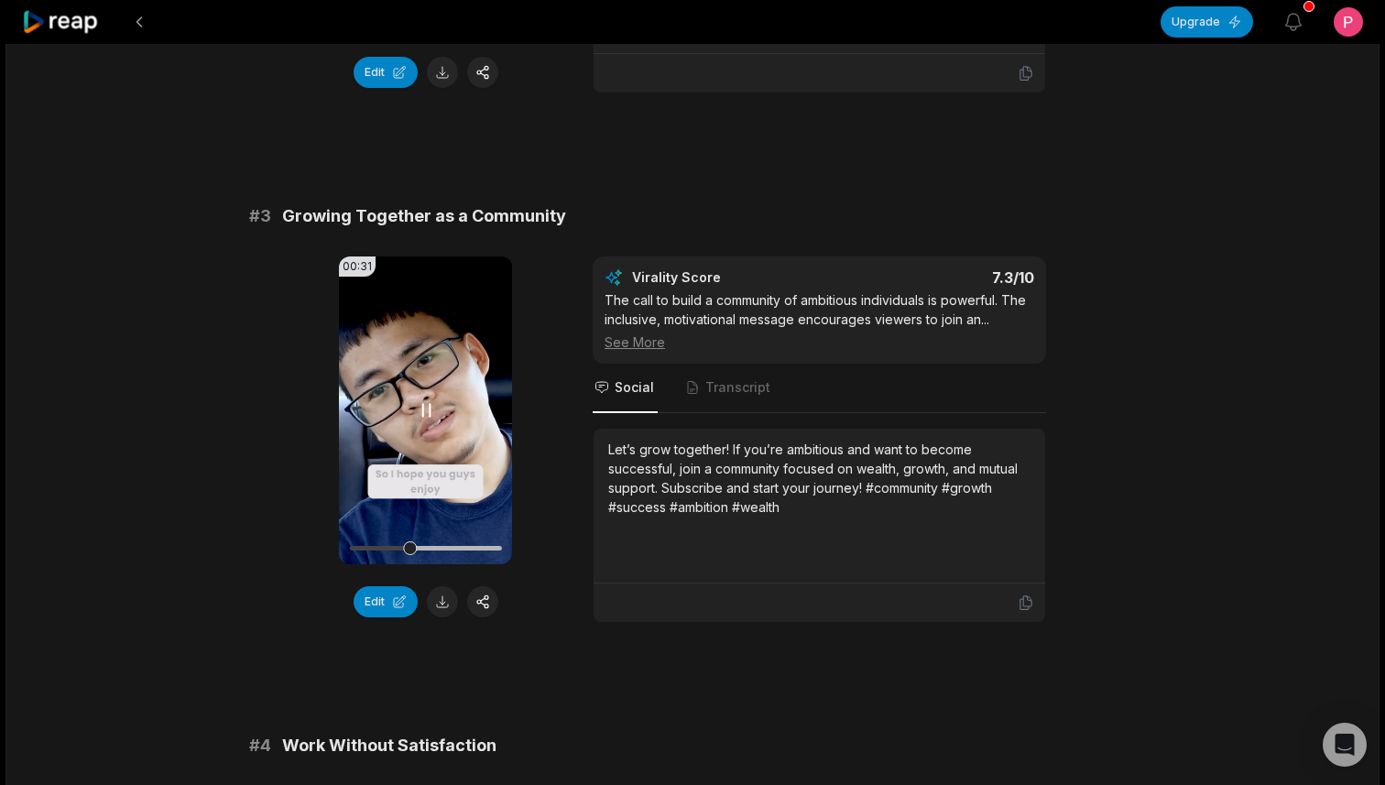
click at [420, 397] on video "Your browser does not support mp4 format." at bounding box center [425, 410] width 173 height 308
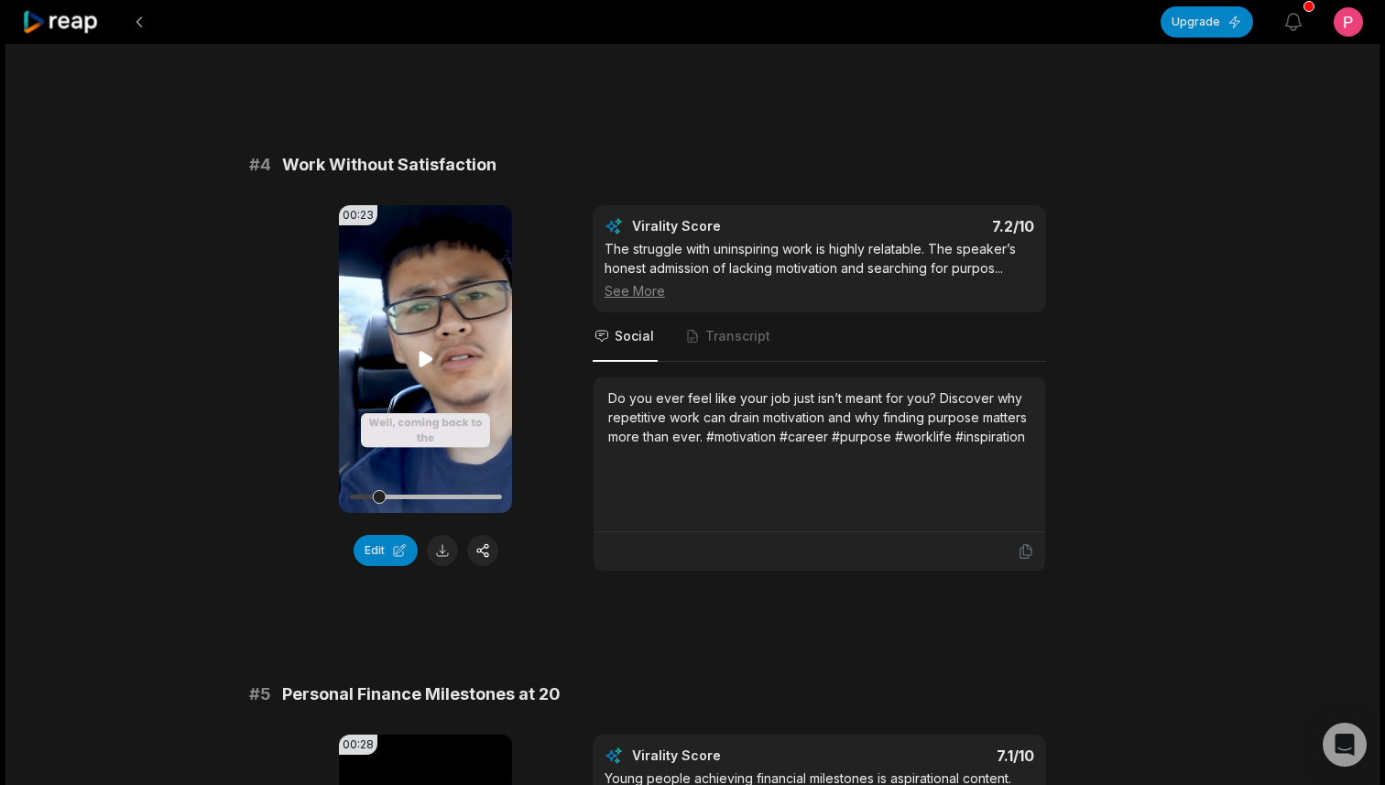
scroll to position [1676, 0]
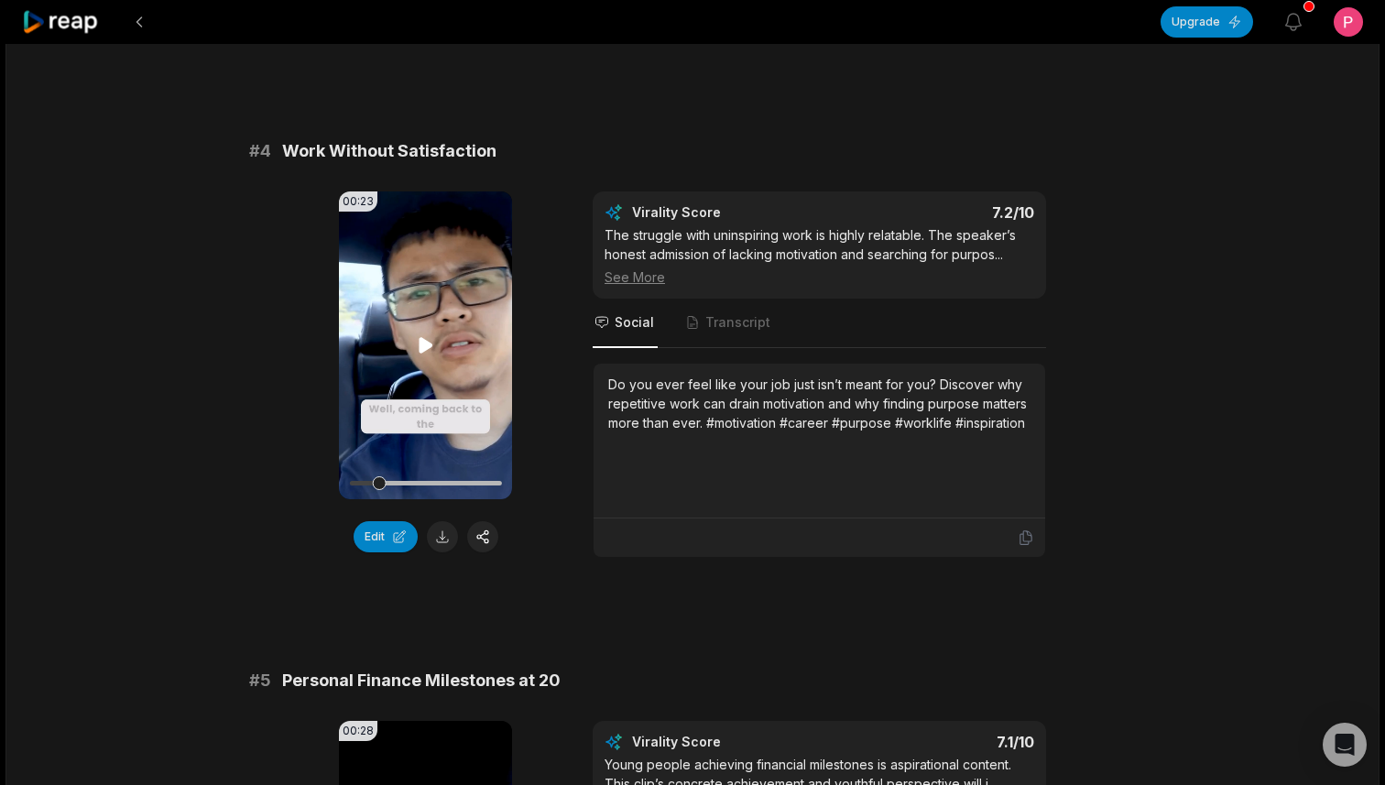
click at [430, 328] on video "Your browser does not support mp4 format." at bounding box center [425, 345] width 173 height 308
click at [424, 349] on icon at bounding box center [426, 345] width 22 height 22
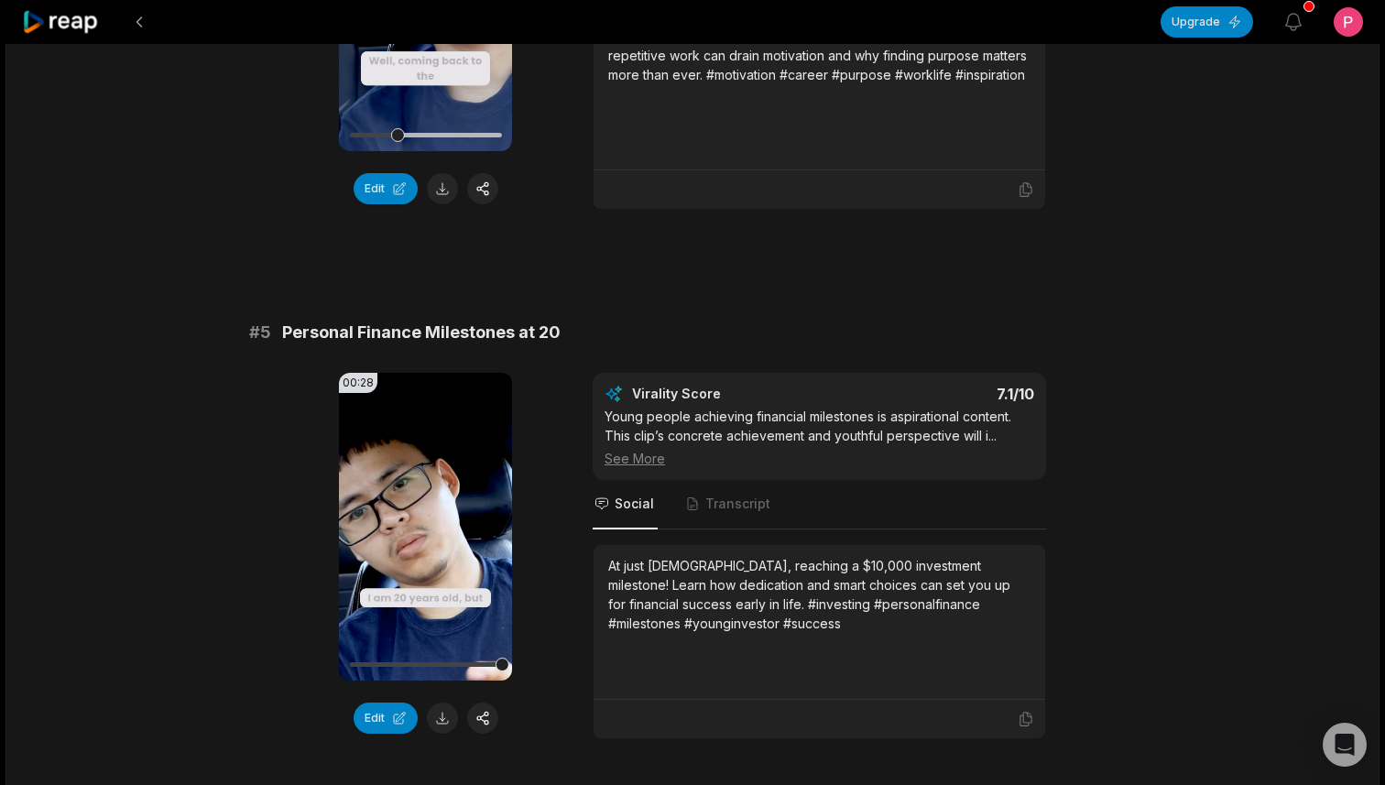
scroll to position [2051, 0]
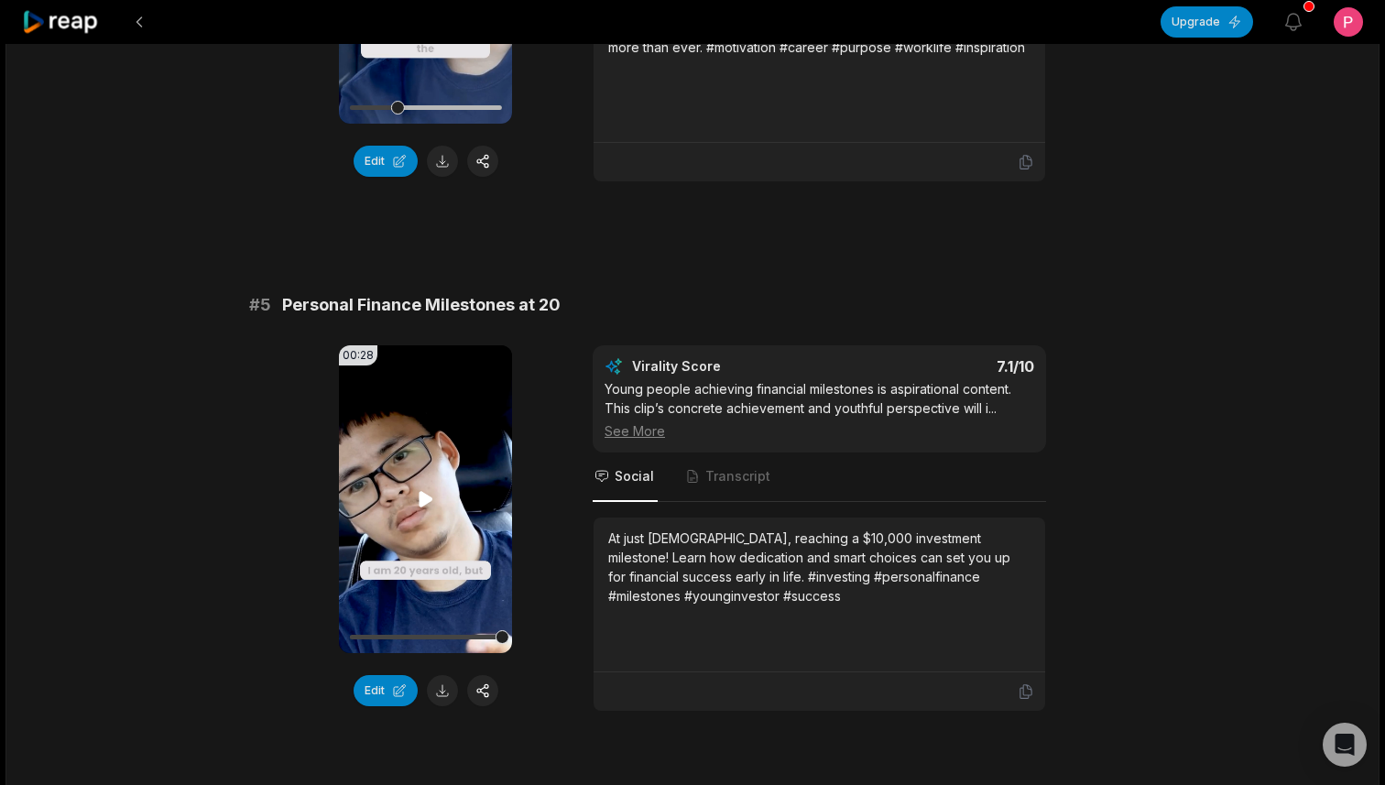
click at [425, 493] on icon at bounding box center [426, 499] width 22 height 22
click at [424, 499] on icon at bounding box center [425, 499] width 14 height 16
click at [424, 499] on icon at bounding box center [426, 499] width 22 height 22
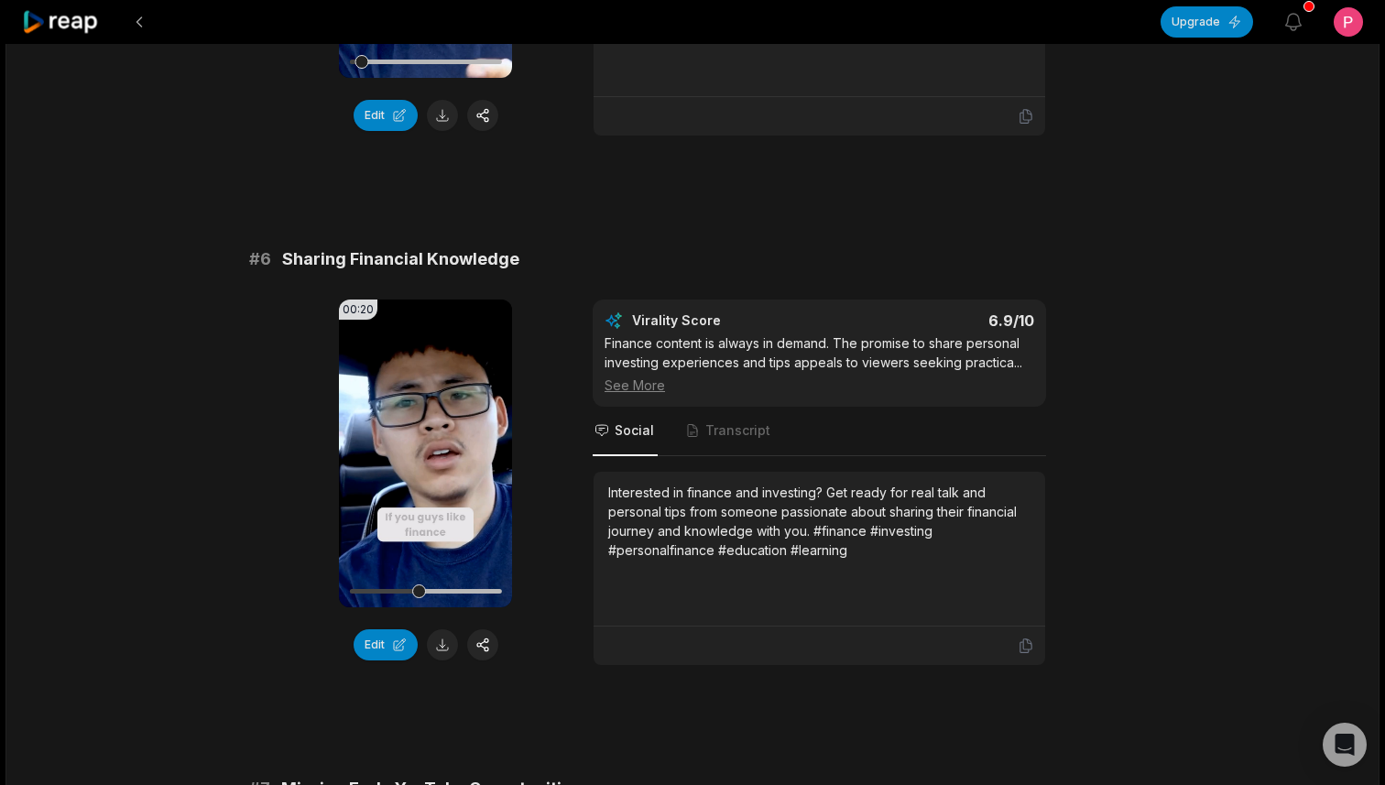
scroll to position [2633, 0]
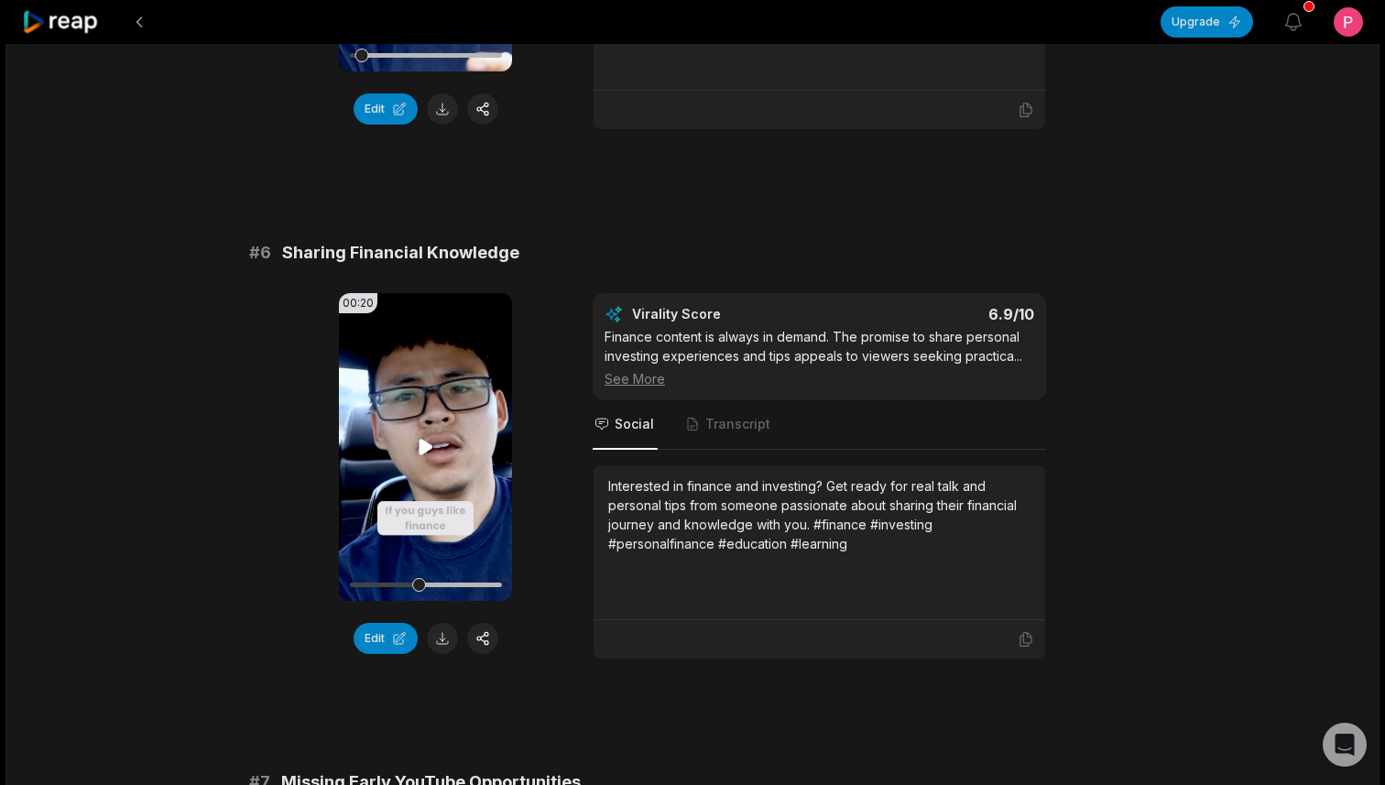
click at [427, 450] on icon at bounding box center [425, 447] width 14 height 16
click at [353, 583] on div at bounding box center [425, 584] width 152 height 5
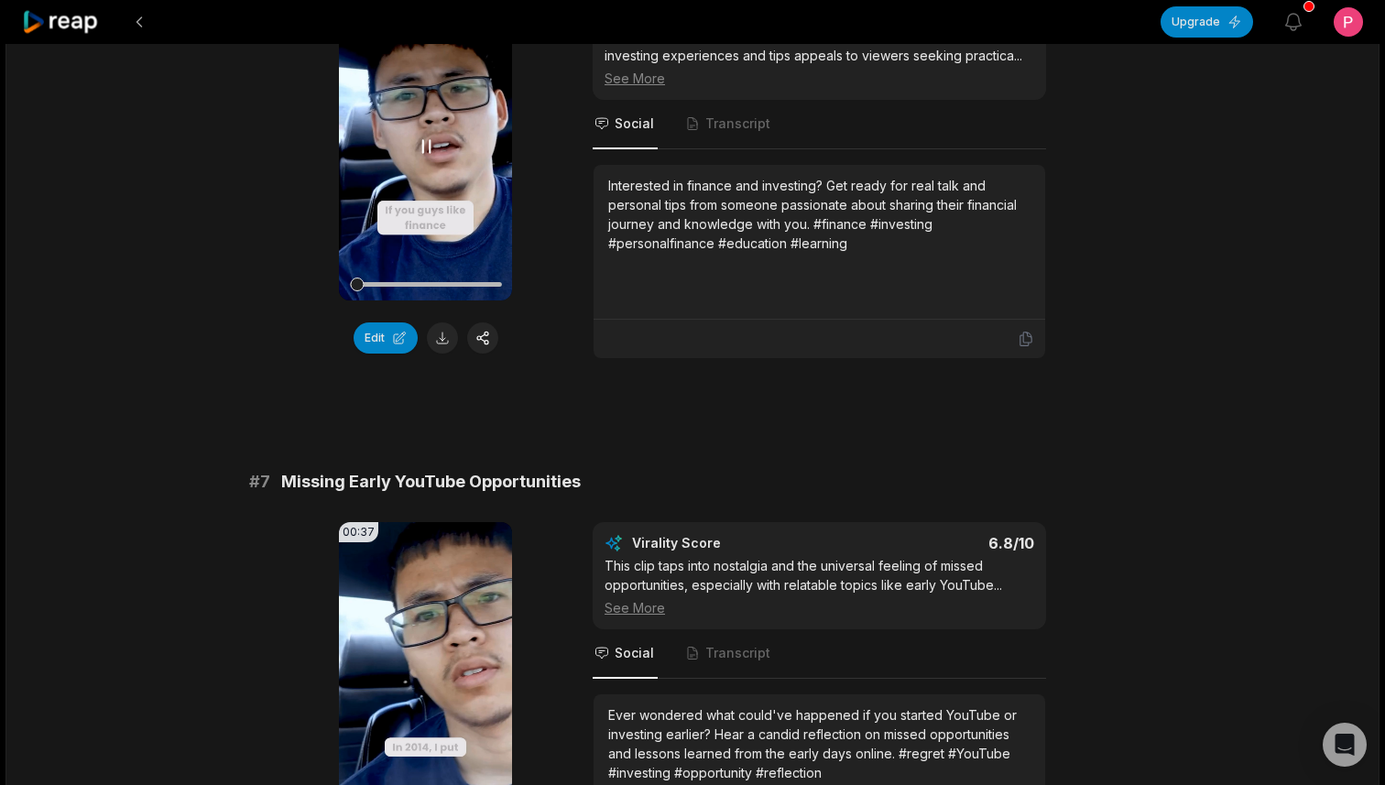
scroll to position [2942, 0]
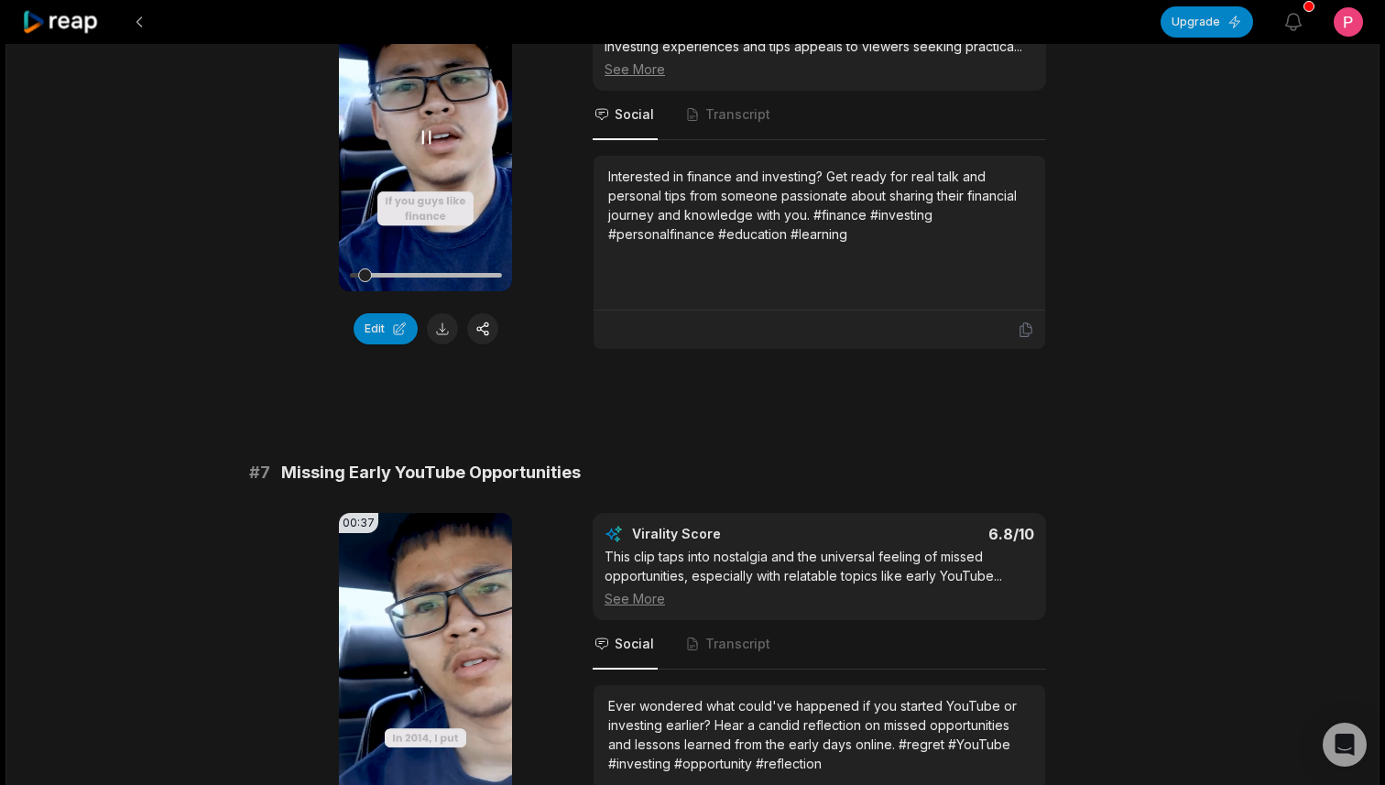
click at [421, 136] on icon at bounding box center [426, 137] width 22 height 22
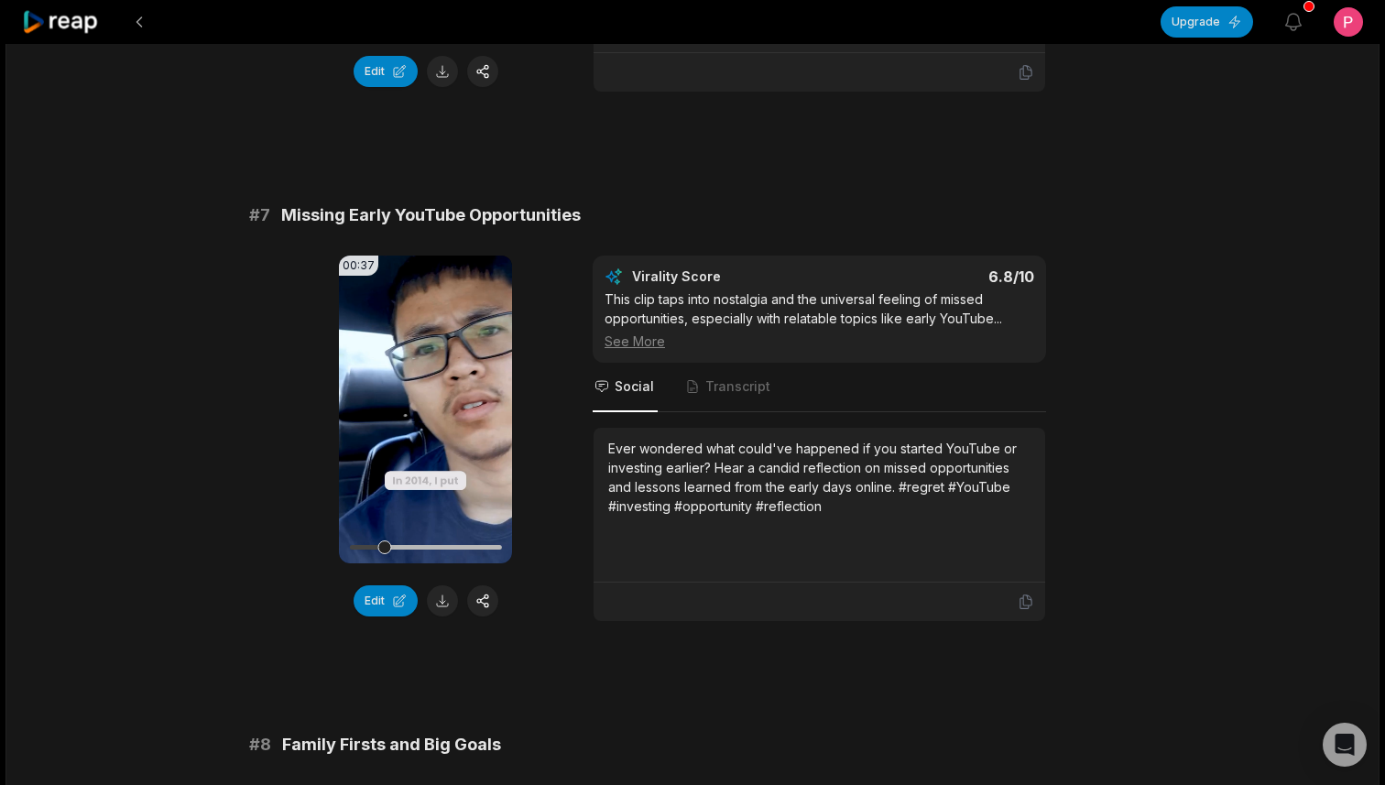
scroll to position [3202, 0]
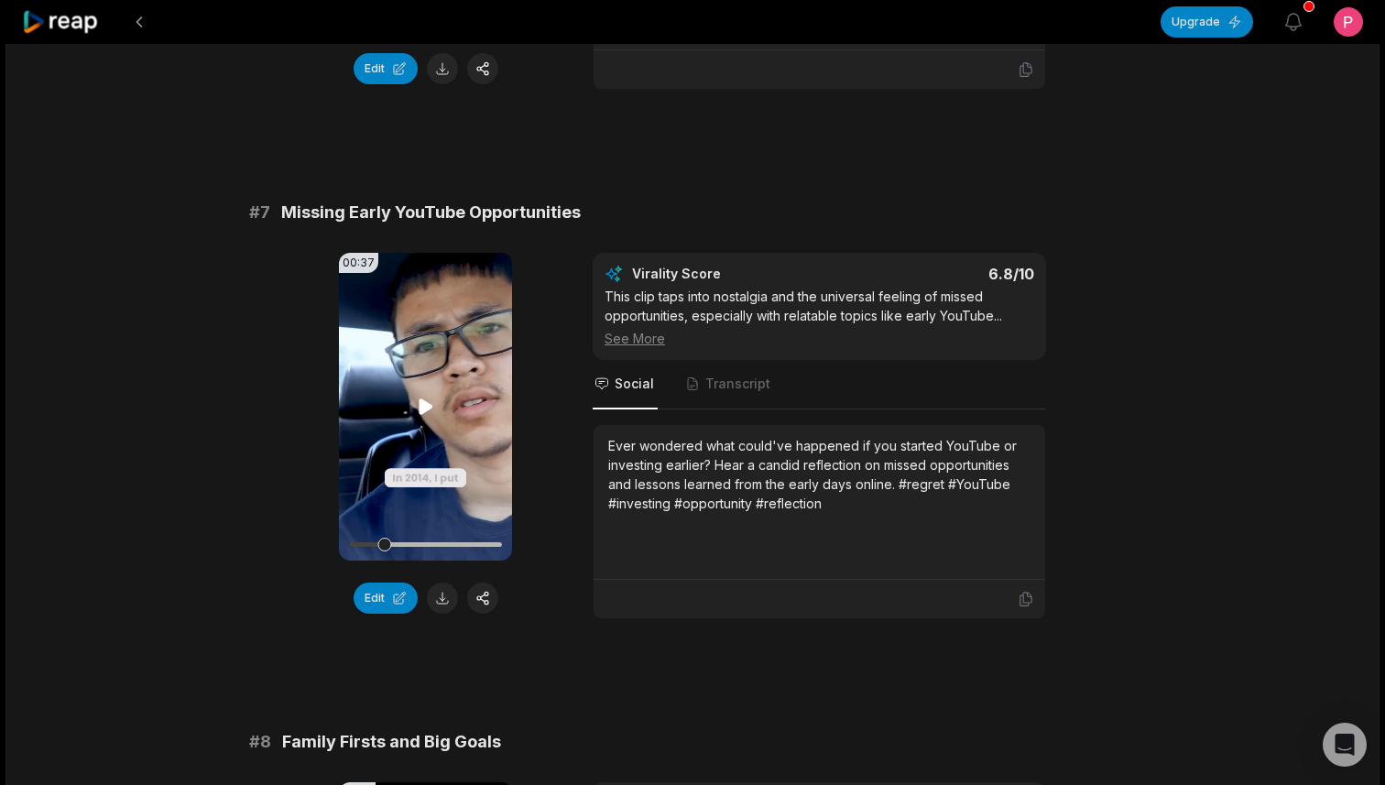
click at [417, 405] on icon at bounding box center [426, 407] width 22 height 22
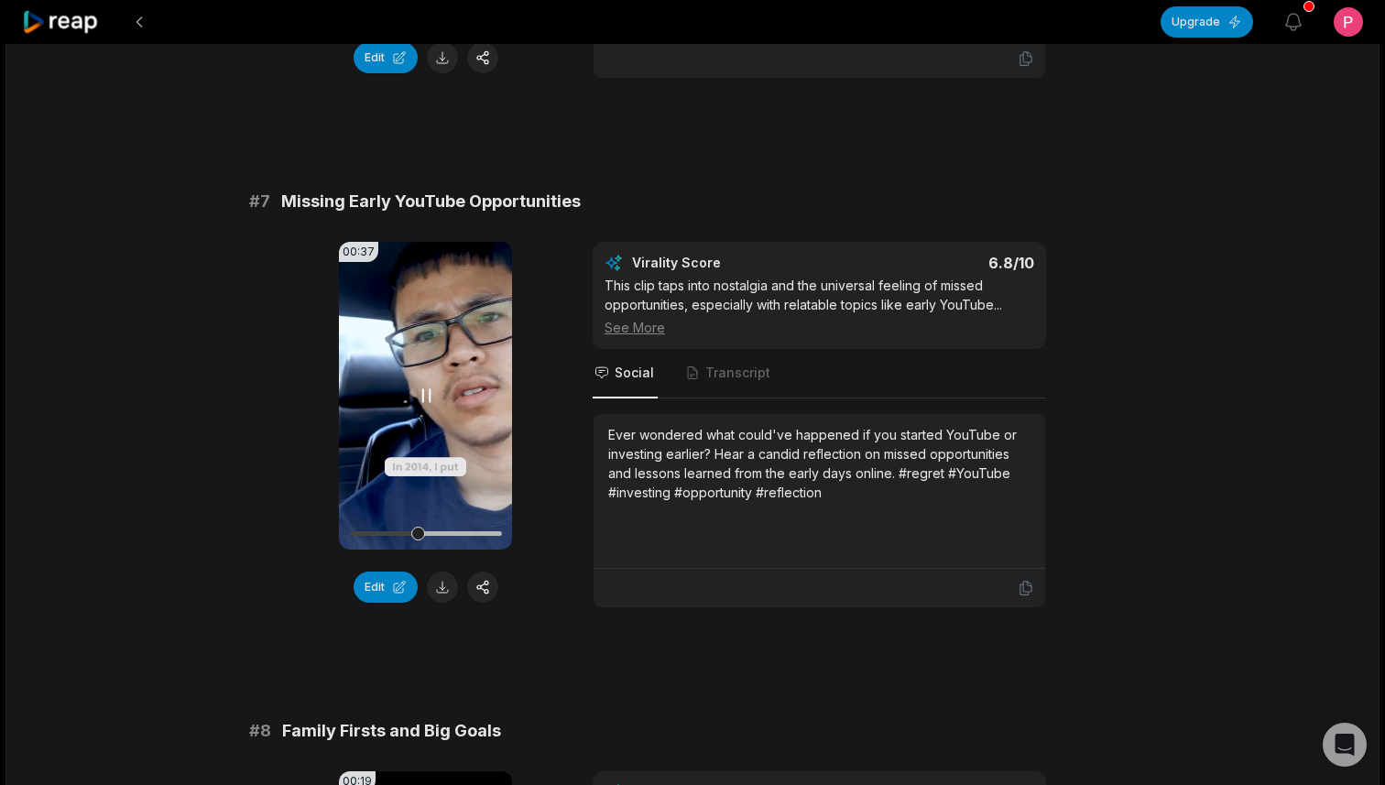
click at [425, 388] on icon at bounding box center [426, 396] width 22 height 22
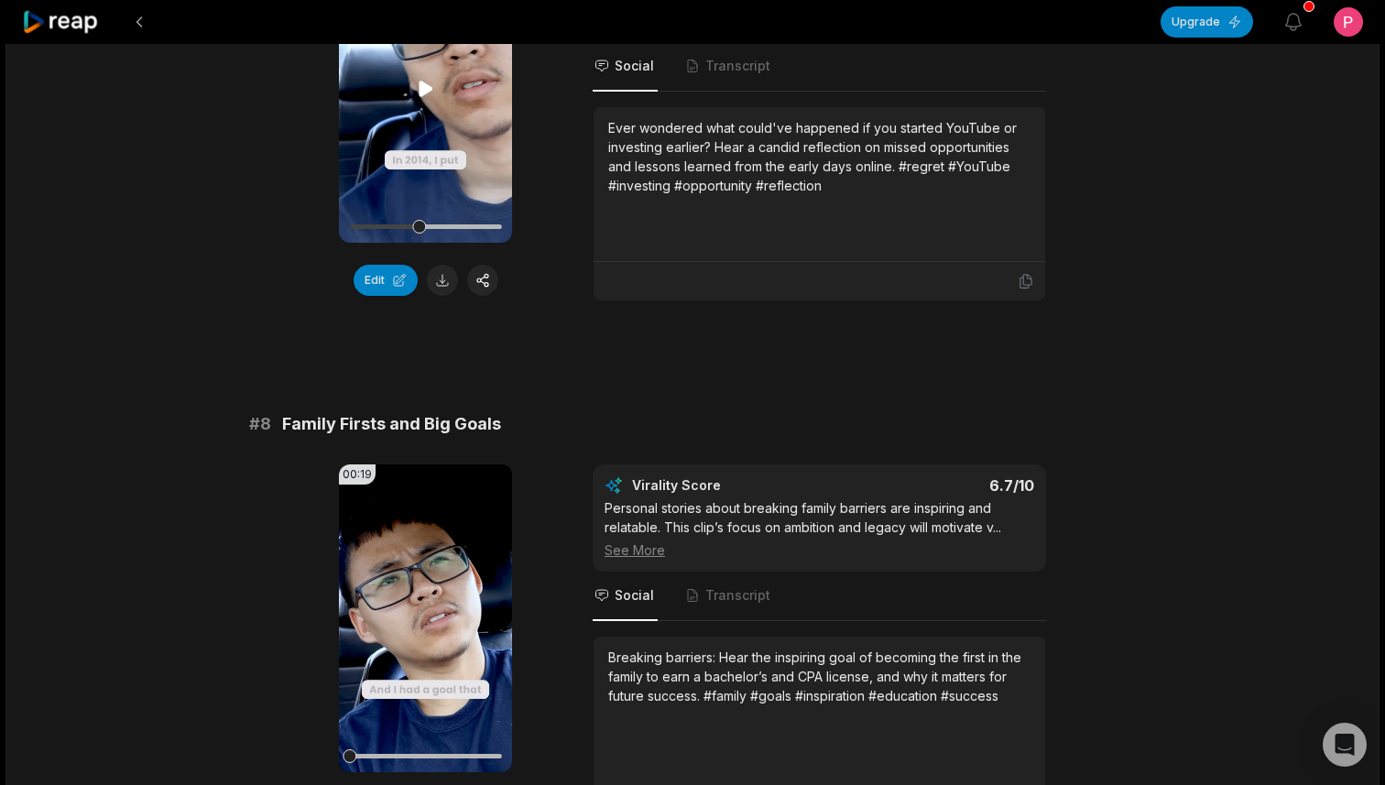
scroll to position [3532, 0]
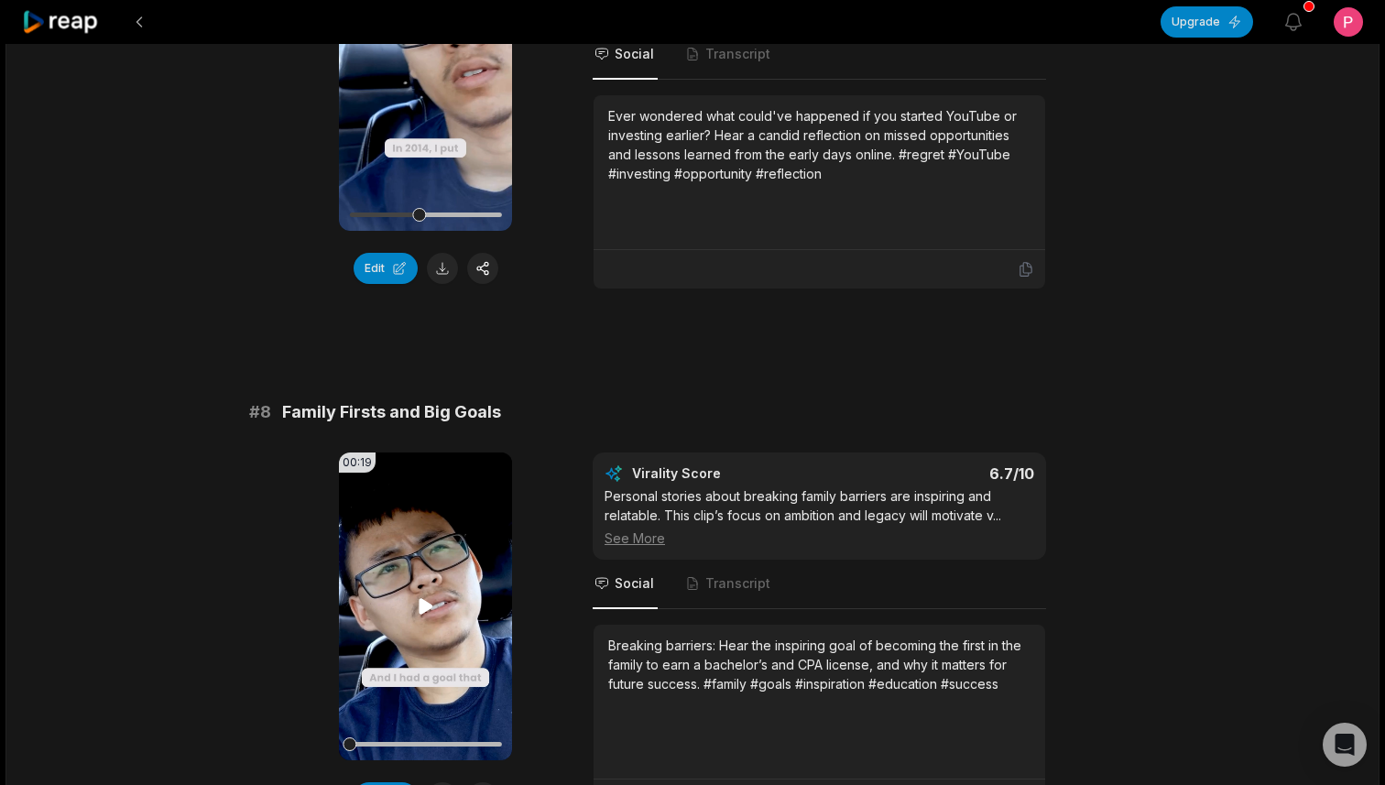
click at [415, 597] on icon at bounding box center [426, 606] width 22 height 22
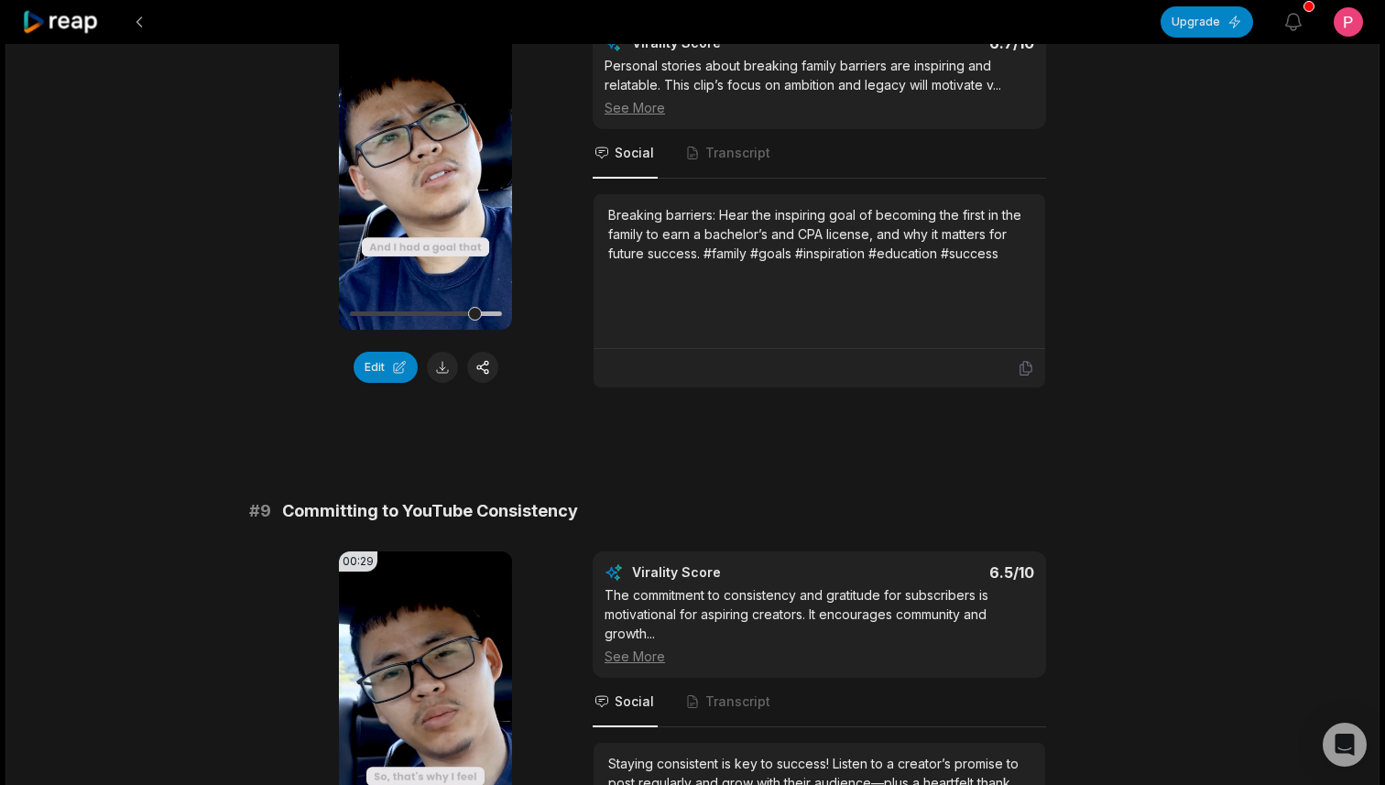
scroll to position [3963, 0]
click at [425, 181] on icon at bounding box center [426, 175] width 22 height 22
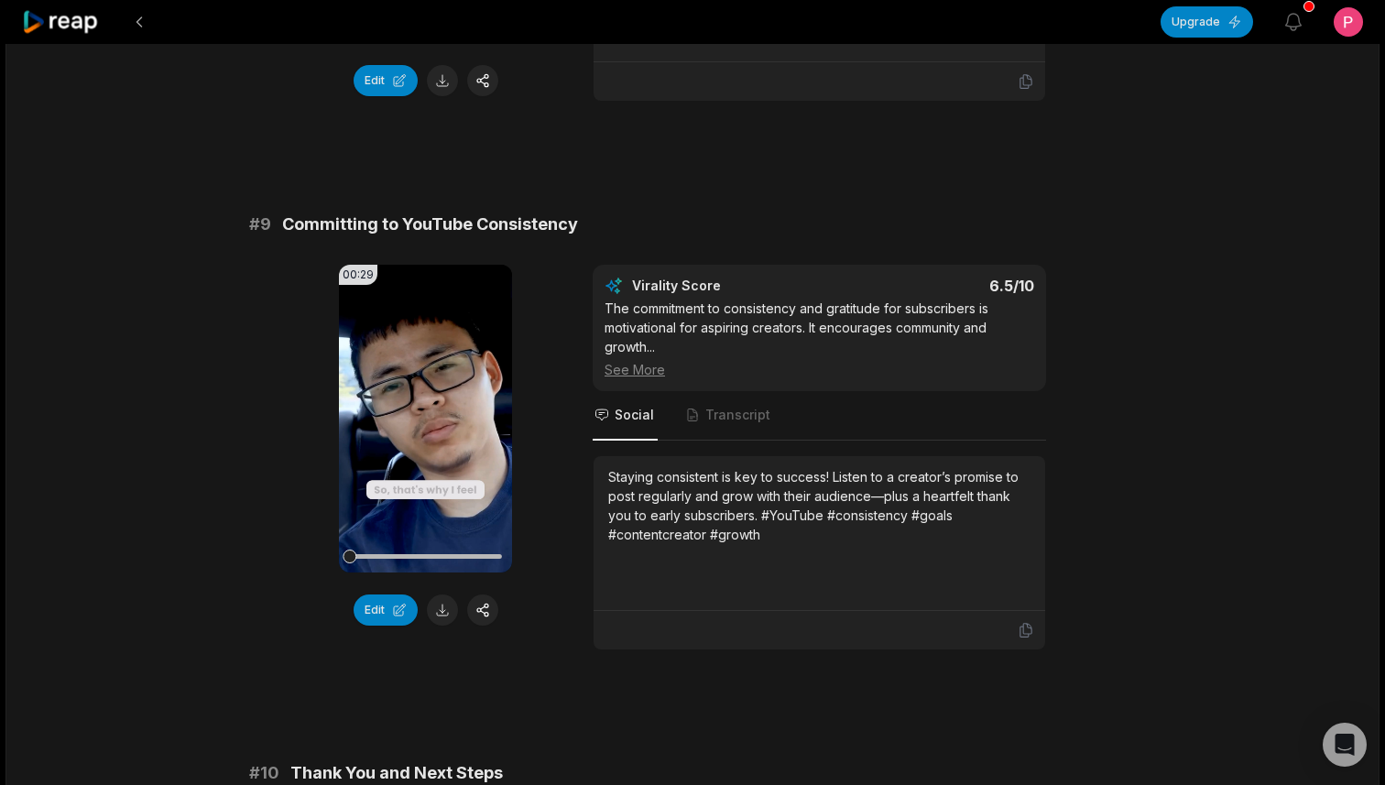
scroll to position [4251, 0]
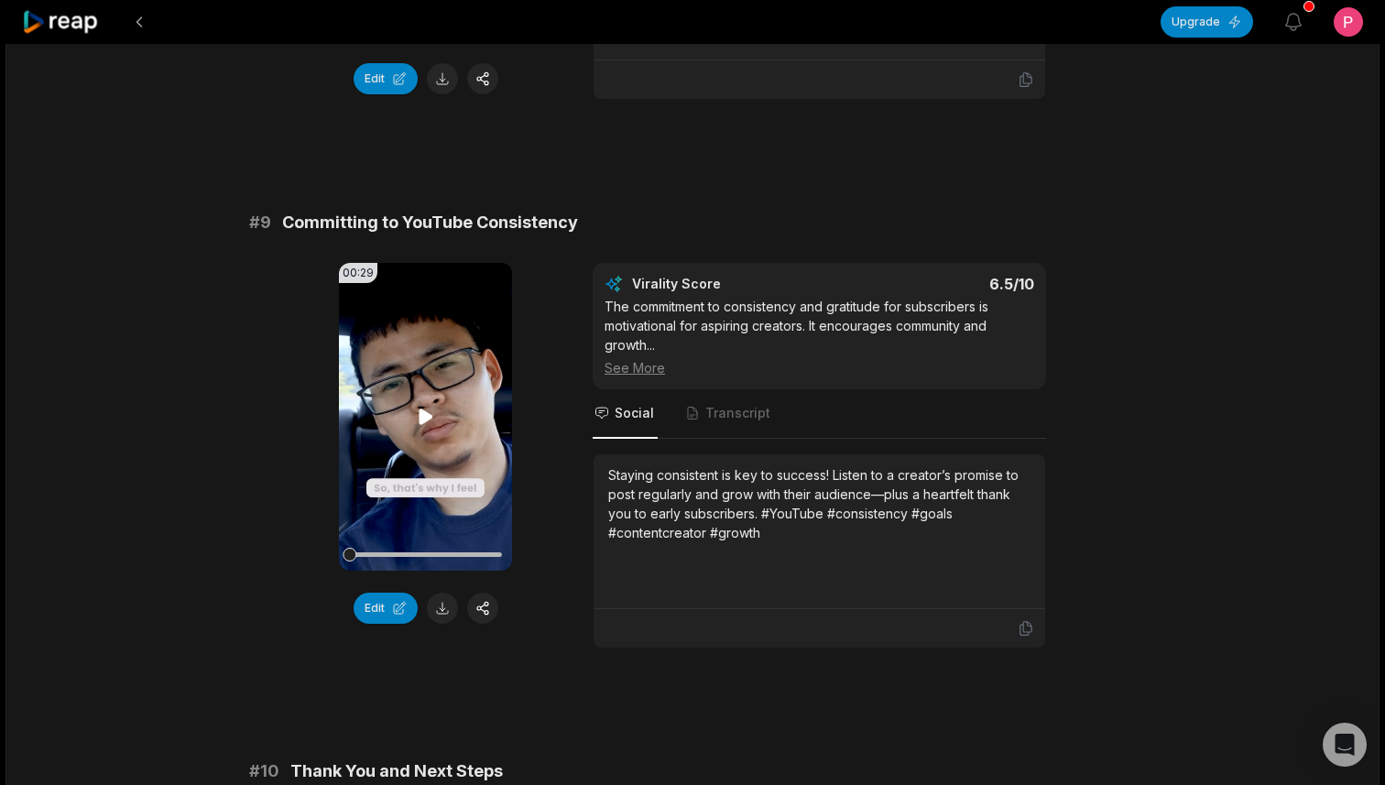
click at [419, 413] on icon at bounding box center [425, 416] width 14 height 16
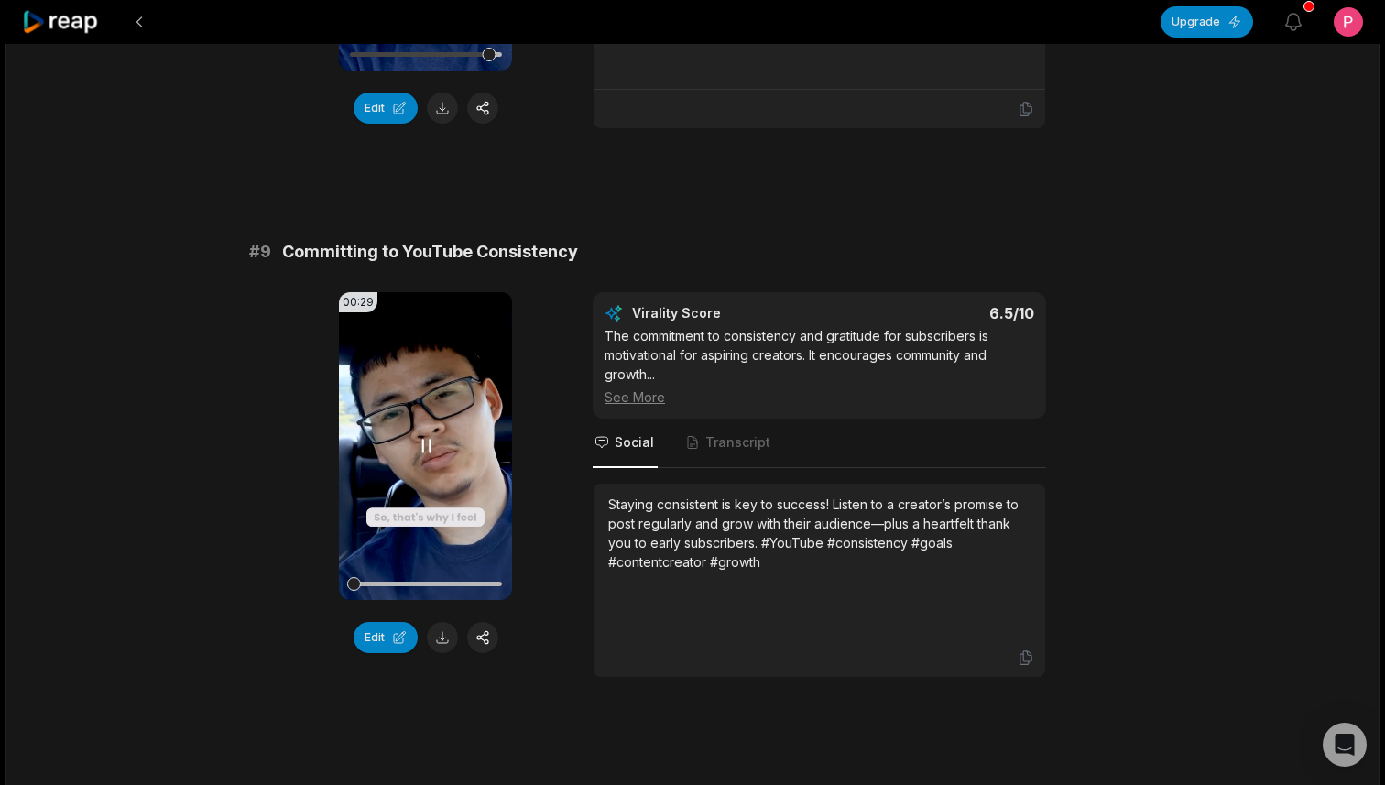
scroll to position [4220, 0]
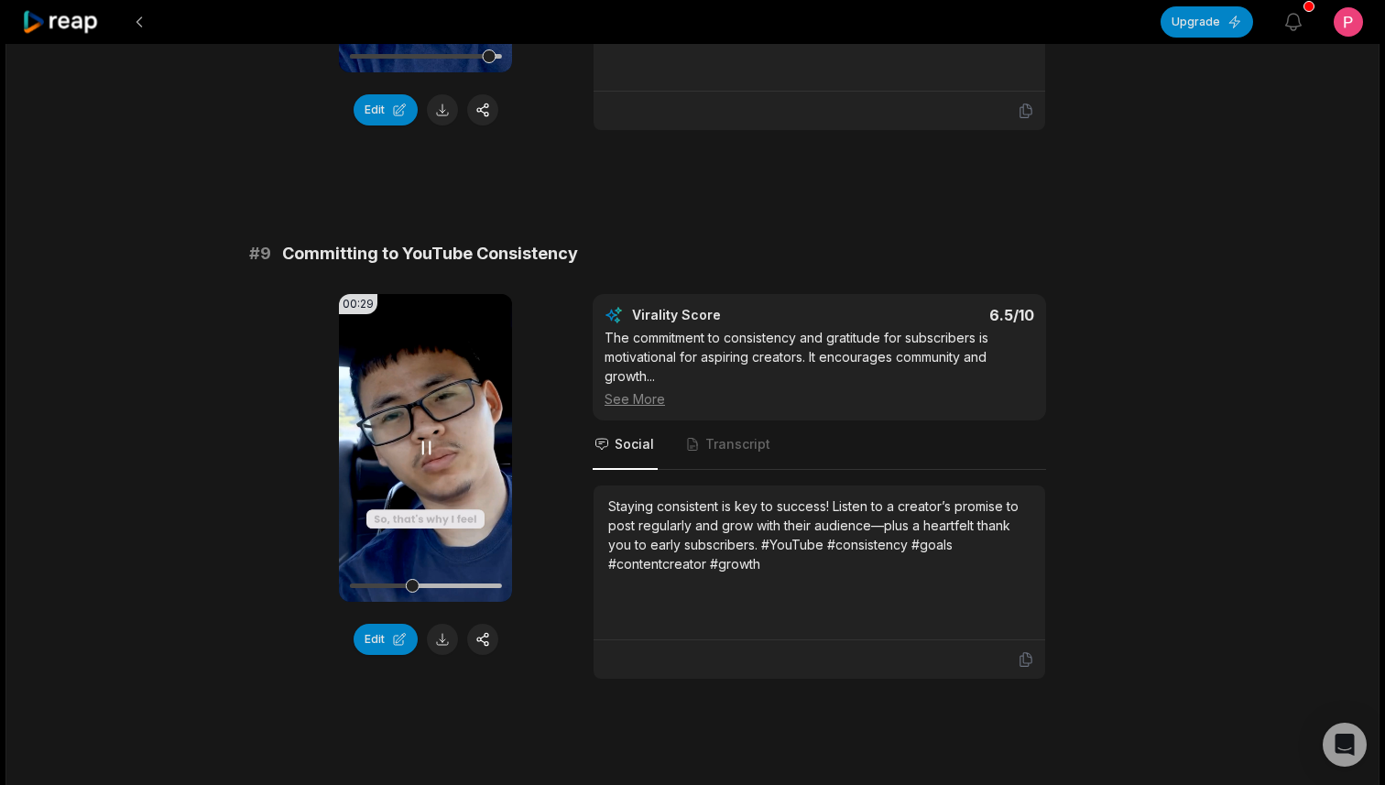
click at [419, 413] on video "Your browser does not support mp4 format." at bounding box center [425, 448] width 173 height 308
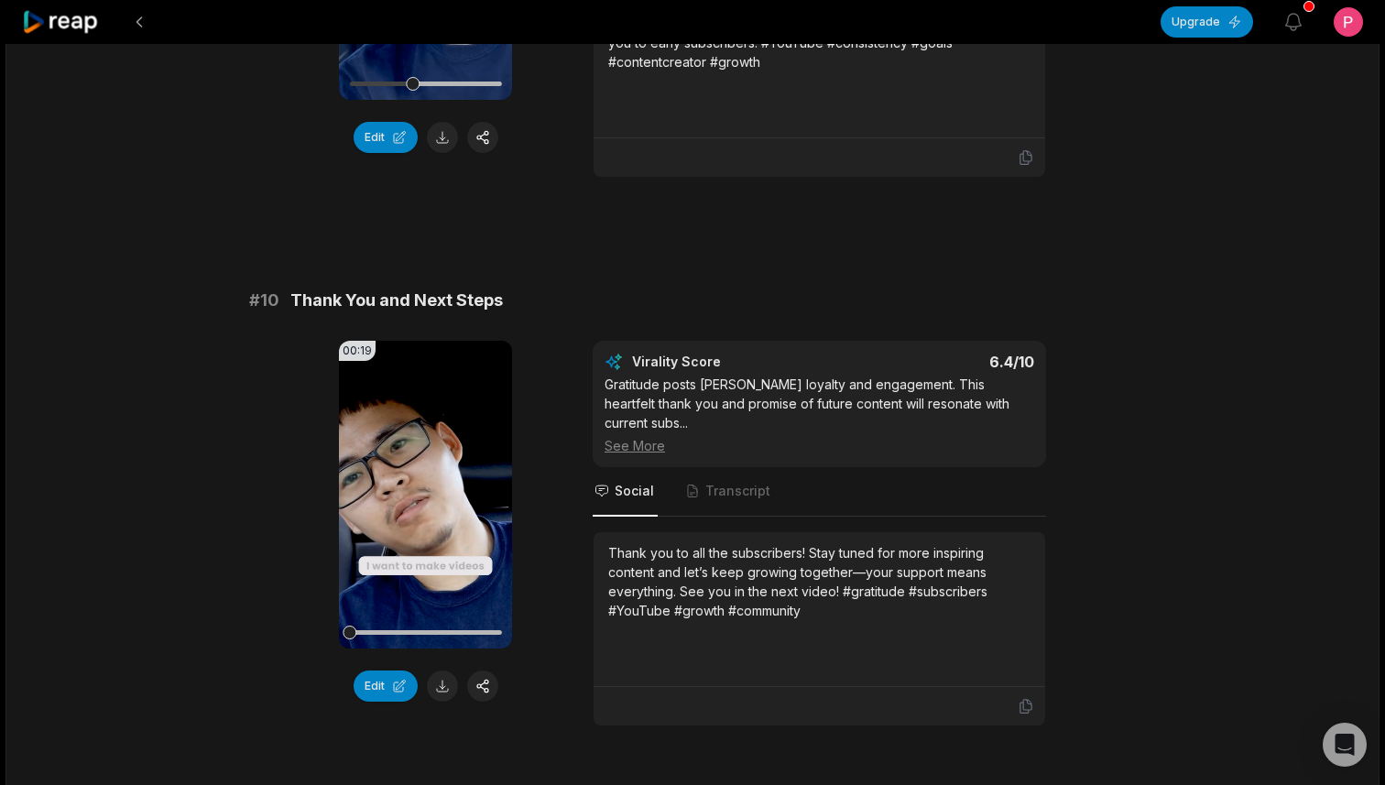
scroll to position [4734, 0]
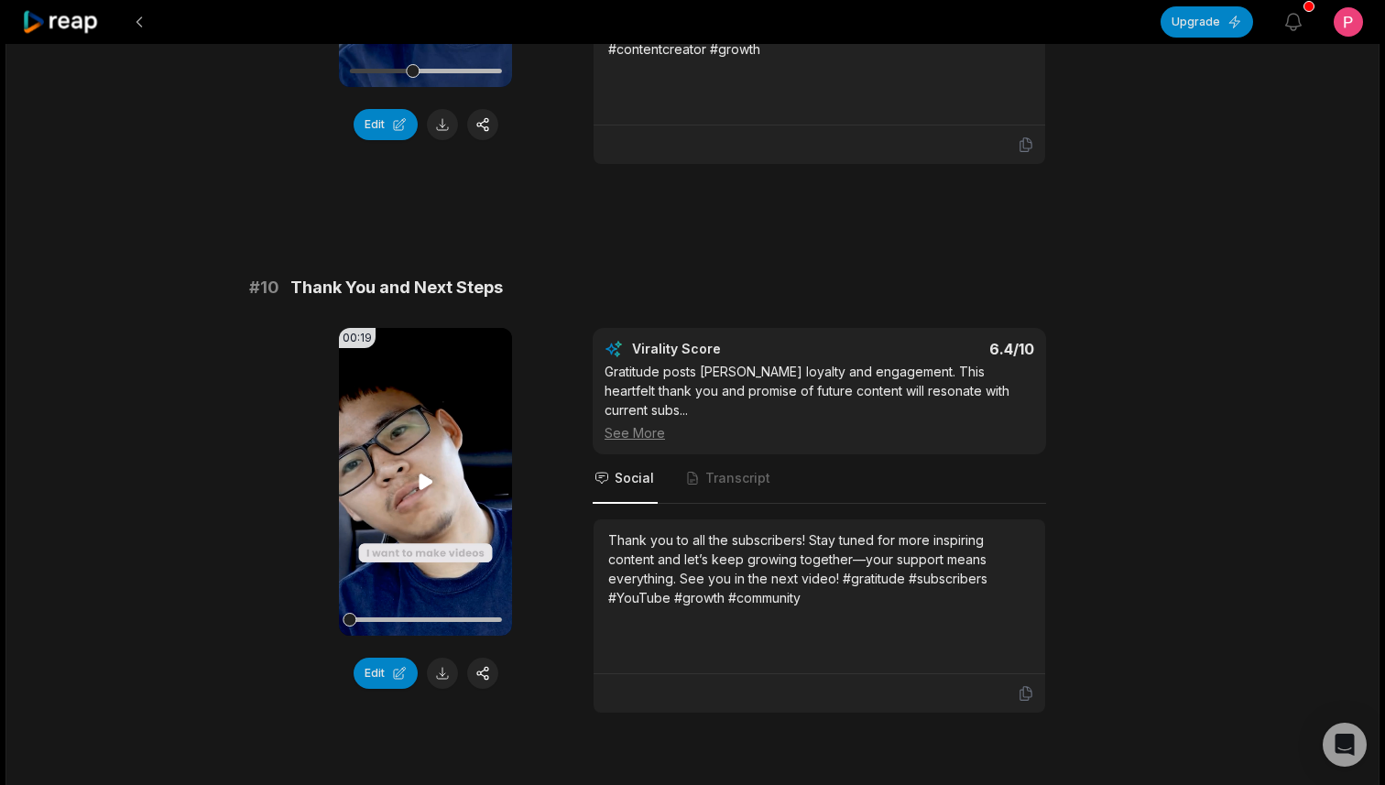
click at [418, 488] on icon at bounding box center [426, 482] width 22 height 22
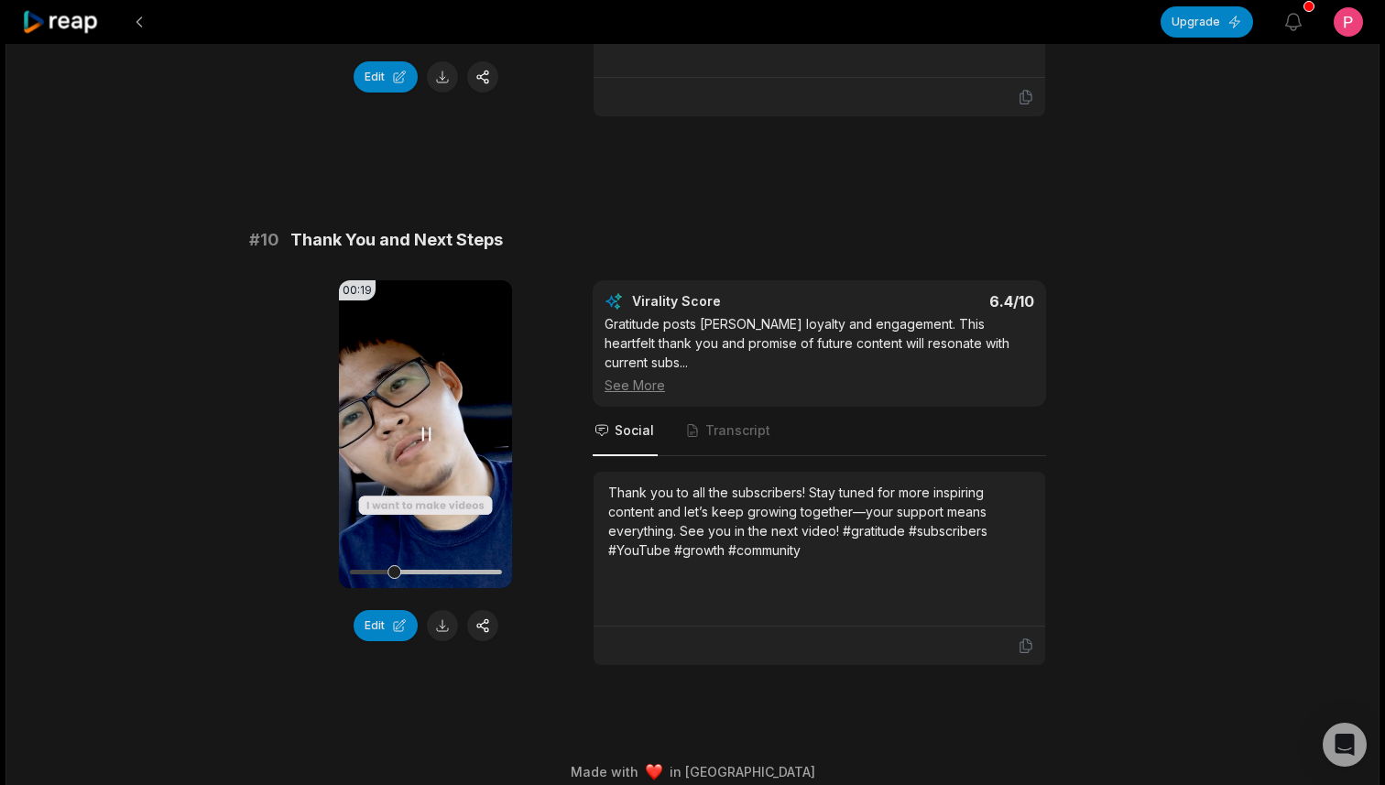
click at [422, 435] on icon at bounding box center [425, 434] width 7 height 12
click at [422, 430] on icon at bounding box center [425, 434] width 14 height 16
click at [430, 427] on icon at bounding box center [426, 434] width 22 height 22
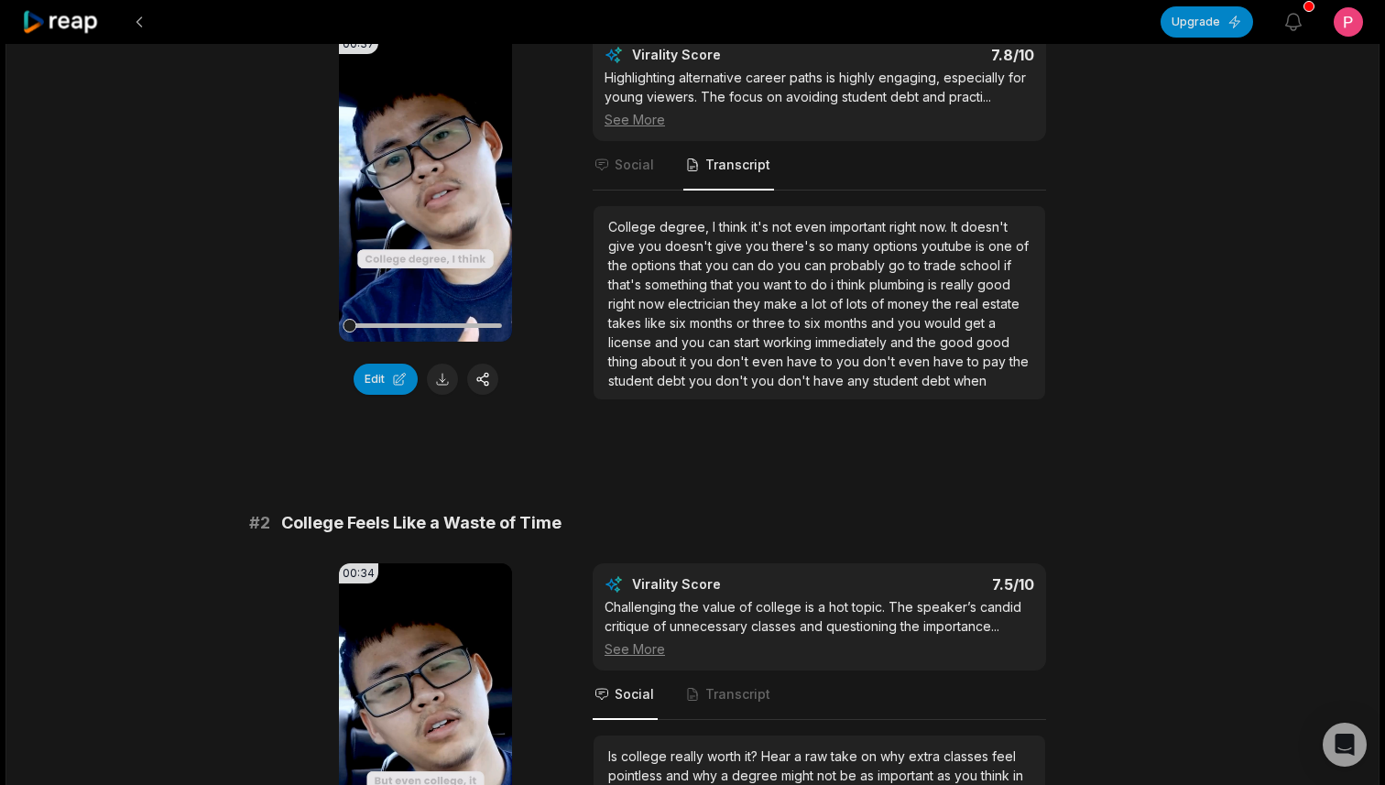
scroll to position [0, 0]
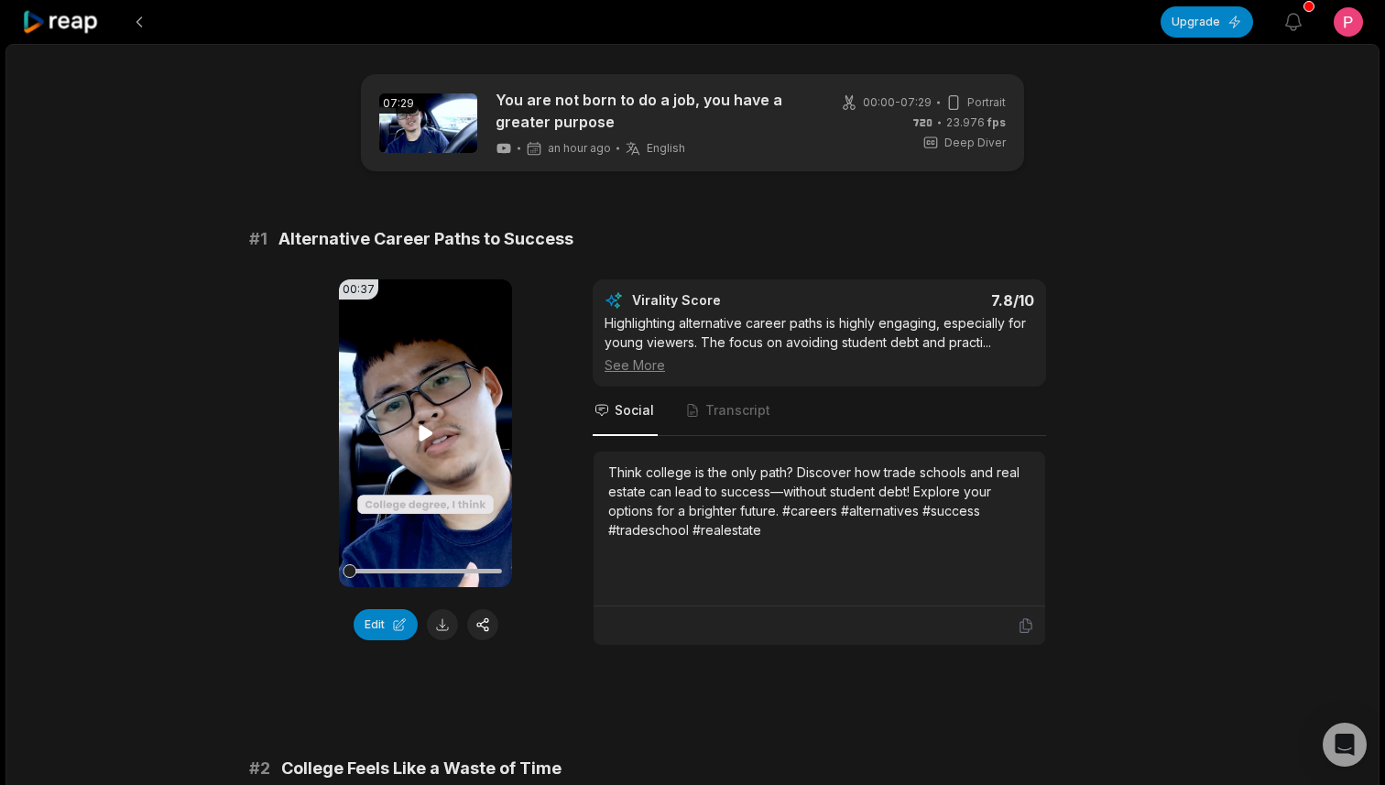
click at [435, 429] on icon at bounding box center [426, 433] width 22 height 22
click at [429, 429] on icon at bounding box center [425, 433] width 7 height 12
click at [429, 429] on icon at bounding box center [426, 433] width 22 height 22
click at [429, 429] on icon at bounding box center [425, 433] width 7 height 12
click at [429, 429] on icon at bounding box center [426, 433] width 22 height 22
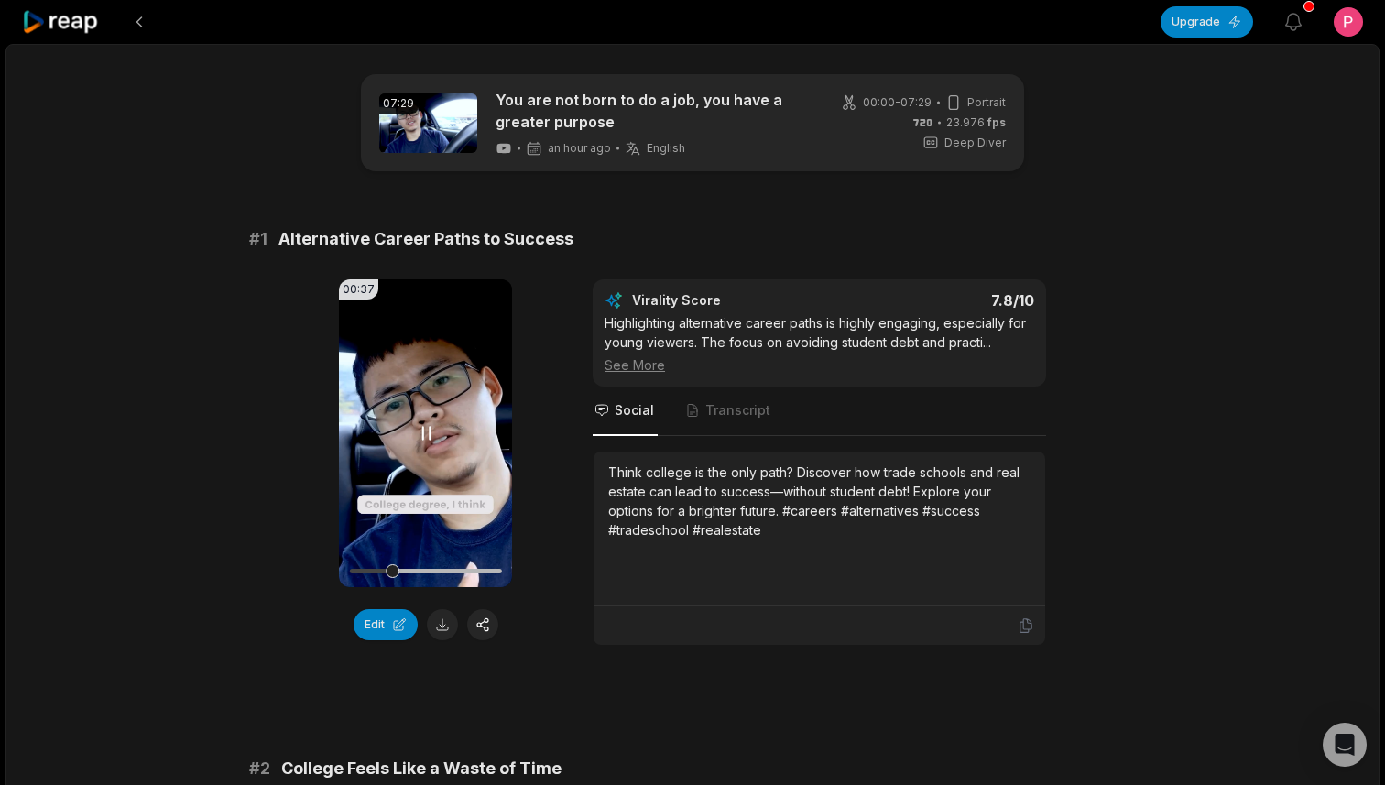
click at [429, 429] on icon at bounding box center [425, 433] width 7 height 12
click at [429, 429] on icon at bounding box center [426, 433] width 22 height 22
click at [429, 429] on icon at bounding box center [425, 433] width 7 height 12
drag, startPoint x: 403, startPoint y: 572, endPoint x: 336, endPoint y: 578, distance: 67.1
click at [336, 578] on div "00:37 Your browser does not support mp4 format. Edit Virality Score 7.8 /10 Hig…" at bounding box center [692, 462] width 886 height 366
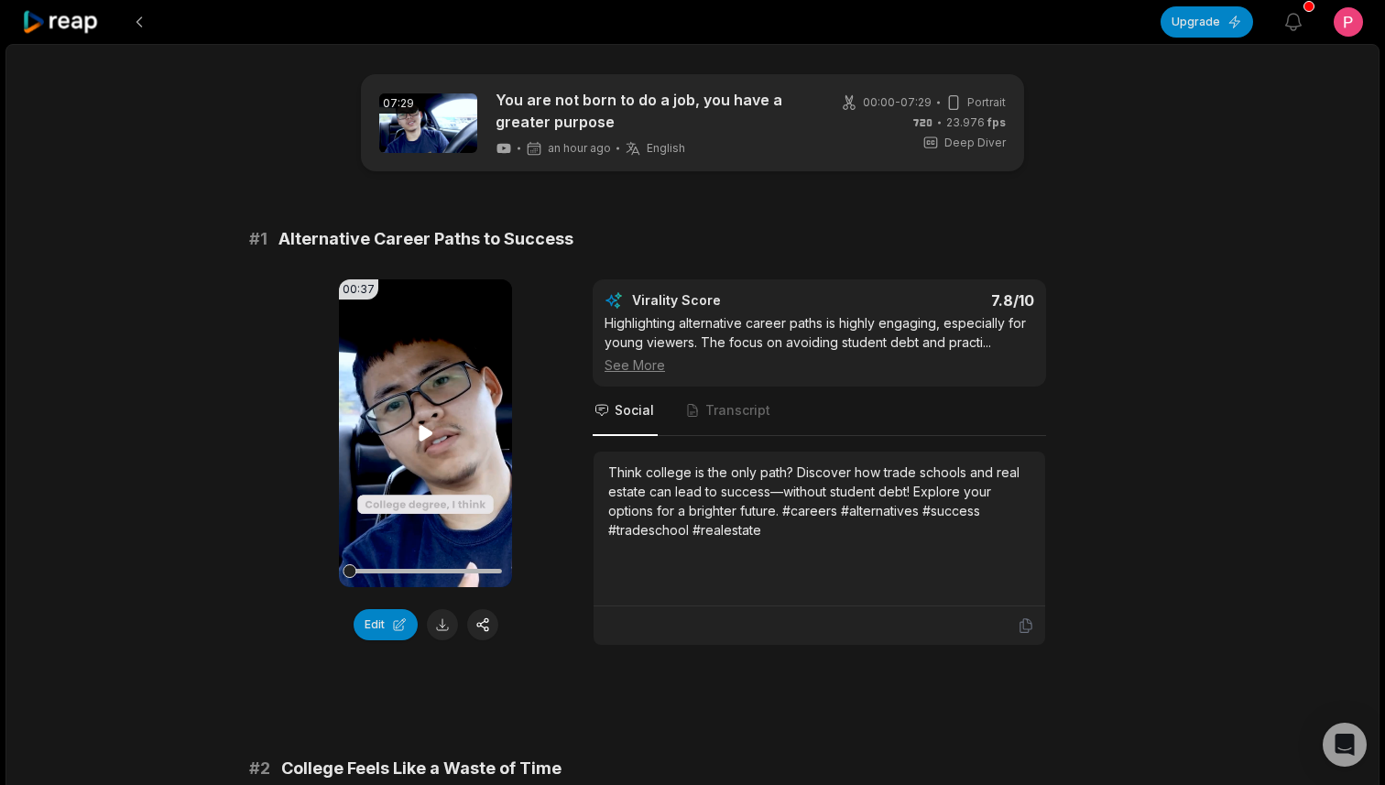
click at [416, 430] on icon at bounding box center [426, 433] width 22 height 22
click at [439, 623] on button at bounding box center [442, 624] width 31 height 31
click at [486, 622] on button at bounding box center [482, 624] width 31 height 31
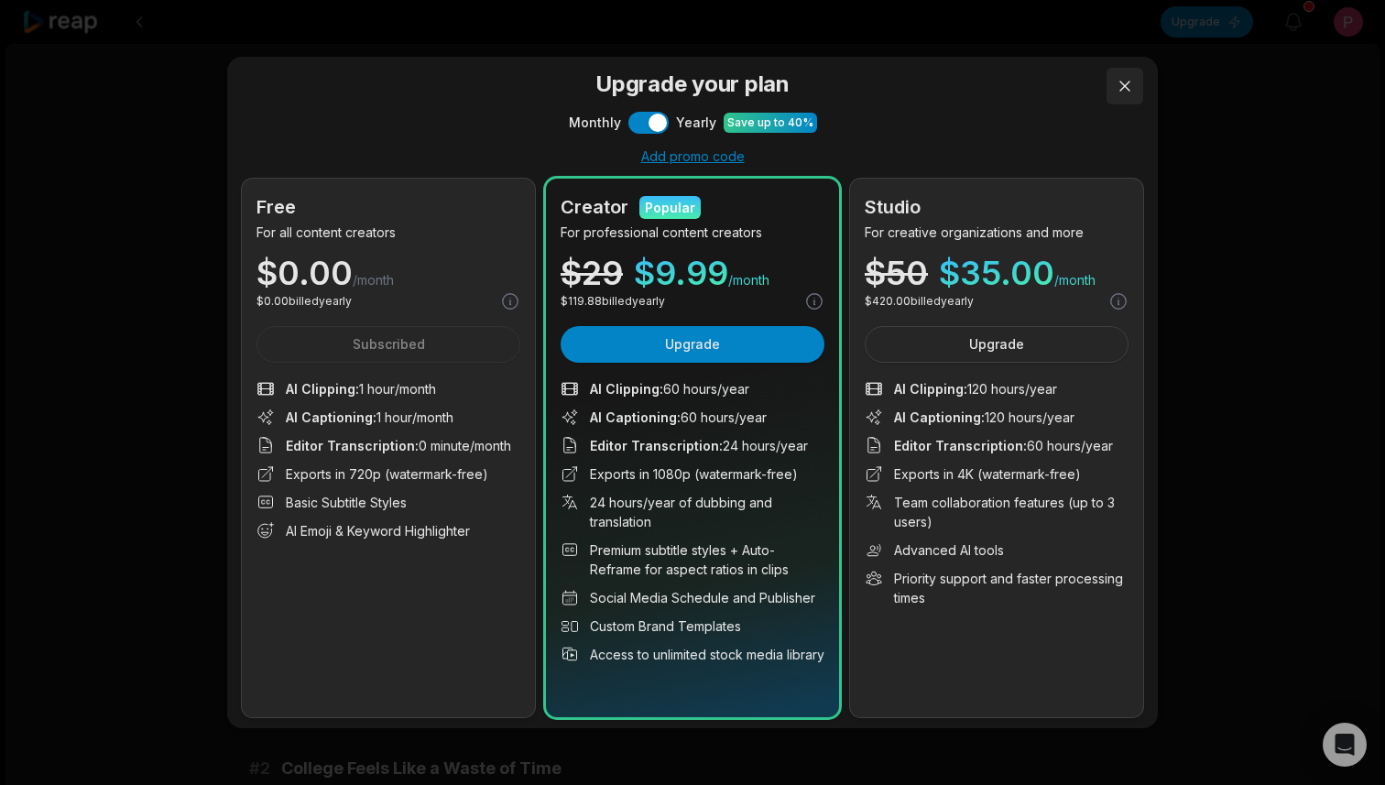
click at [1122, 85] on button at bounding box center [1124, 86] width 37 height 37
